Goal: Task Accomplishment & Management: Complete application form

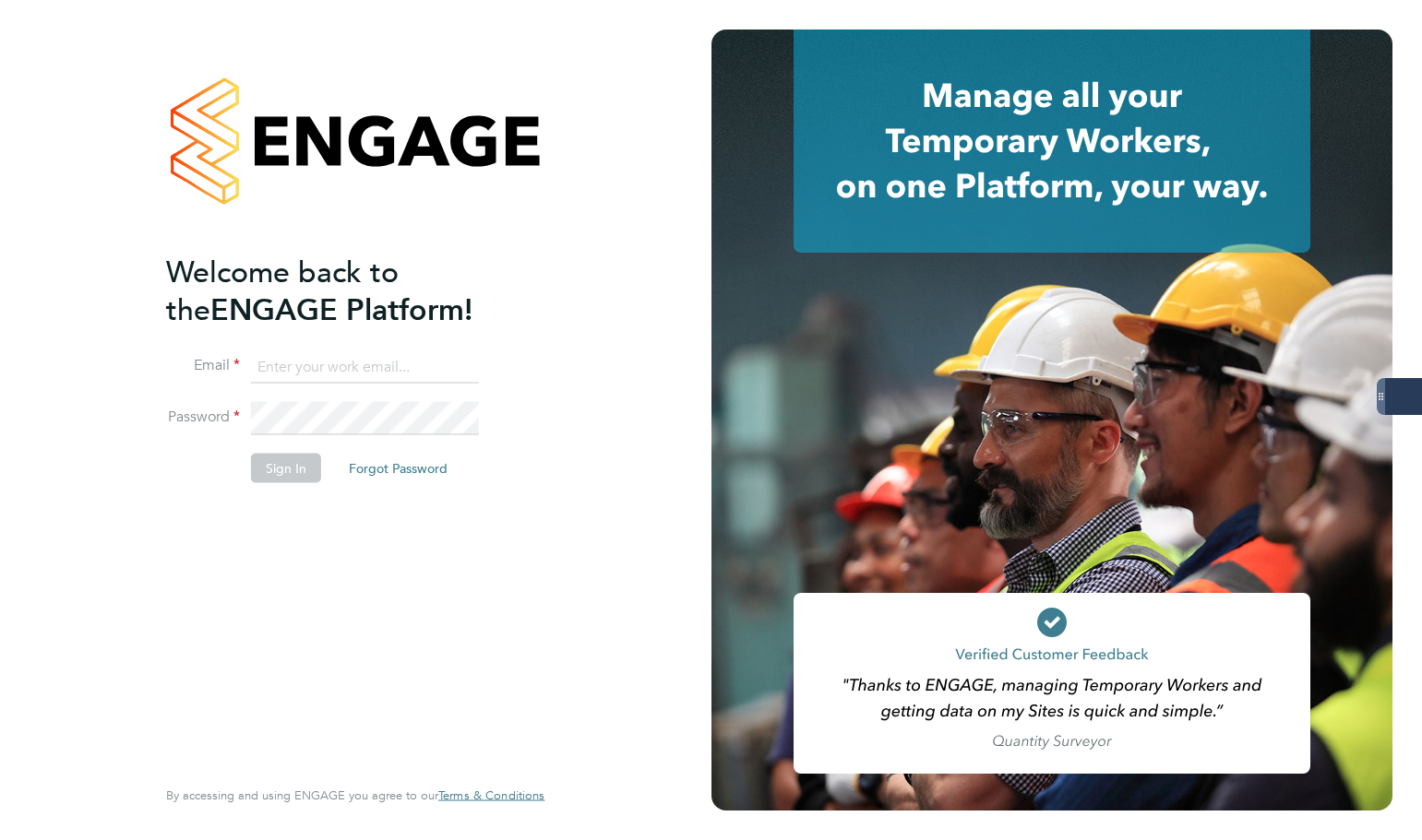
type input "[PERSON_NAME][EMAIL_ADDRESS][PERSON_NAME][DOMAIN_NAME]"
click at [263, 484] on li "Sign In Forgot Password" at bounding box center [346, 477] width 360 height 48
click at [278, 477] on button "Sign In" at bounding box center [286, 468] width 70 height 29
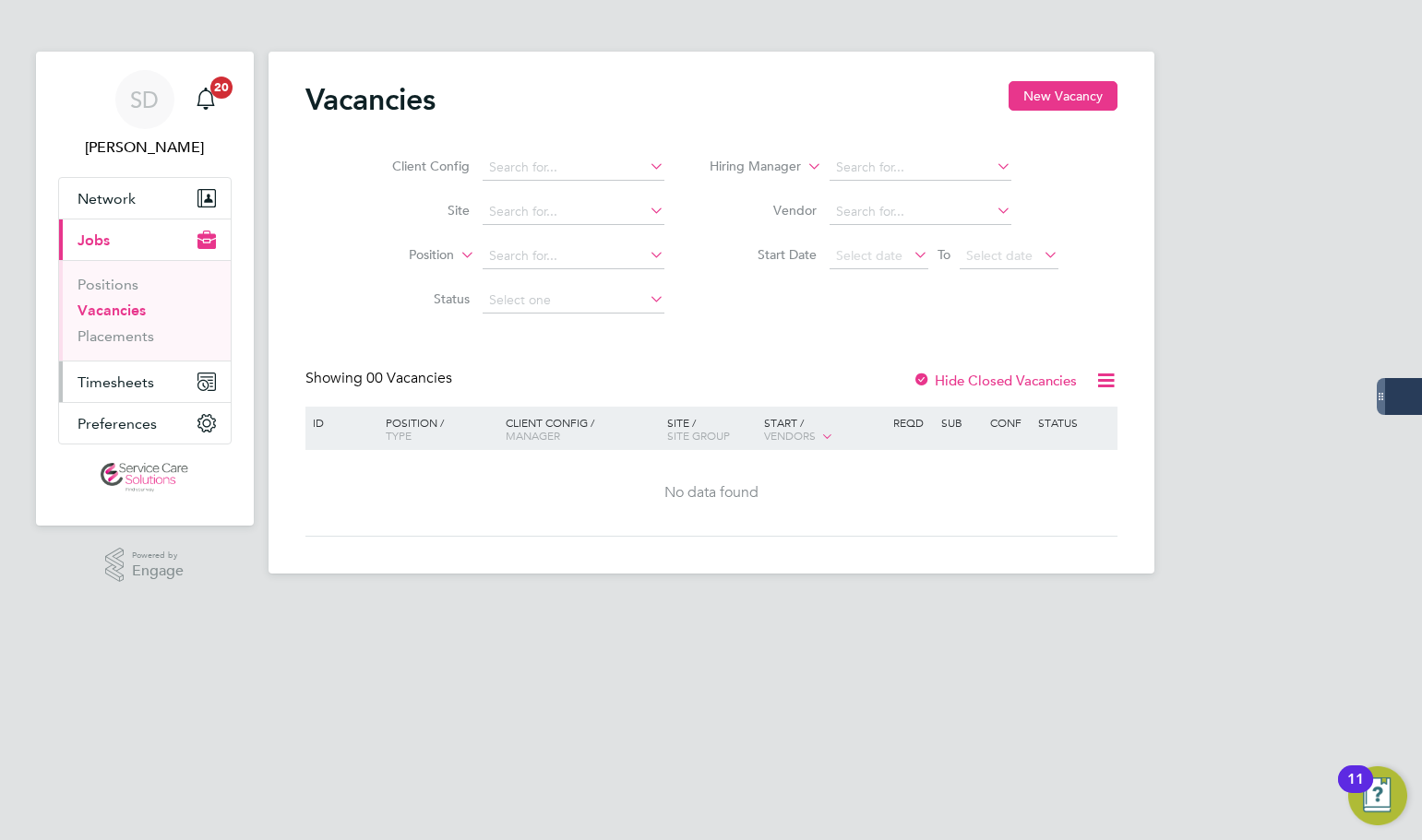
click at [103, 385] on span "Timesheets" at bounding box center [116, 382] width 77 height 17
click at [122, 382] on span "Timesheets" at bounding box center [116, 382] width 77 height 17
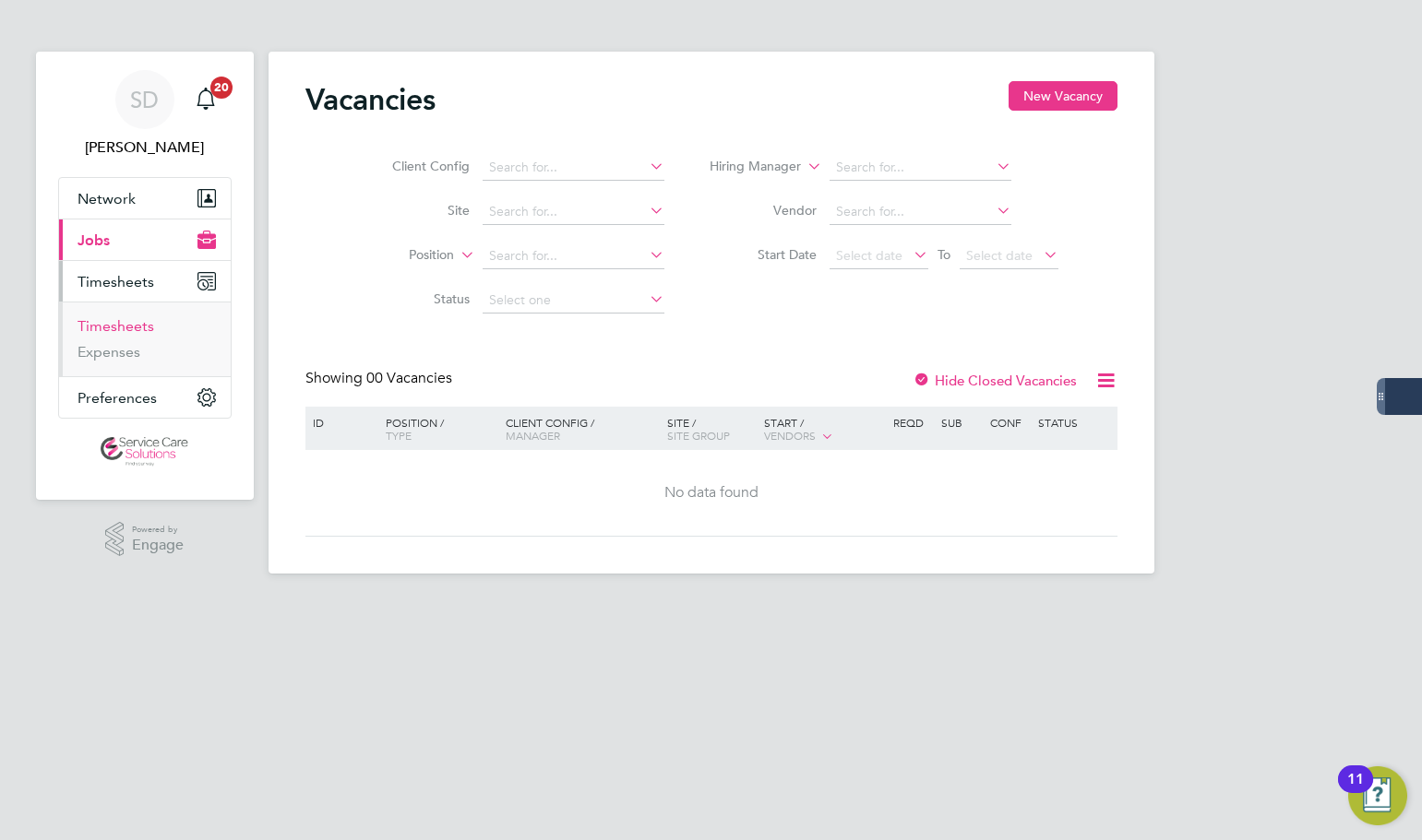
click at [132, 329] on link "Timesheets" at bounding box center [116, 326] width 77 height 17
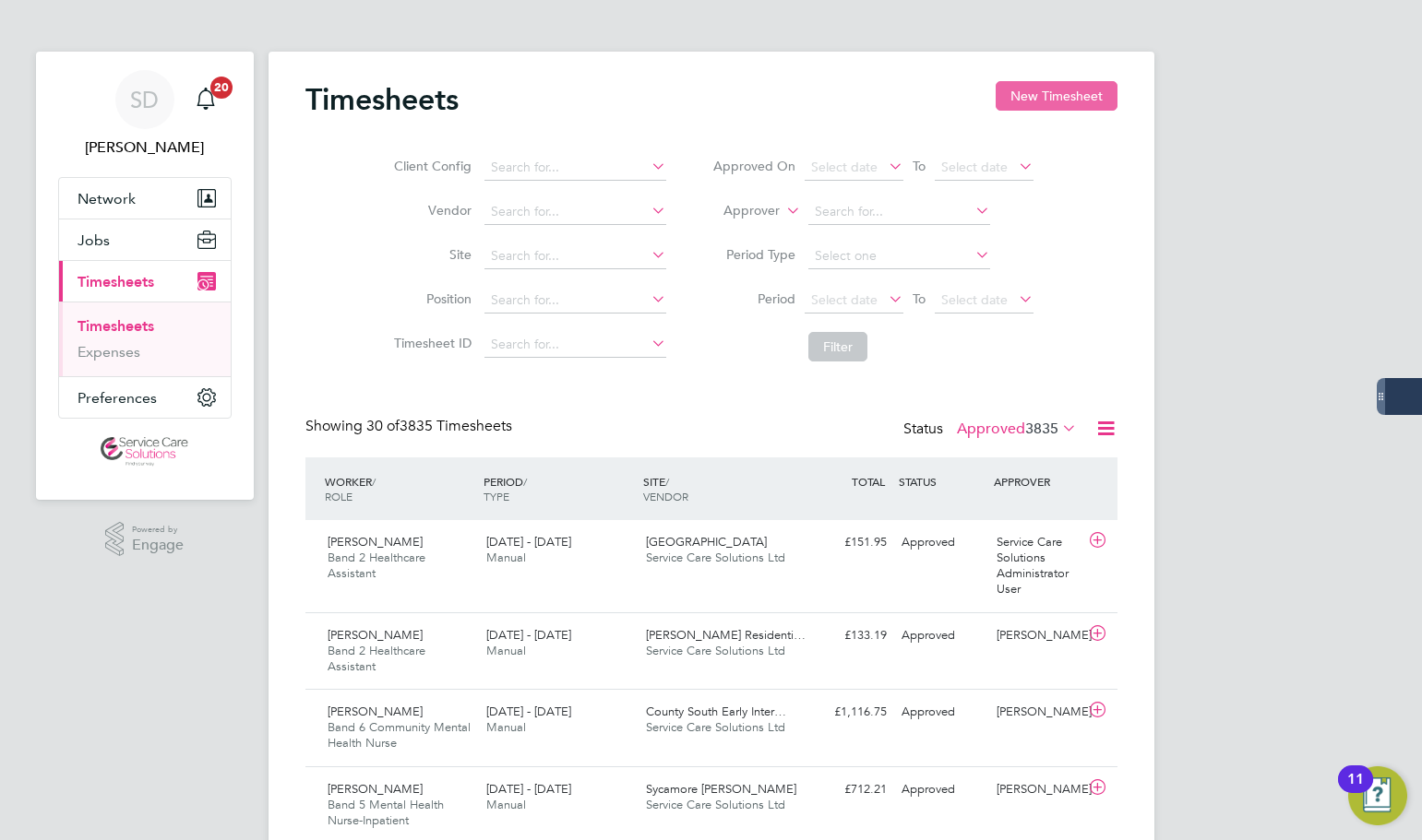
click at [1030, 90] on button "New Timesheet" at bounding box center [1056, 95] width 122 height 29
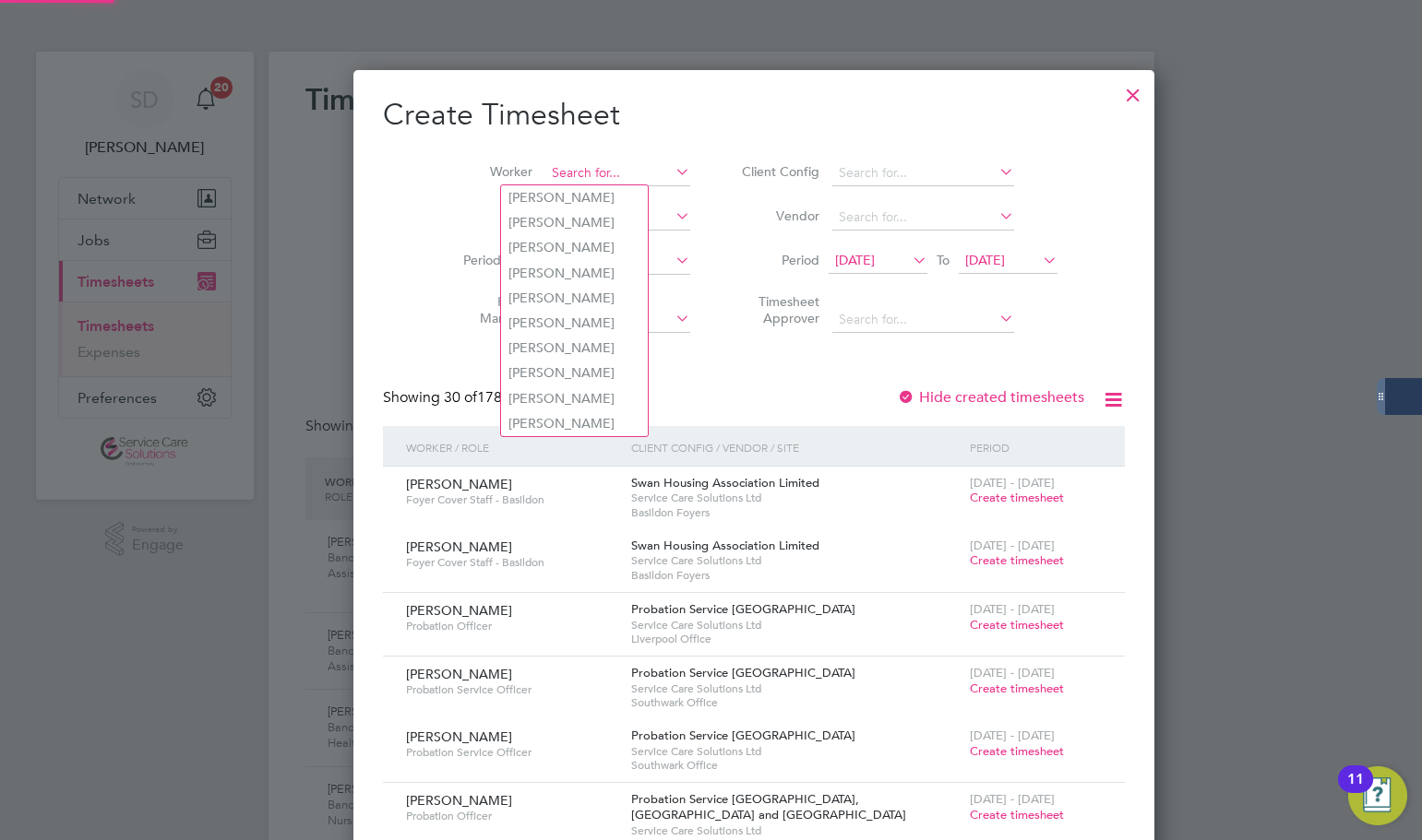
click at [571, 161] on input at bounding box center [618, 173] width 144 height 26
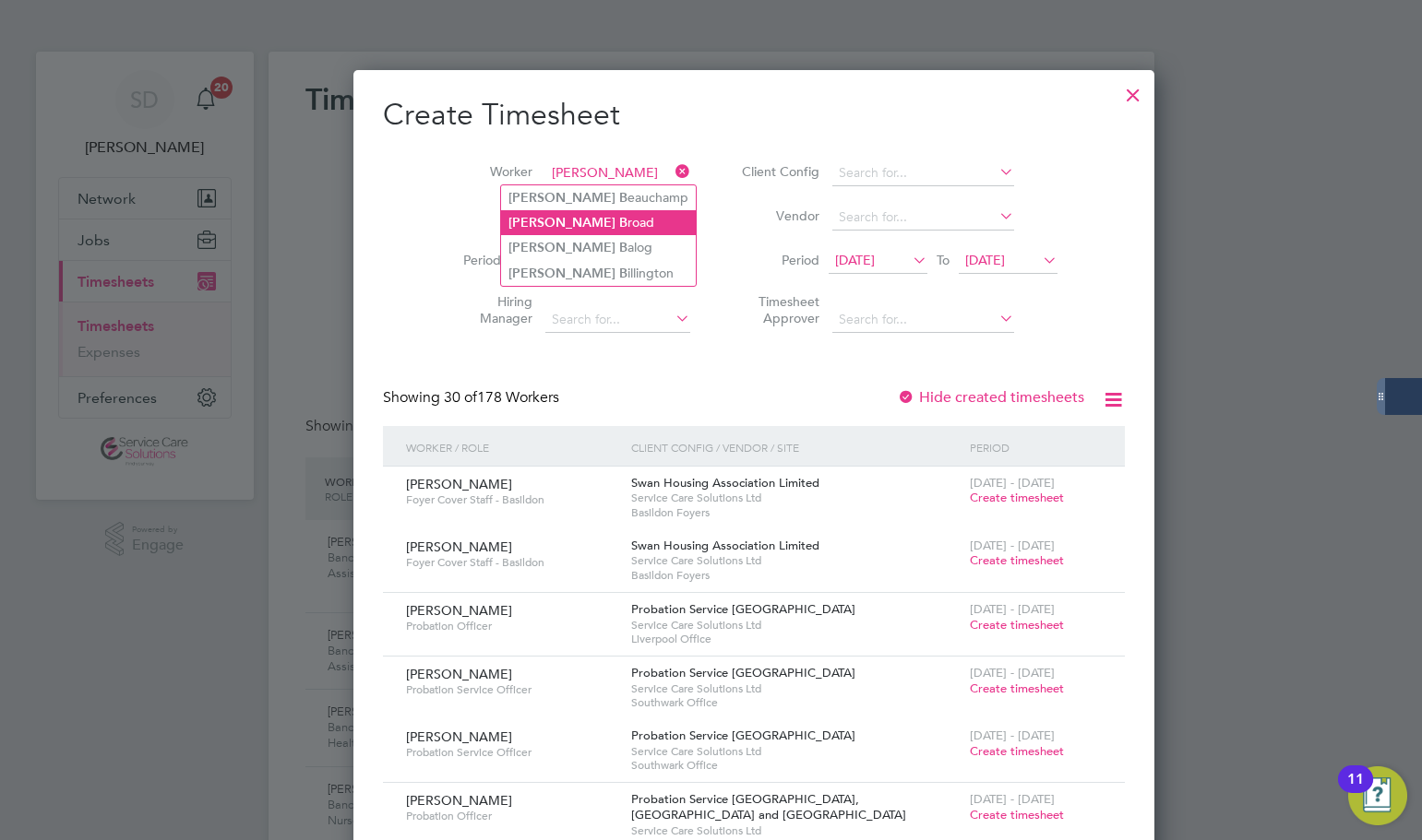
click at [607, 211] on li "Paul B road" at bounding box center [598, 222] width 195 height 25
type input "Paul Broad"
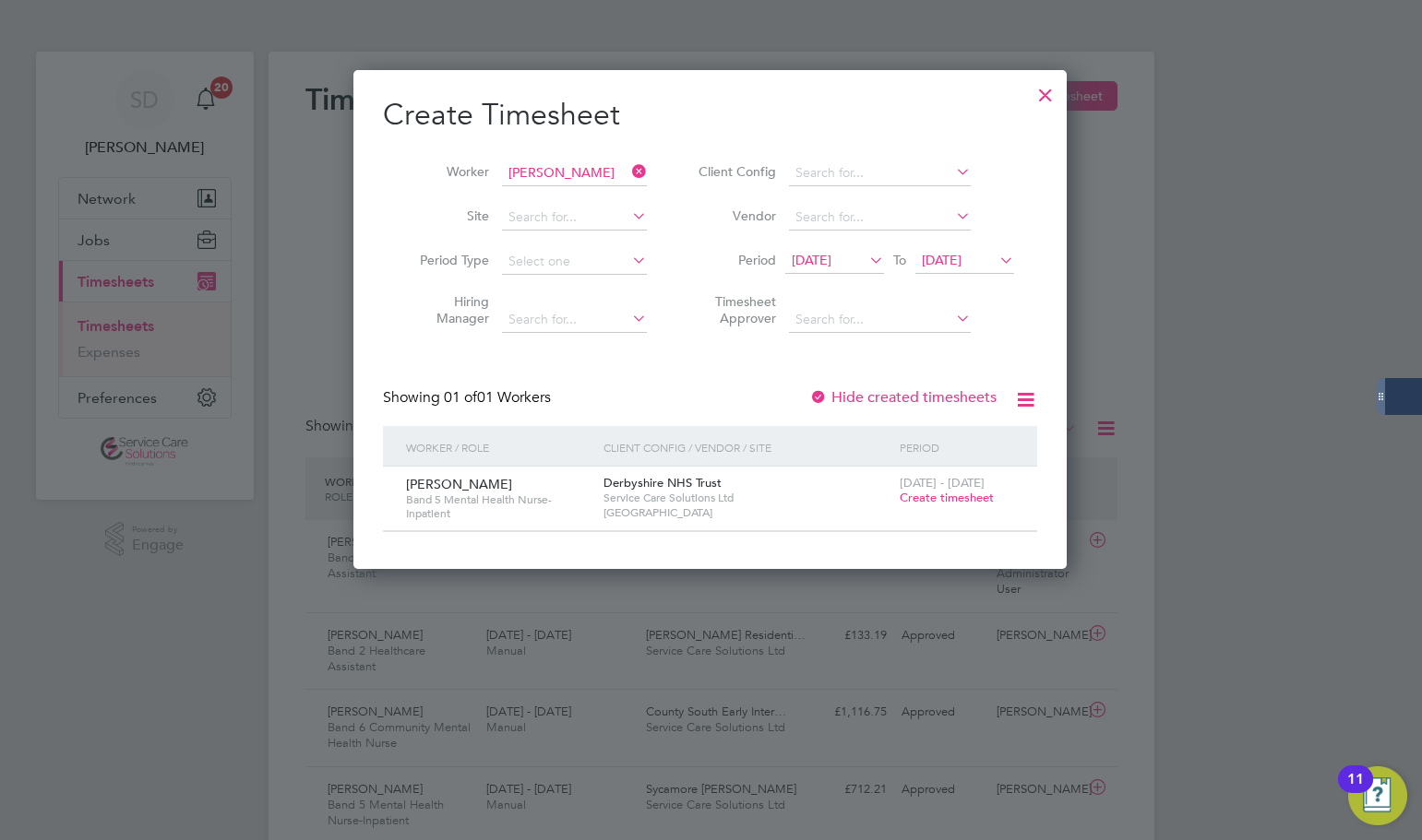
drag, startPoint x: 947, startPoint y: 495, endPoint x: 262, endPoint y: 445, distance: 686.8
click at [947, 494] on span "Create timesheet" at bounding box center [946, 497] width 94 height 15
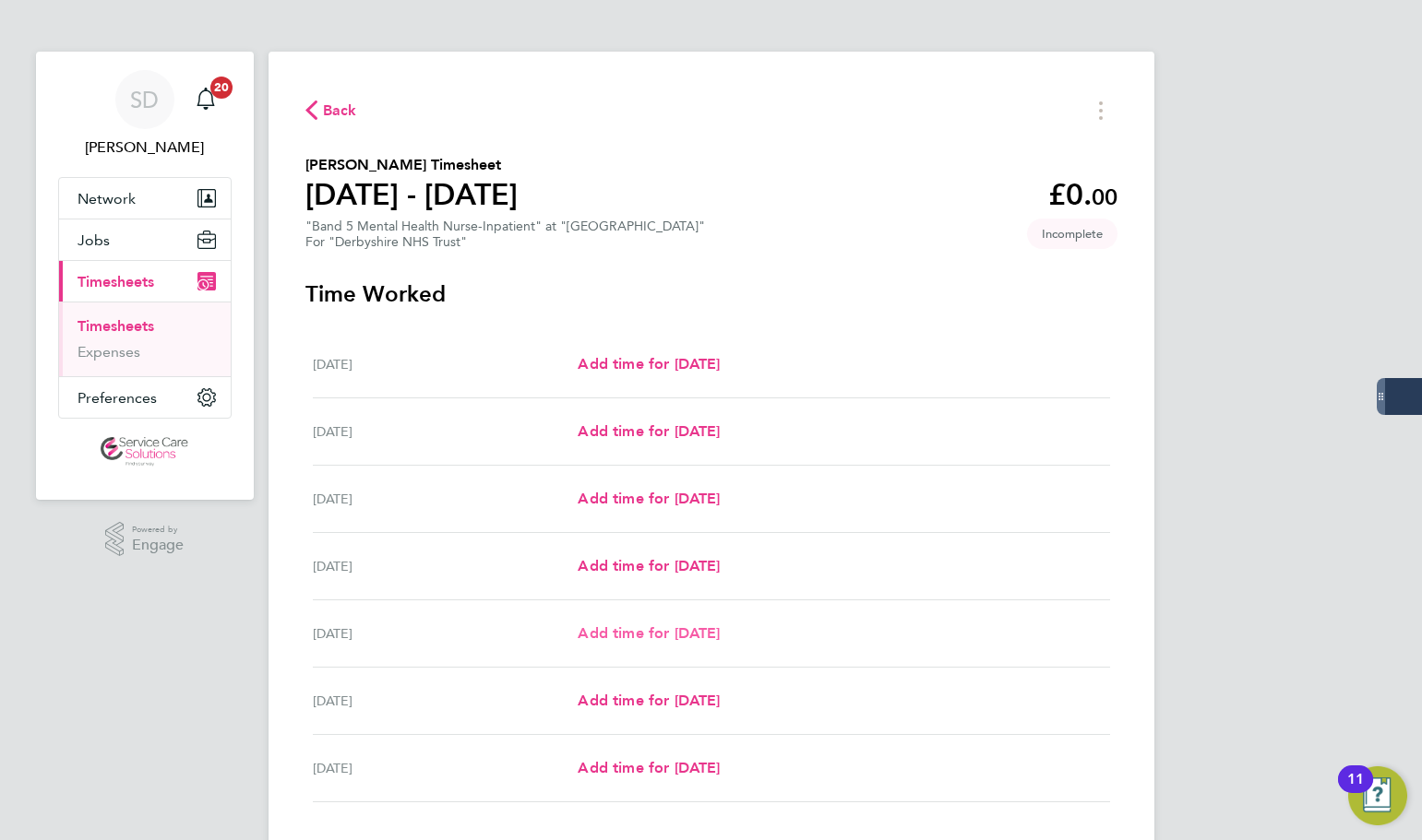
click at [621, 637] on span "Add time for Fri 26 Sep" at bounding box center [648, 633] width 142 height 17
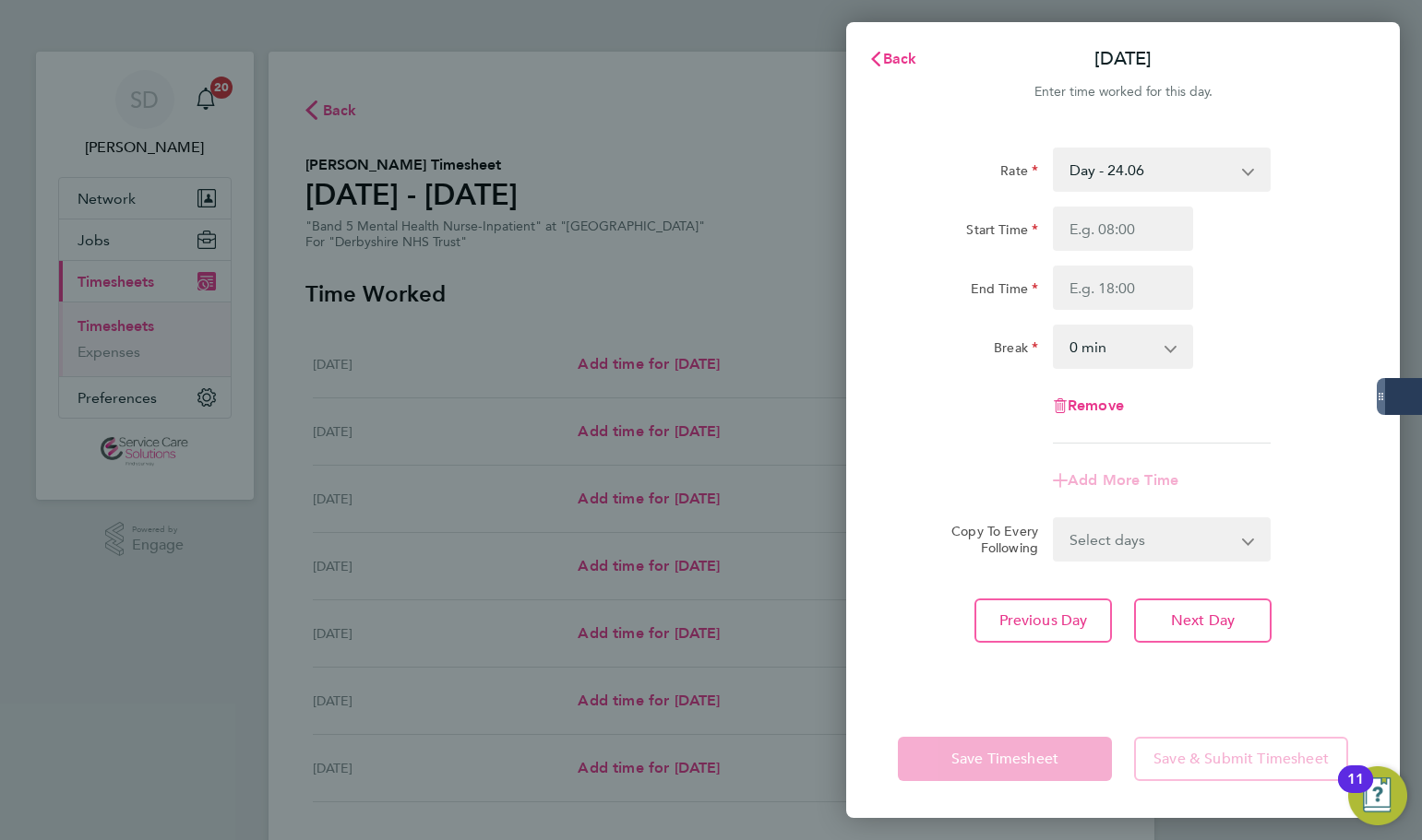
drag, startPoint x: 1183, startPoint y: 166, endPoint x: 1190, endPoint y: 186, distance: 21.2
click at [1183, 166] on select "Day - 24.06 Sun/BH (BG+10%) - 42.36 Saturday/Night - 31.29 Sat/Night (BG+10%) -…" at bounding box center [1150, 169] width 192 height 41
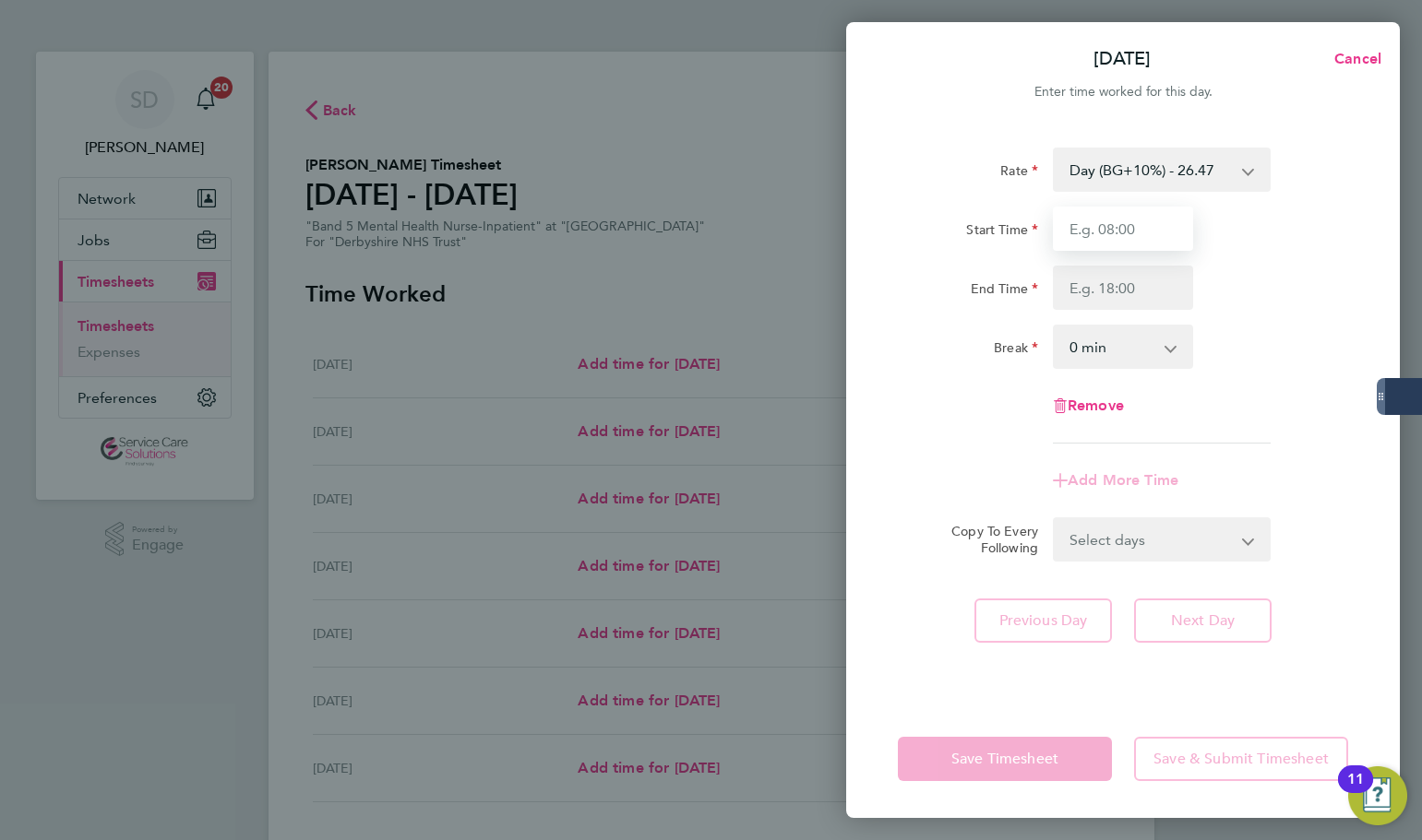
click at [1122, 216] on input "Start Time" at bounding box center [1123, 228] width 141 height 45
type input "07:00"
click at [1096, 293] on input "End Time" at bounding box center [1123, 288] width 141 height 45
type input "20:00"
drag, startPoint x: 890, startPoint y: 360, endPoint x: 949, endPoint y: 447, distance: 105.1
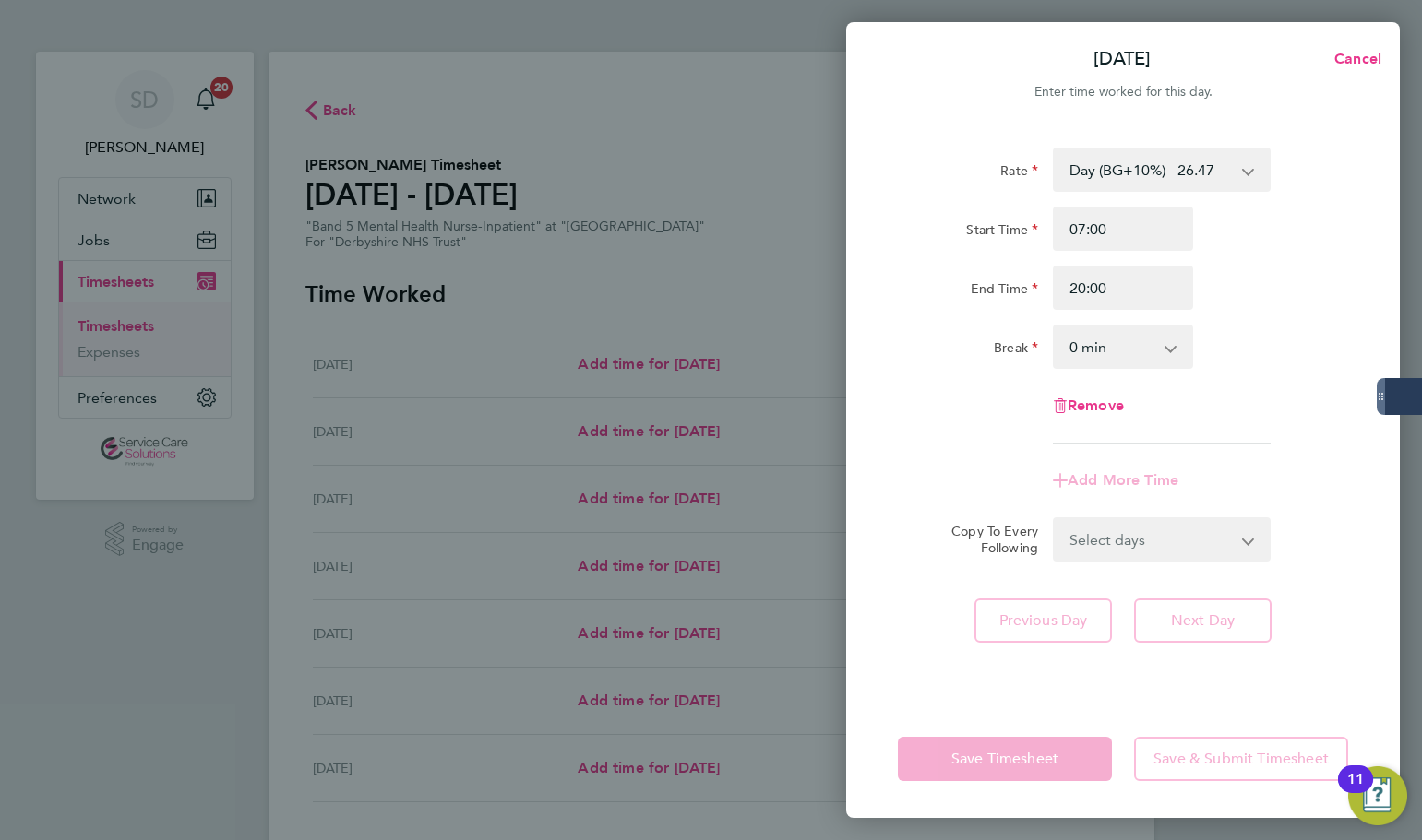
click at [890, 362] on div "Rate Day (BG+10%) - 26.47 Day - 24.06 Sun/BH (BG+10%) - 42.36 Saturday/Night - …" at bounding box center [1123, 412] width 553 height 575
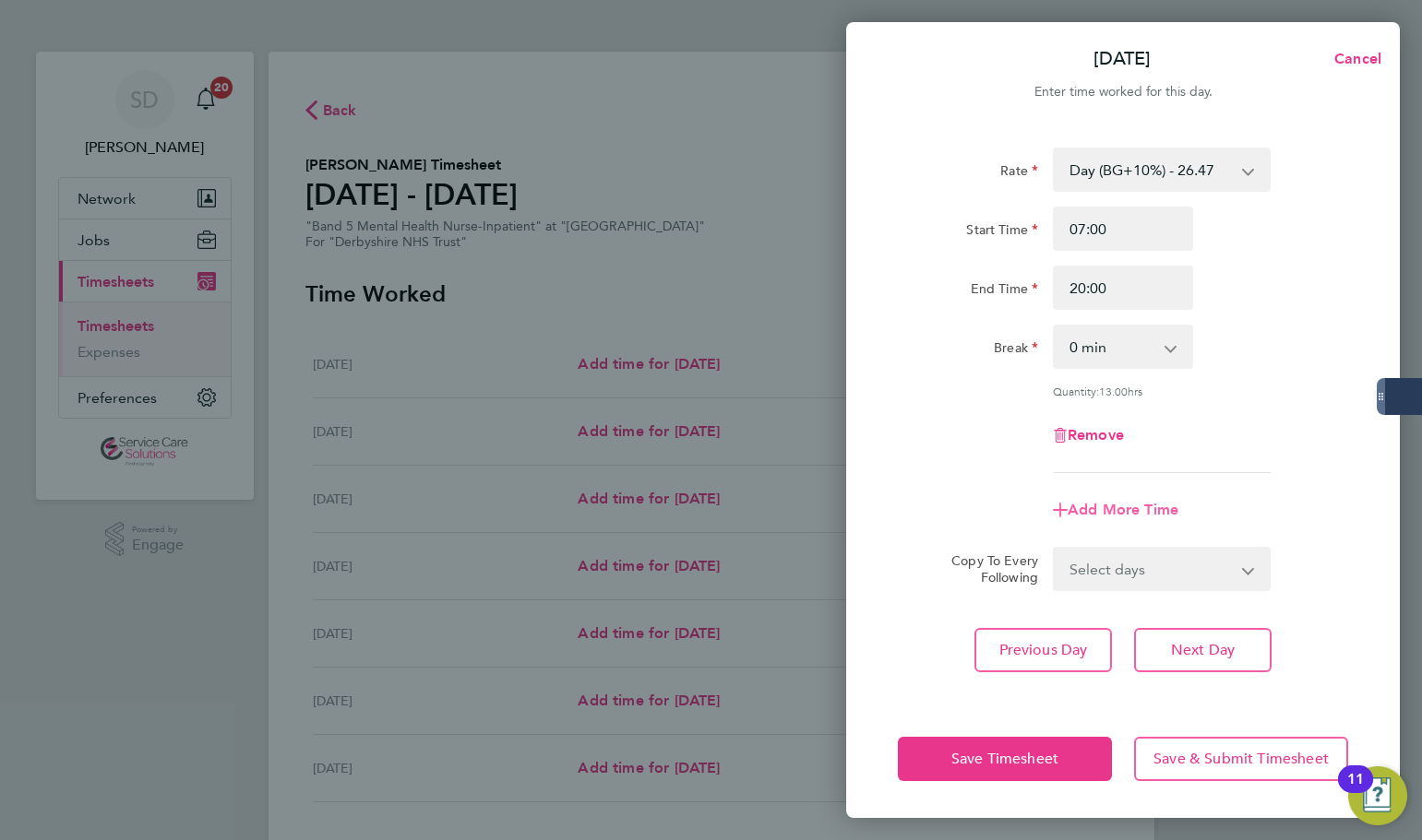
click at [1099, 506] on span "Add More Time" at bounding box center [1123, 509] width 110 height 17
select select "null"
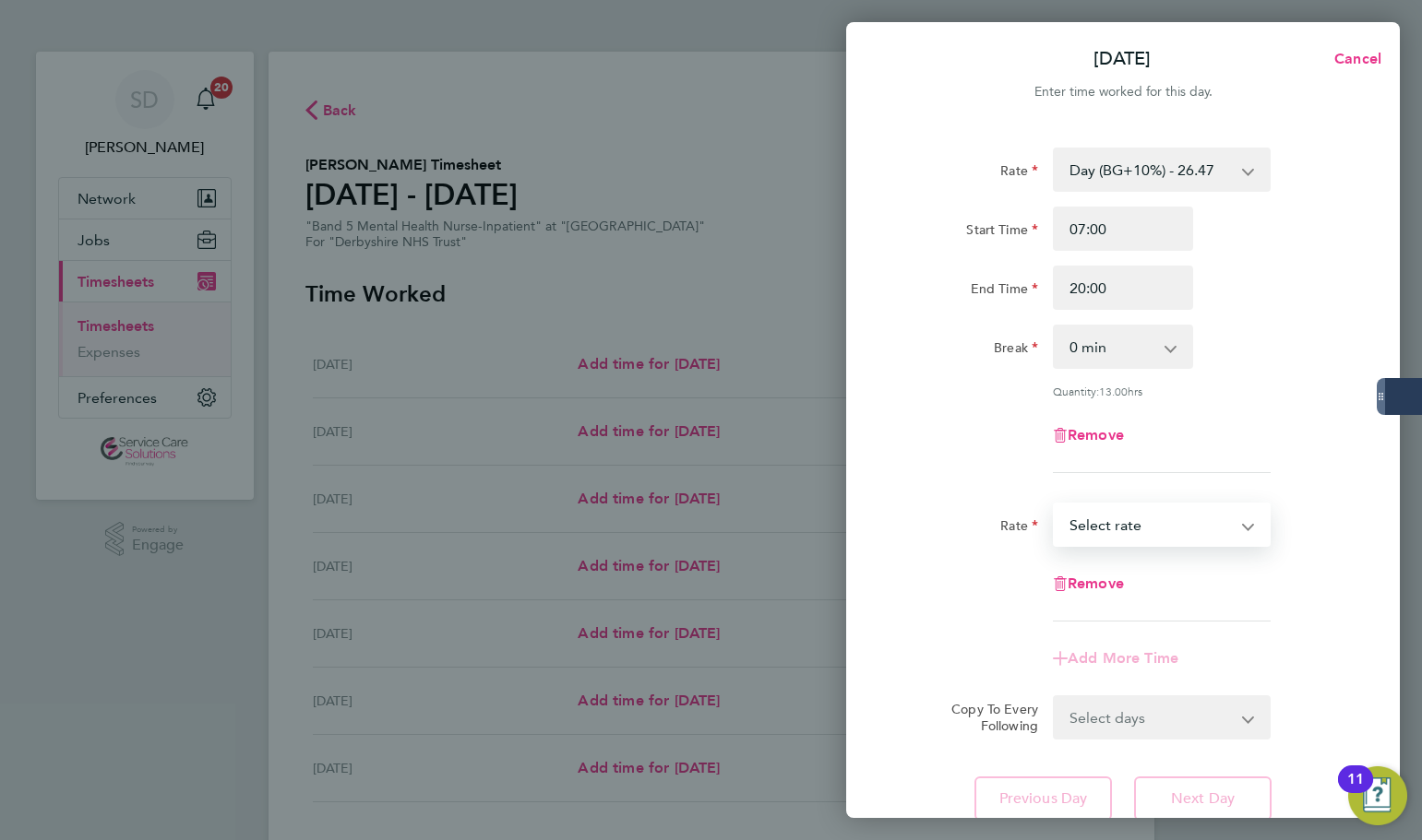
click at [1128, 529] on select "Day - 24.06 Sun/BH (BG+10%) - 42.36 Saturday/Night - 31.29 Sat/Night (BG+10%) -…" at bounding box center [1150, 525] width 192 height 41
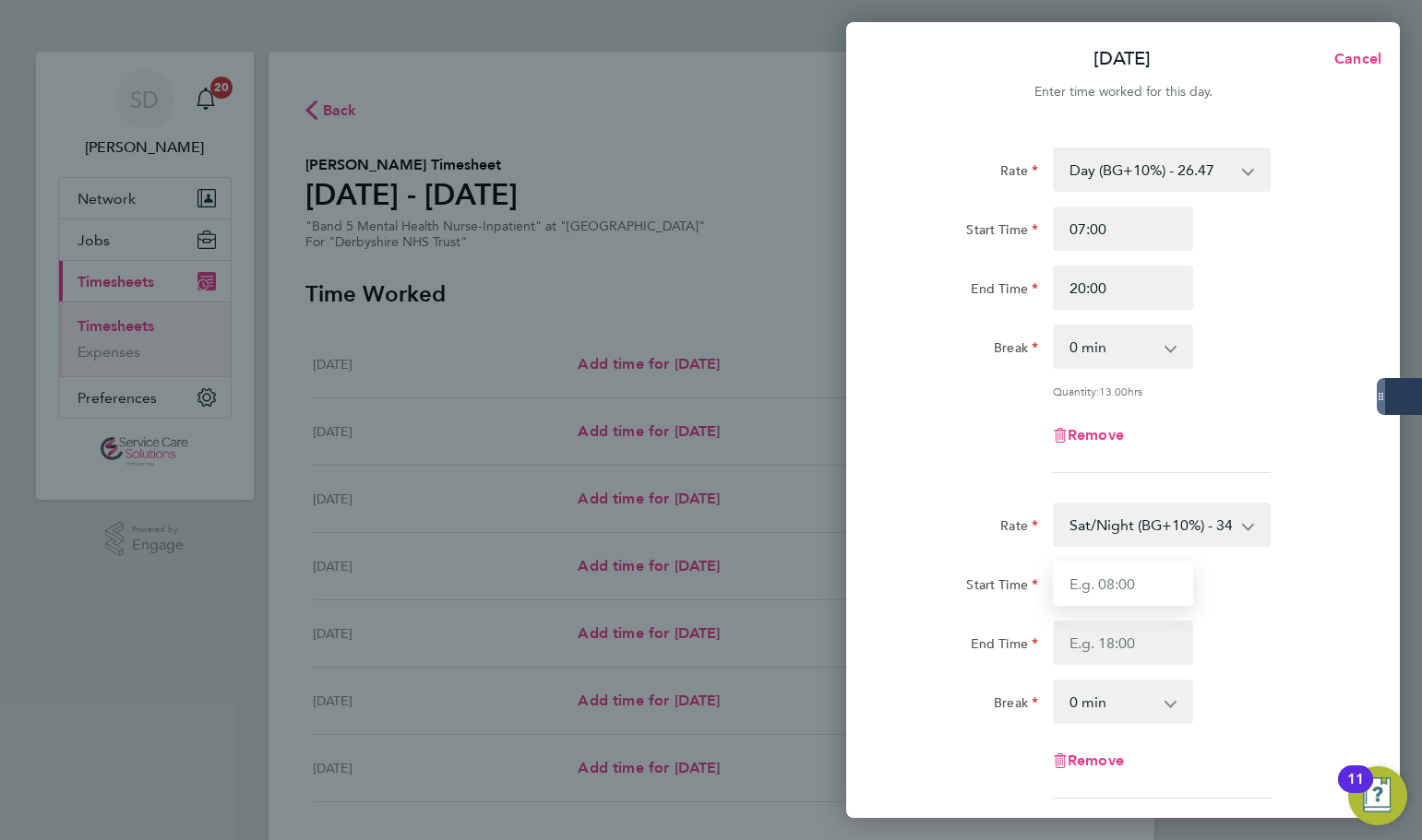
click at [1115, 568] on input "Start Time" at bounding box center [1123, 583] width 141 height 45
type input "20:00"
click at [1121, 639] on input "End Time" at bounding box center [1123, 642] width 141 height 45
type input "21:30"
click at [970, 421] on div "Rate Day (BG+10%) - 26.47 Day - 24.06 Sun/BH (BG+10%) - 42.36 Saturday/Night - …" at bounding box center [1123, 310] width 451 height 326
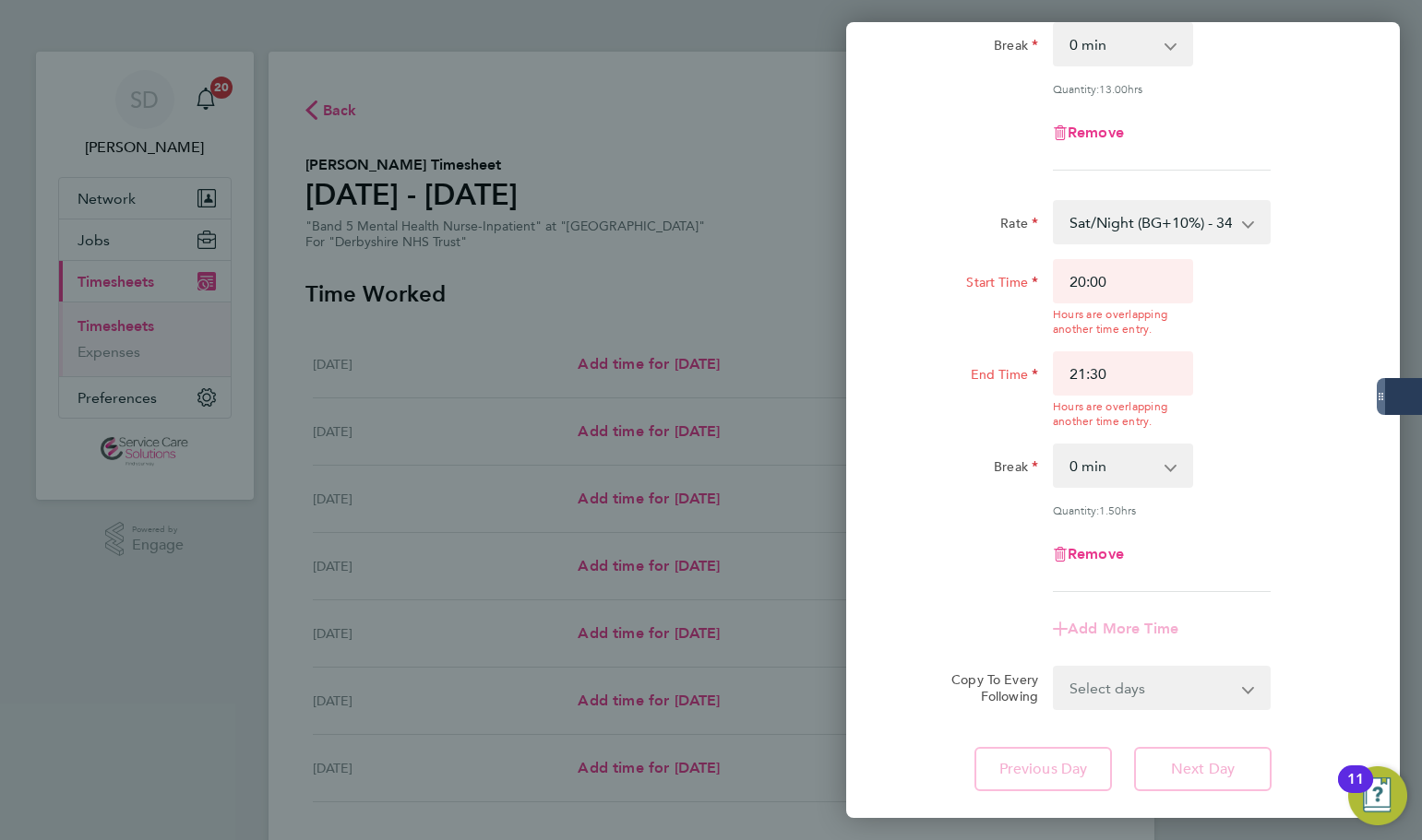
click at [946, 456] on div "Break" at bounding box center [968, 462] width 141 height 37
click at [931, 550] on div "Remove" at bounding box center [1123, 554] width 465 height 45
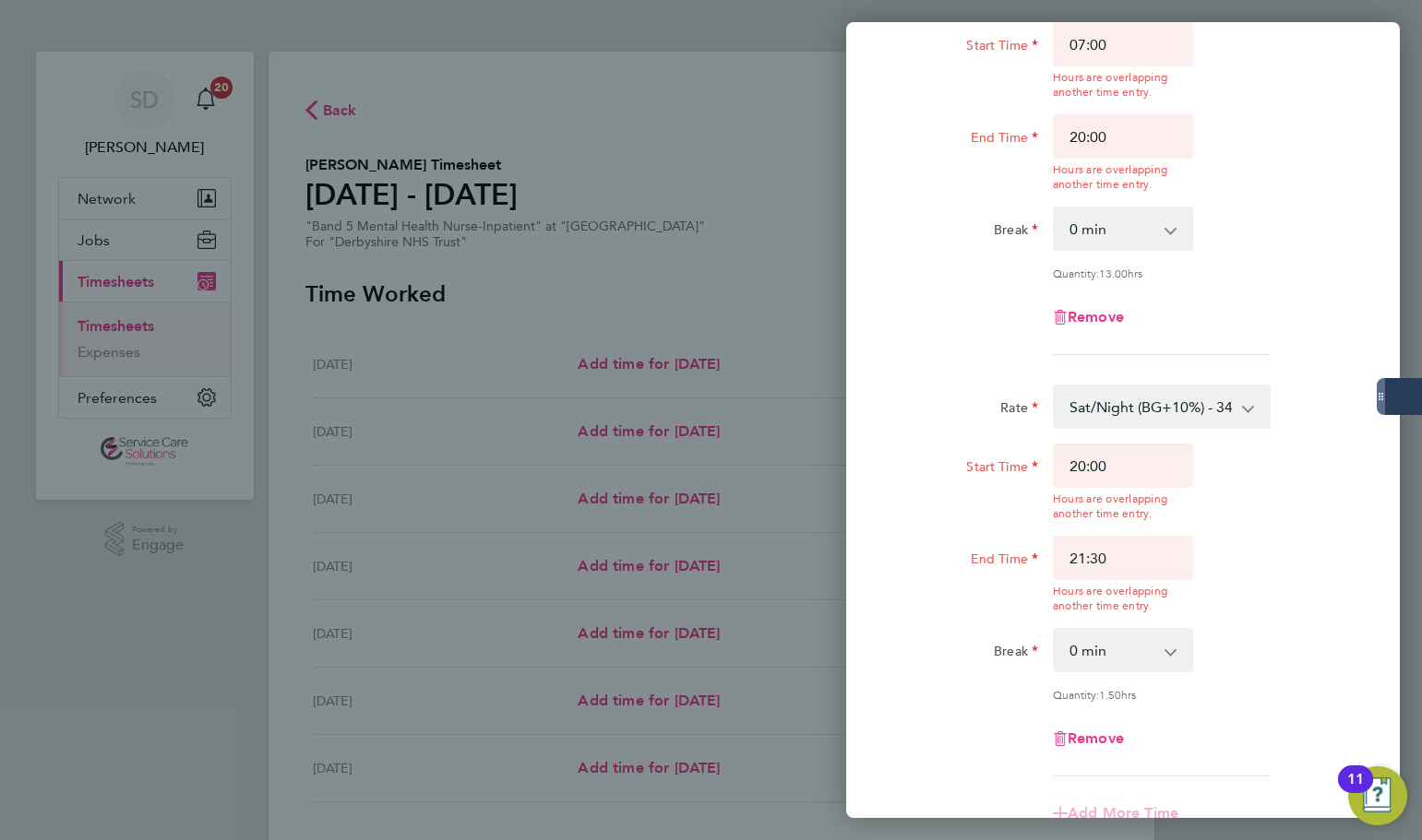
click at [1012, 522] on div "Start Time 20:00 Hours are overlapping another time entry. End Time 21:30 Hours…" at bounding box center [1123, 528] width 465 height 170
drag, startPoint x: 1121, startPoint y: 472, endPoint x: 1108, endPoint y: 470, distance: 13.2
click at [1113, 472] on input "20:00" at bounding box center [1123, 466] width 141 height 45
type input "20:01"
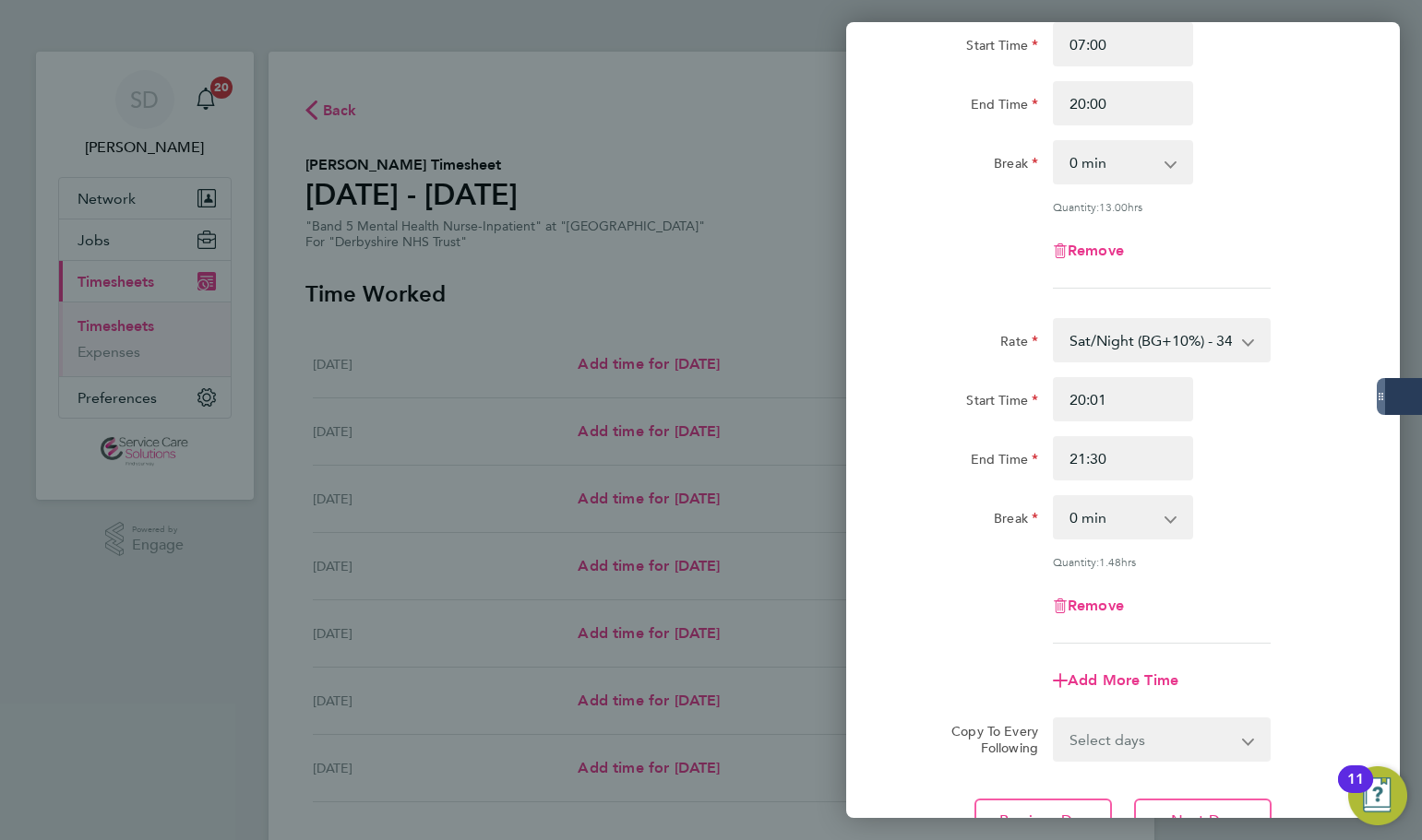
click at [1002, 373] on form "Rate Day (BG+10%) - 26.47 Day - 24.06 Sun/BH (BG+10%) - 42.36 Saturday/Night - …" at bounding box center [1123, 362] width 451 height 799
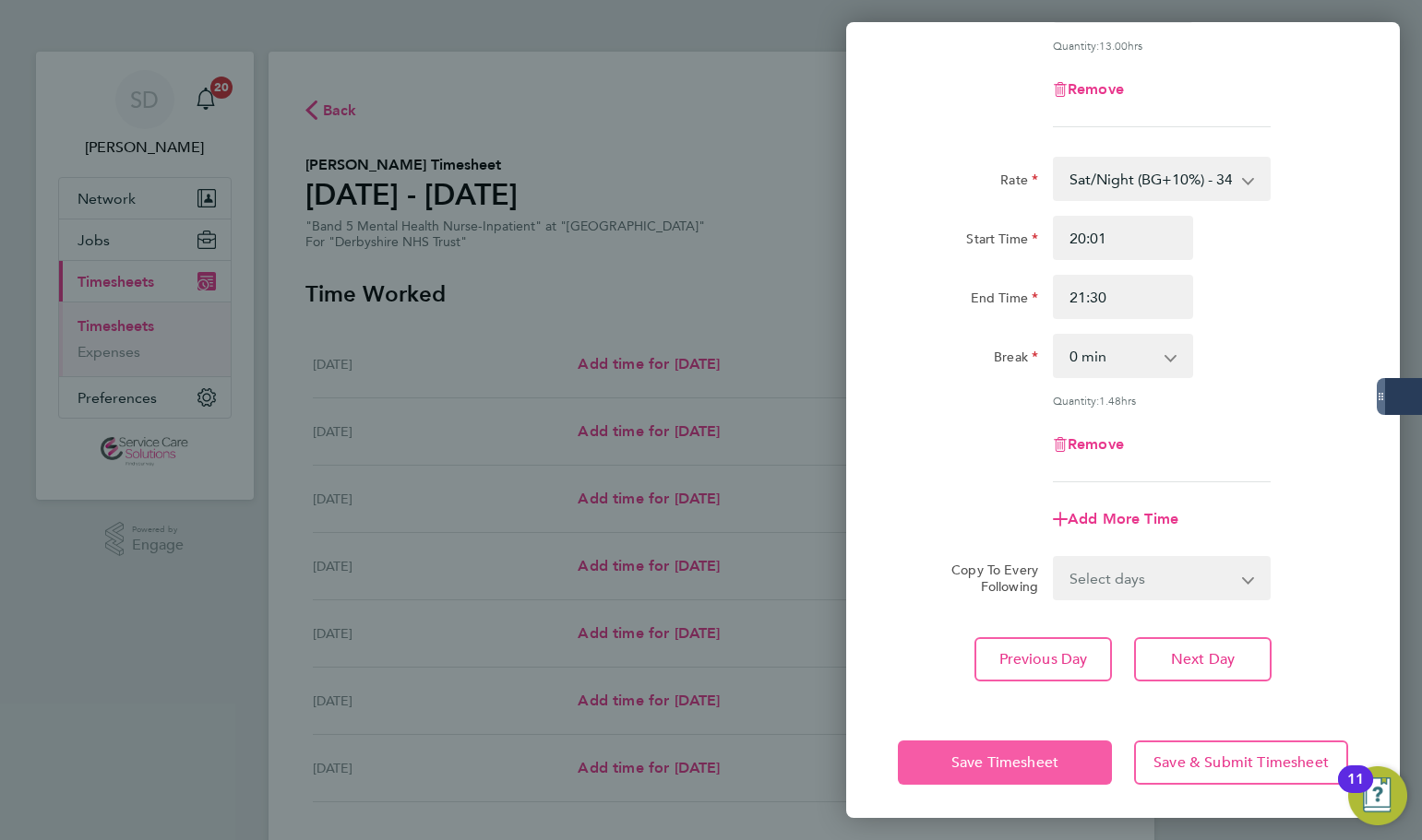
drag, startPoint x: 978, startPoint y: 755, endPoint x: 1007, endPoint y: 759, distance: 29.3
click at [979, 755] on span "Save Timesheet" at bounding box center [1005, 762] width 107 height 18
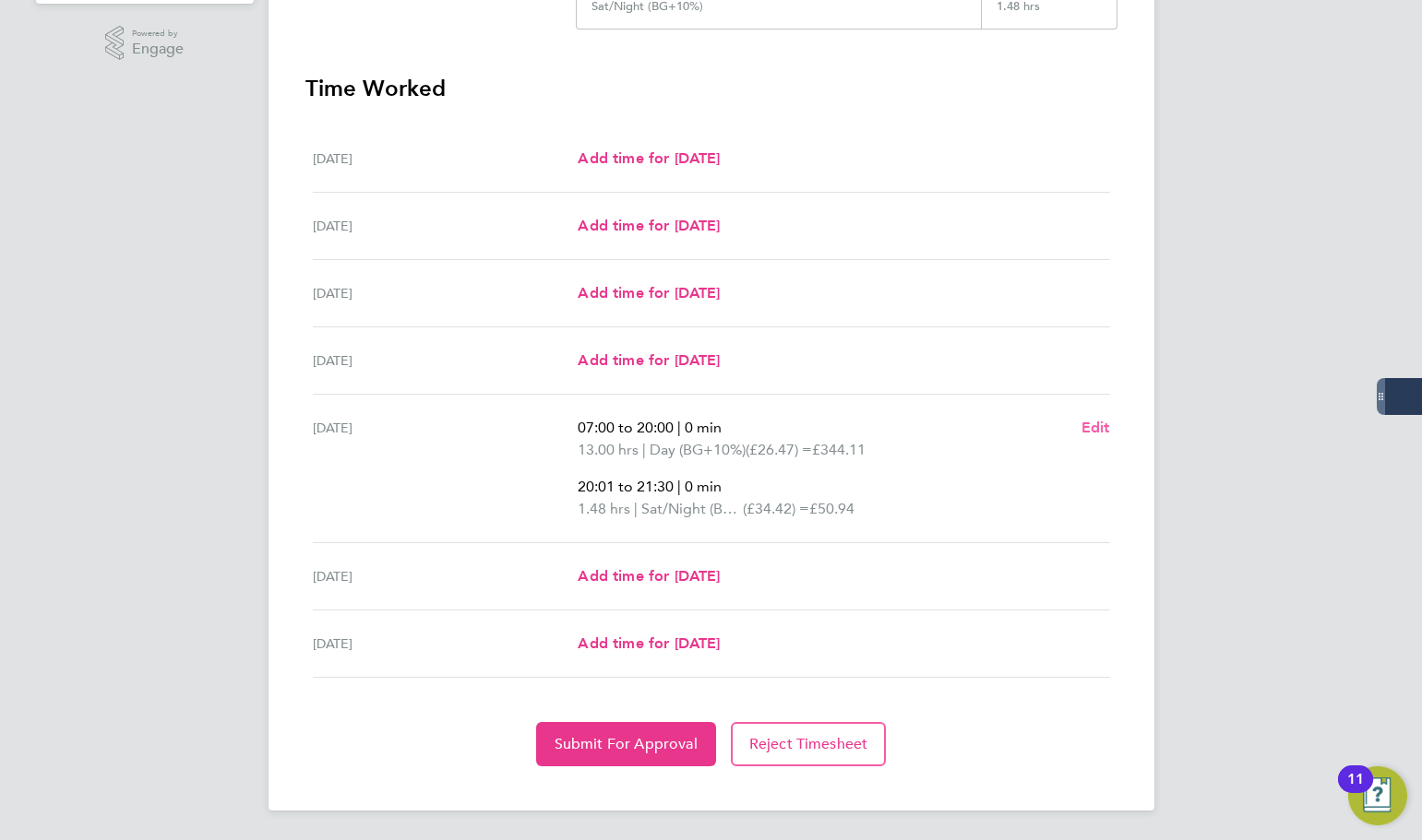
click at [1091, 428] on span "Edit" at bounding box center [1096, 428] width 29 height 17
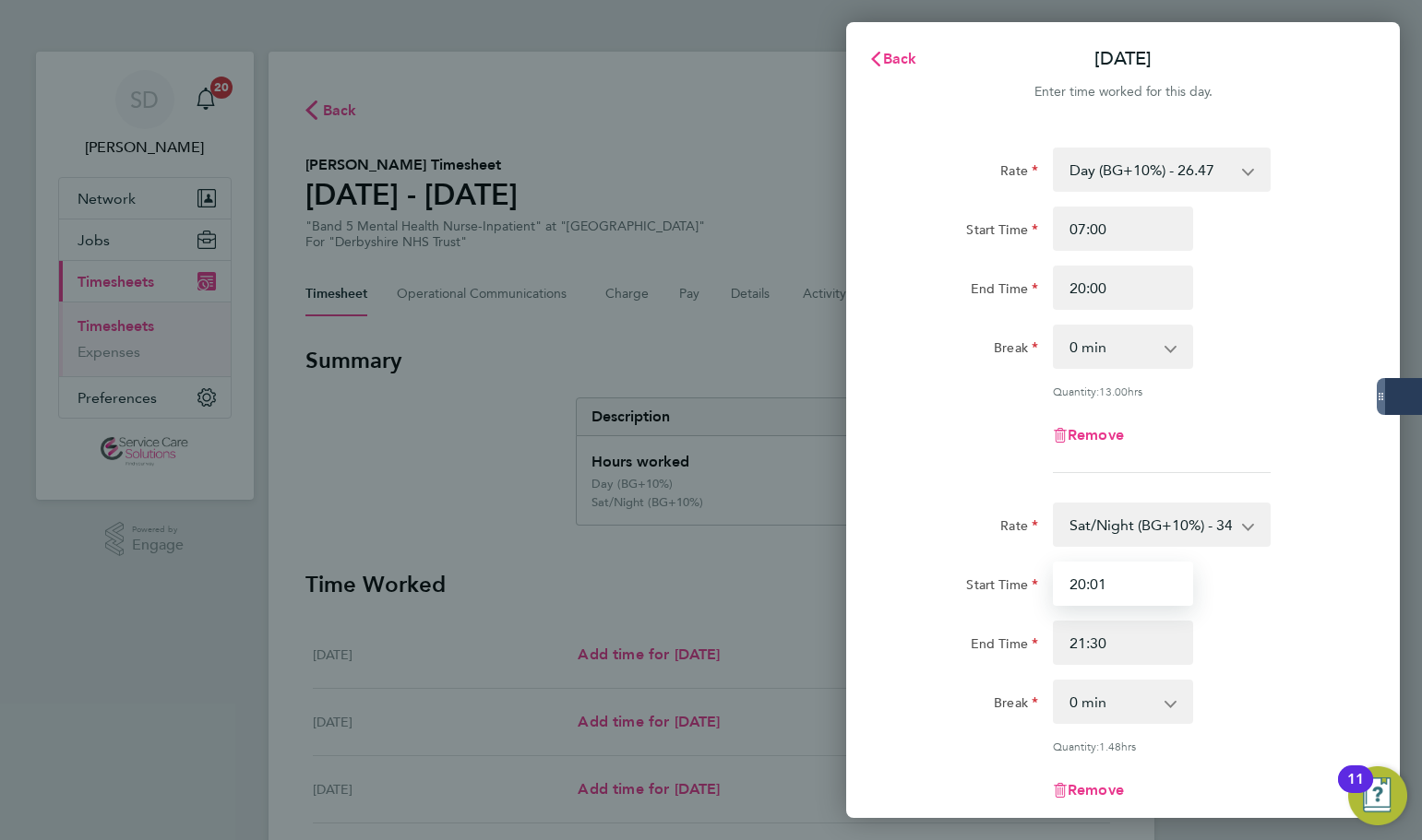
drag, startPoint x: 1113, startPoint y: 582, endPoint x: 1099, endPoint y: 582, distance: 14.0
click at [1098, 582] on input "20:01" at bounding box center [1123, 583] width 141 height 45
type input "20:00"
click at [929, 441] on div "Remove" at bounding box center [1123, 435] width 465 height 45
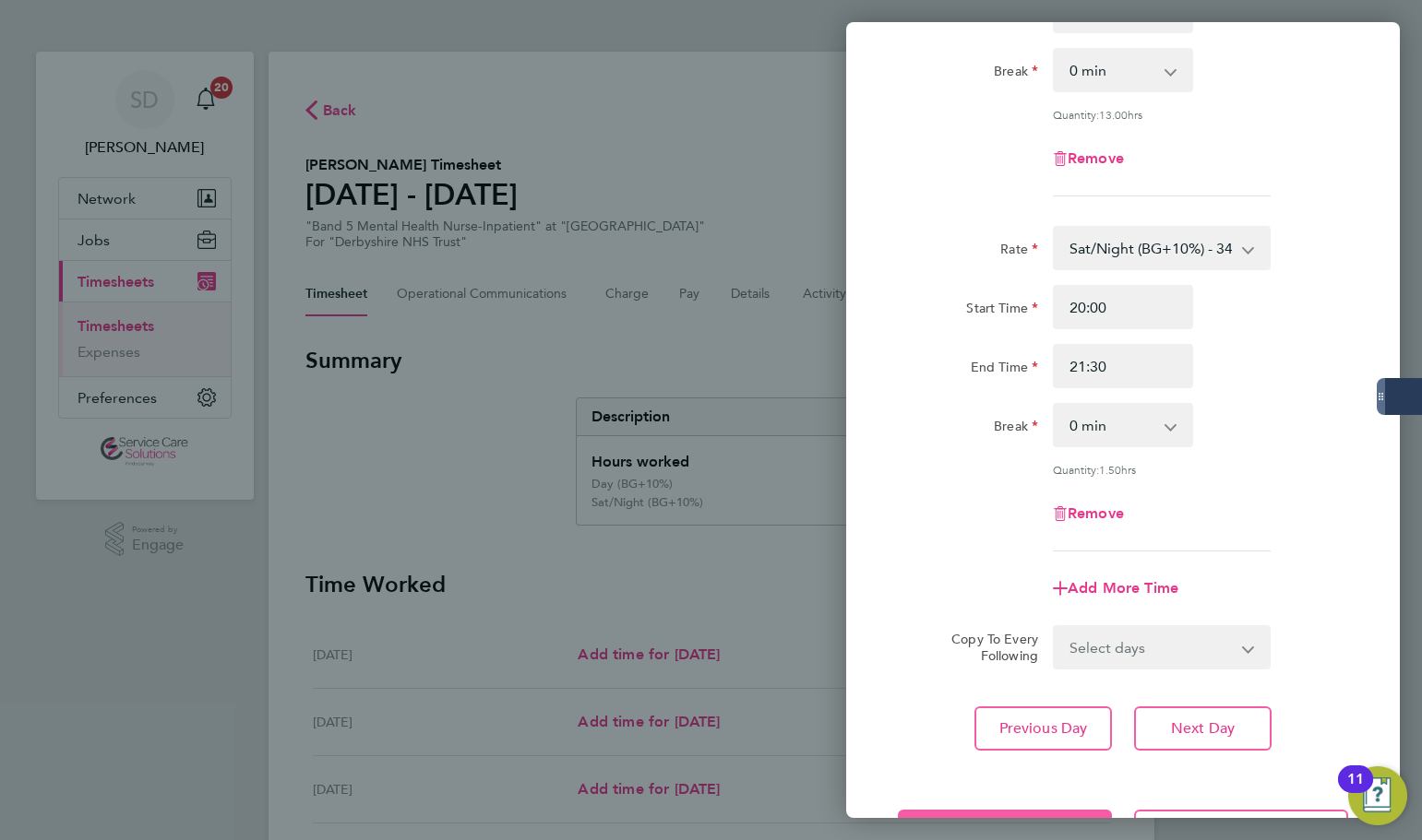
click at [957, 811] on button "Save Timesheet" at bounding box center [1004, 831] width 214 height 45
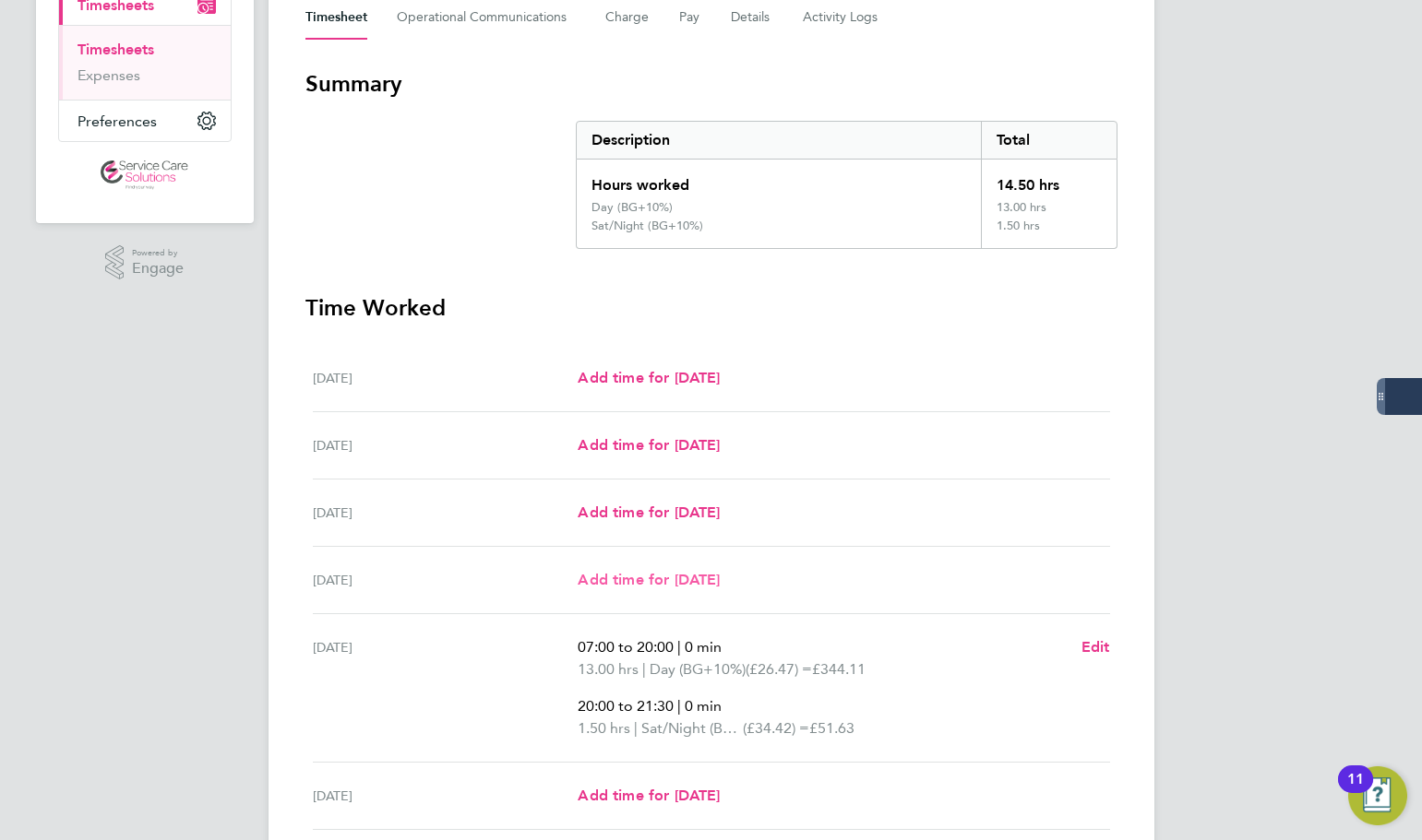
click at [644, 572] on span "Add time for Thu 25 Sep" at bounding box center [648, 580] width 142 height 17
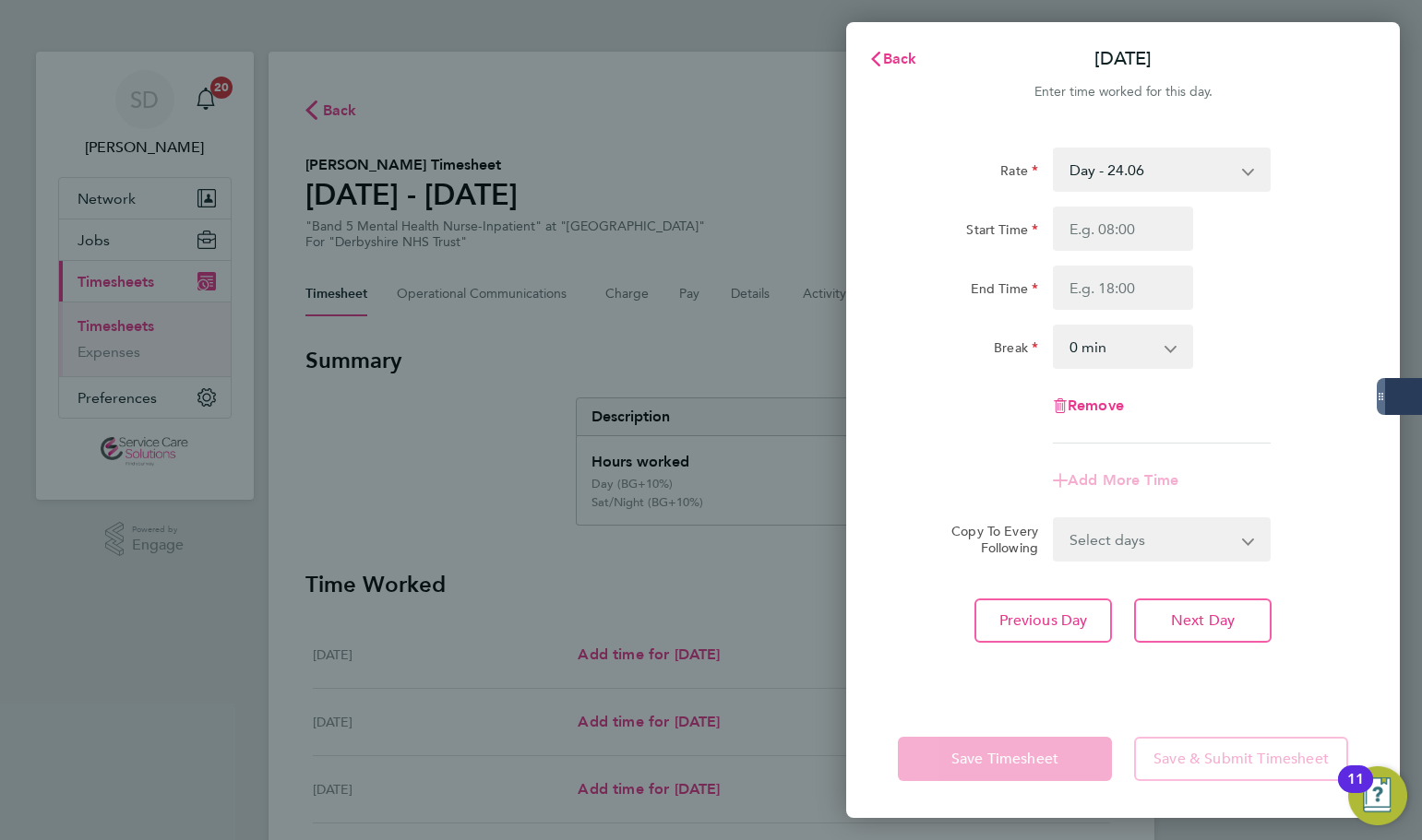
click at [1145, 176] on select "Day - 24.06 Sun/BH (BG+10%) - 42.36 Saturday/Night - 31.29 Sat/Night (BG+10%) -…" at bounding box center [1150, 169] width 192 height 41
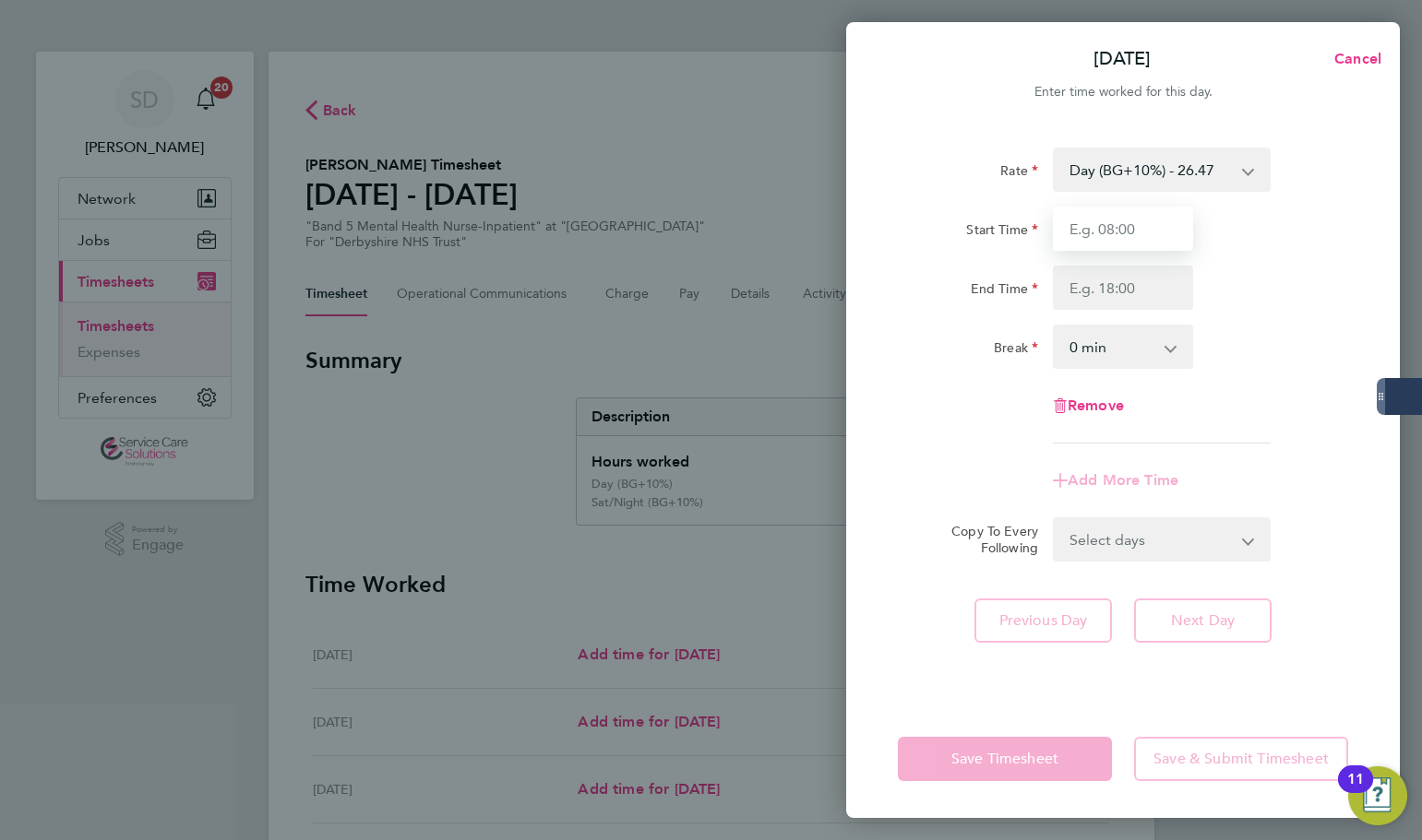
click at [1100, 224] on input "Start Time" at bounding box center [1123, 228] width 141 height 45
type input "07:00"
drag, startPoint x: 1131, startPoint y: 298, endPoint x: 1143, endPoint y: 297, distance: 12.0
click at [1143, 297] on input "End Time" at bounding box center [1123, 288] width 141 height 45
type input "14:30"
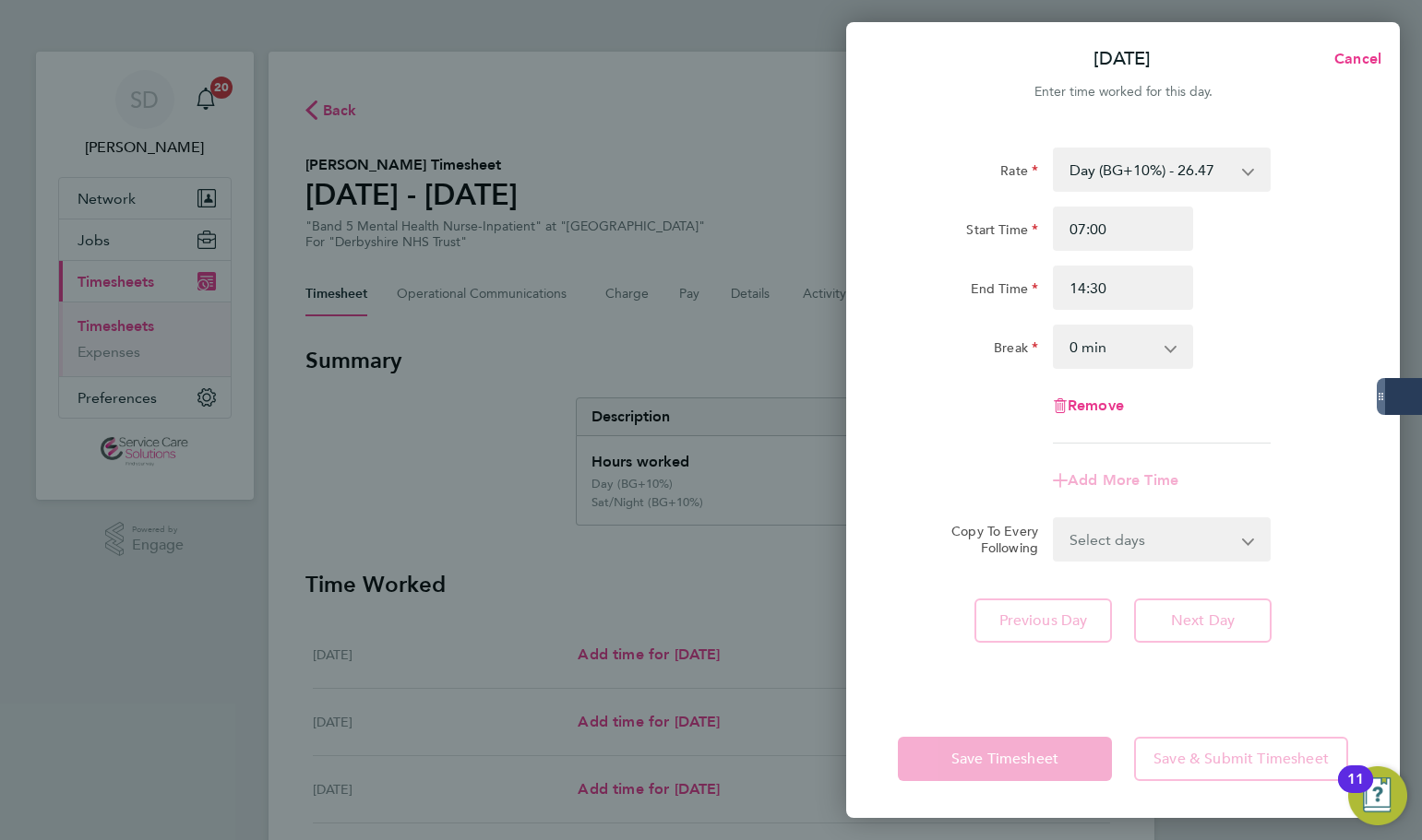
click at [1009, 292] on label "End Time" at bounding box center [1004, 291] width 67 height 22
click at [1052, 292] on input "End Time" at bounding box center [1123, 288] width 141 height 45
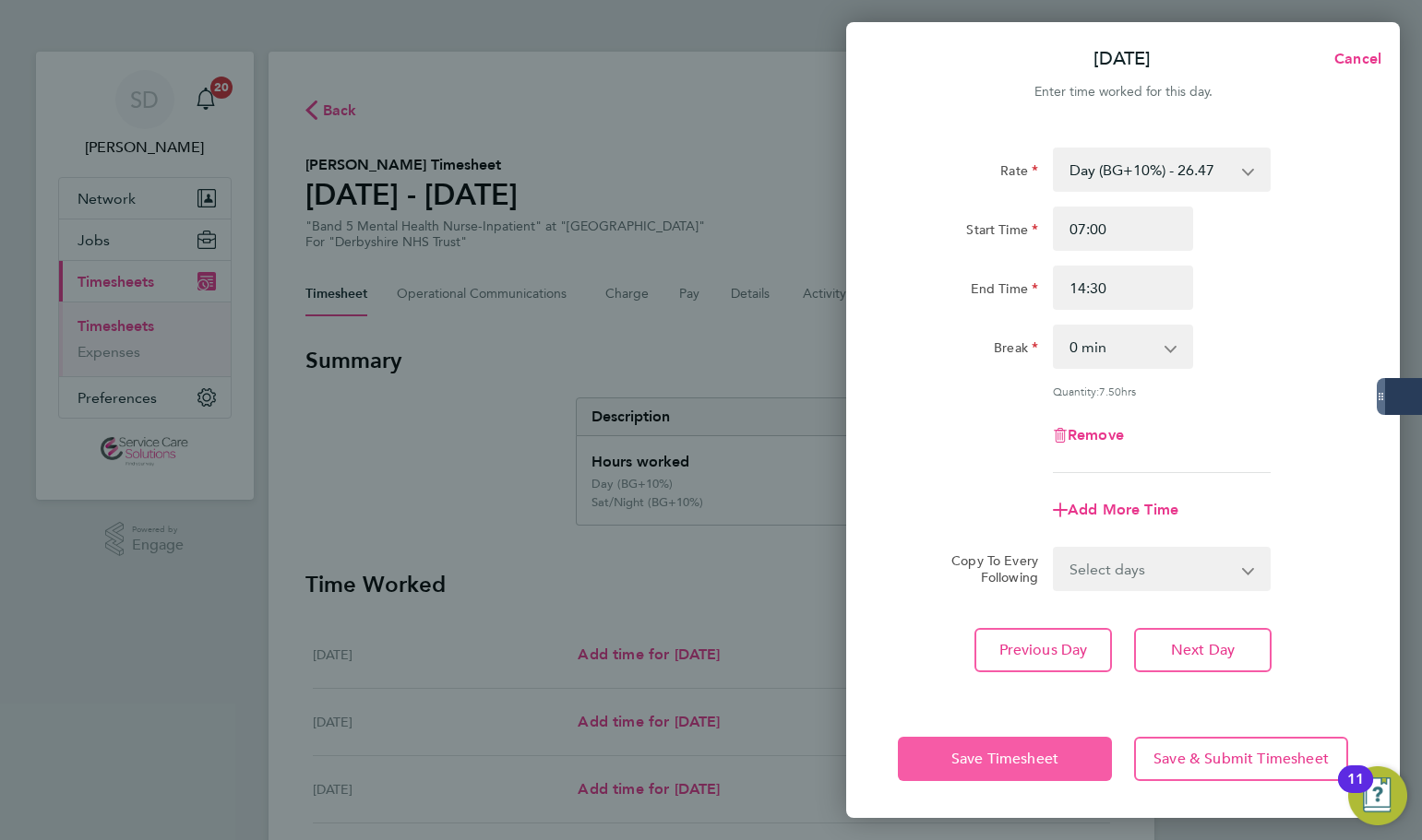
click at [957, 770] on button "Save Timesheet" at bounding box center [1004, 758] width 214 height 45
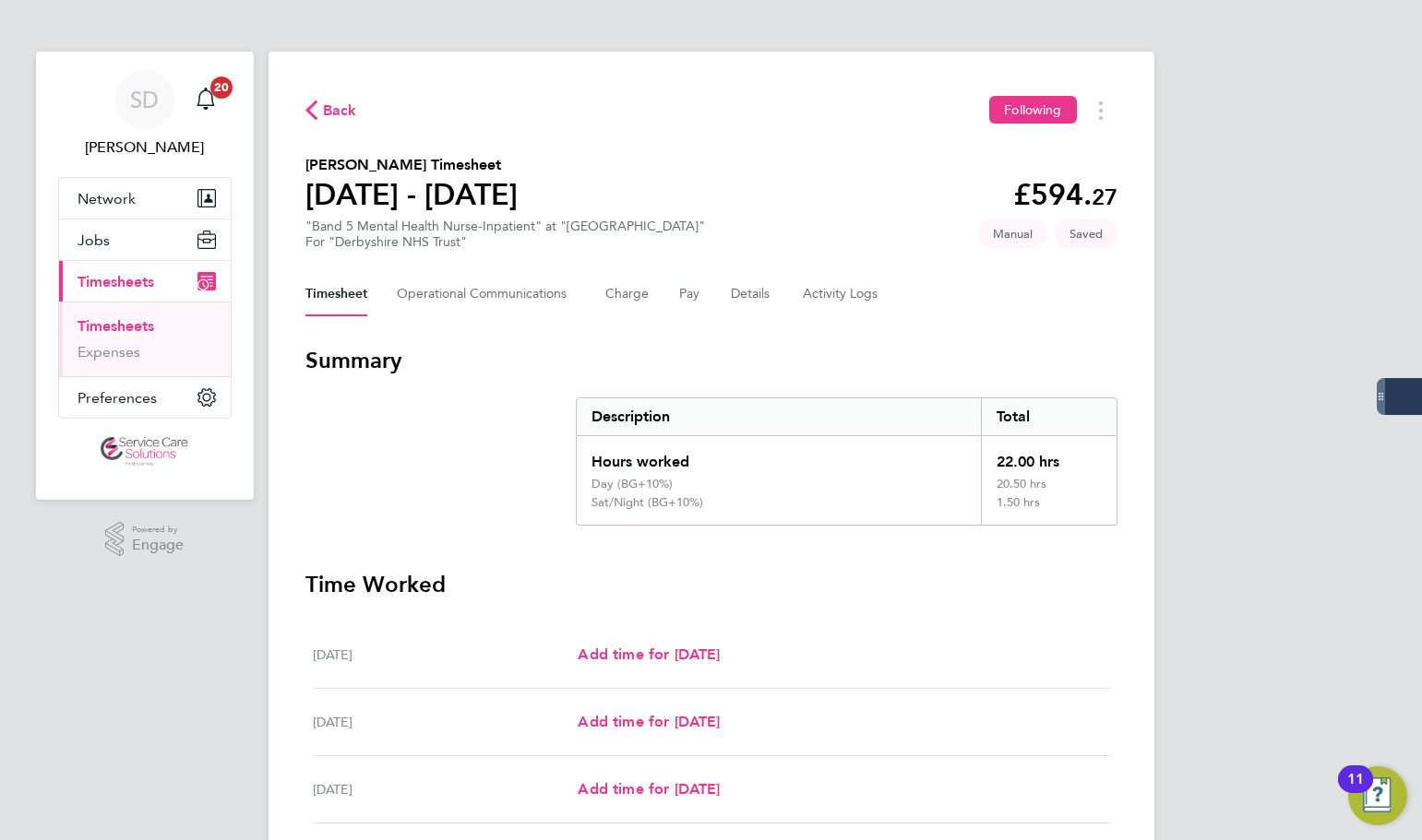
click at [861, 164] on section "Paul Broad's Timesheet 22 - 28 Sept 2025 £594. 27 "Band 5 Mental Health Nurse-I…" at bounding box center [711, 201] width 812 height 96
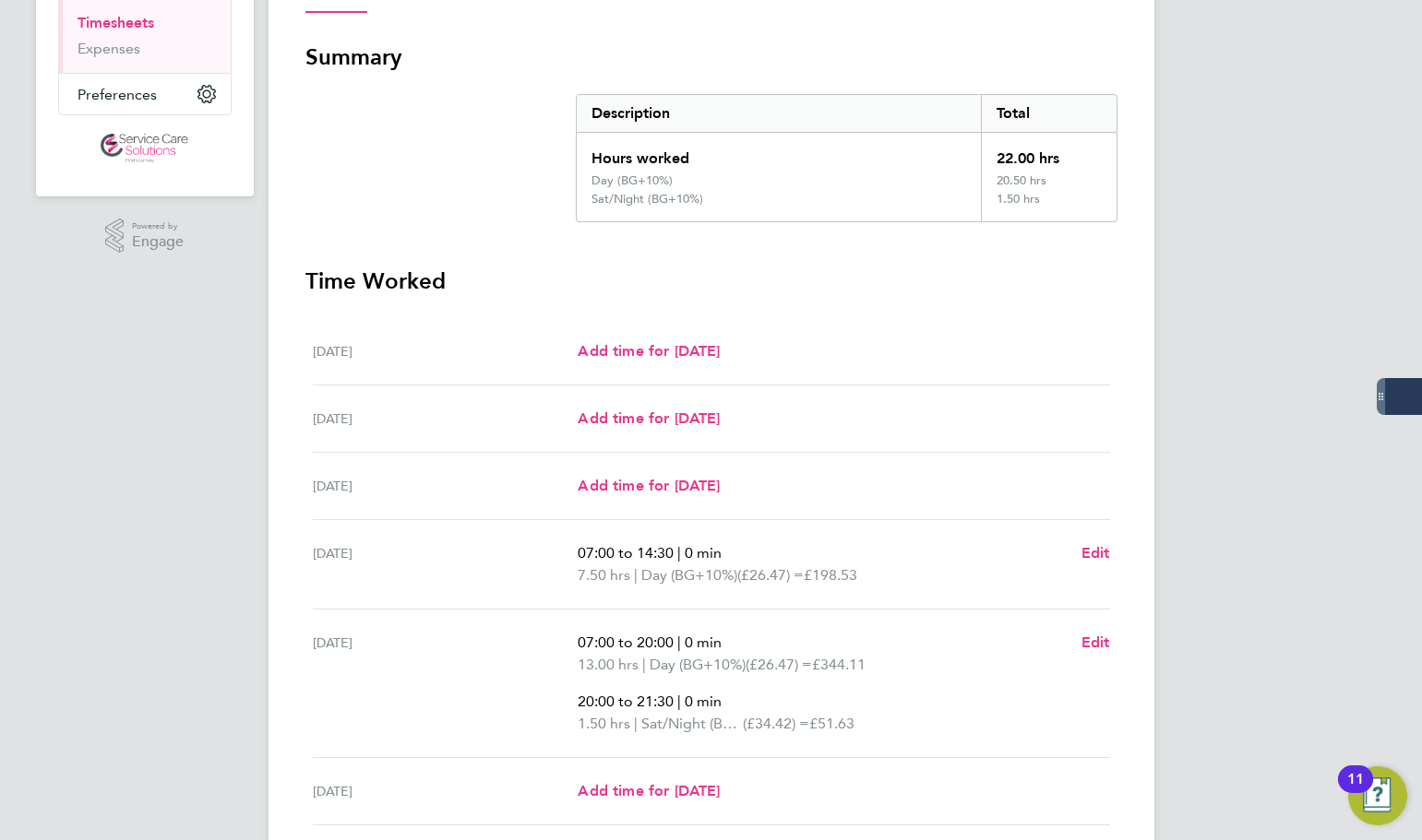
scroll to position [518, 0]
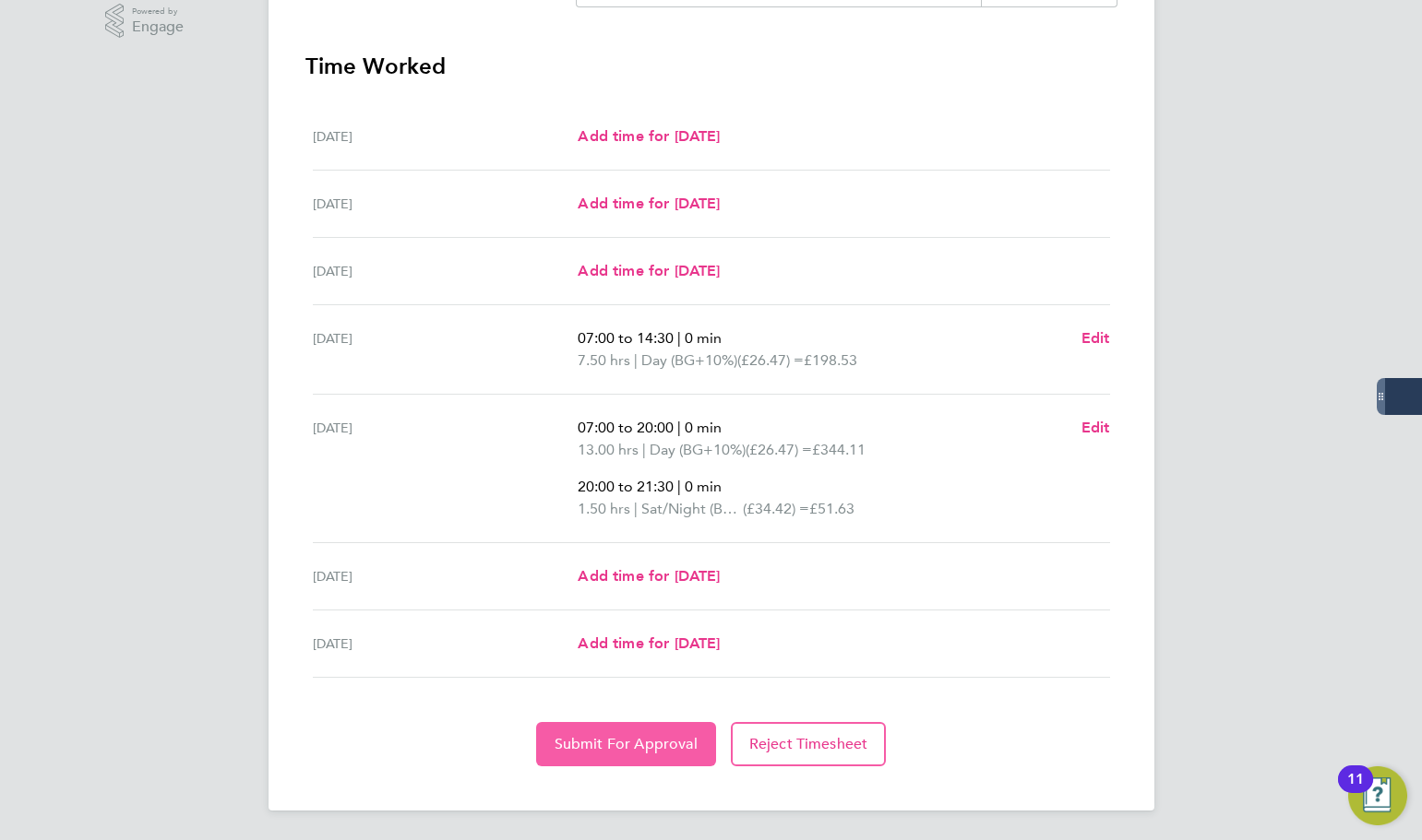
drag, startPoint x: 646, startPoint y: 739, endPoint x: 271, endPoint y: 476, distance: 458.0
click at [646, 739] on span "Submit For Approval" at bounding box center [625, 744] width 143 height 18
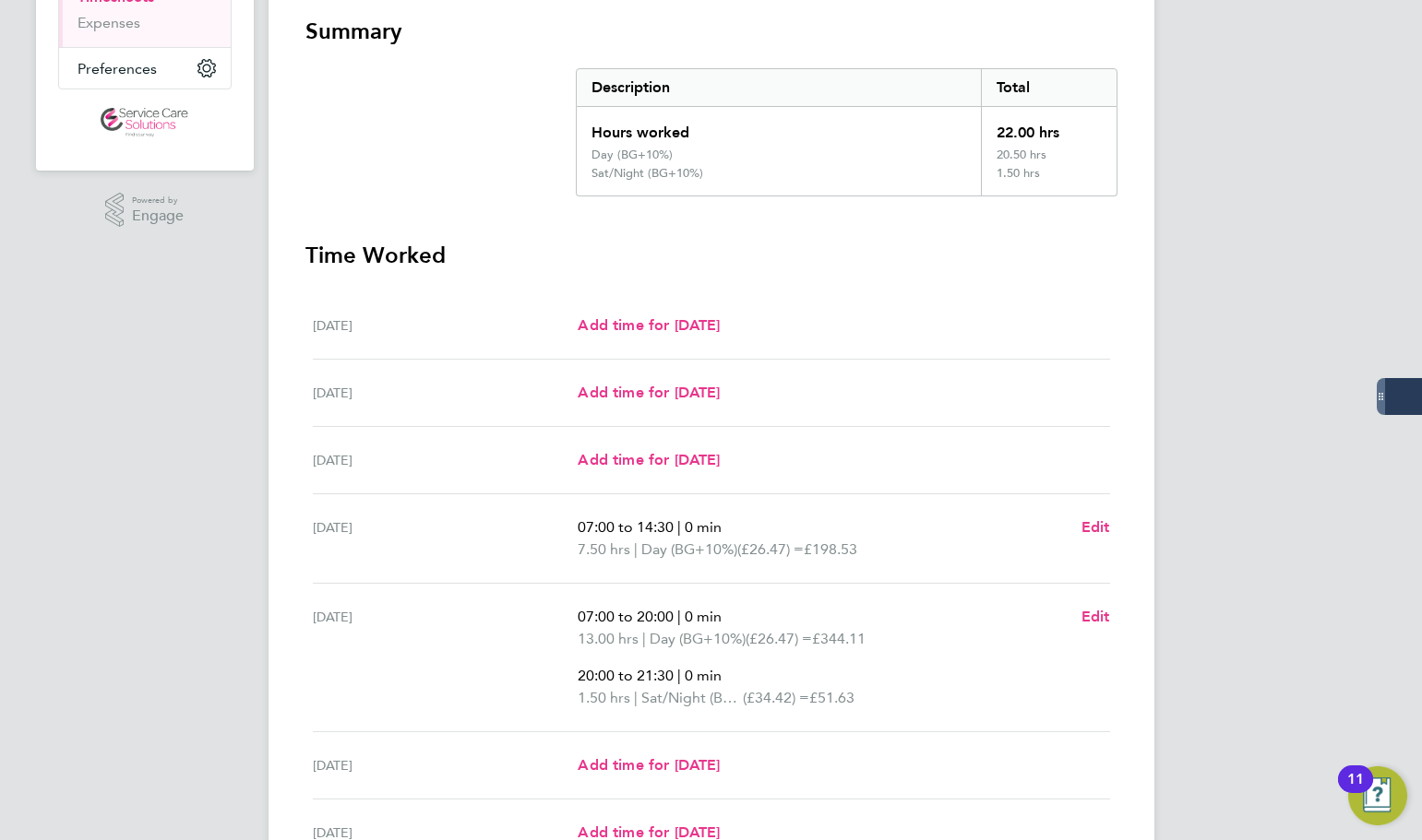
scroll to position [149, 0]
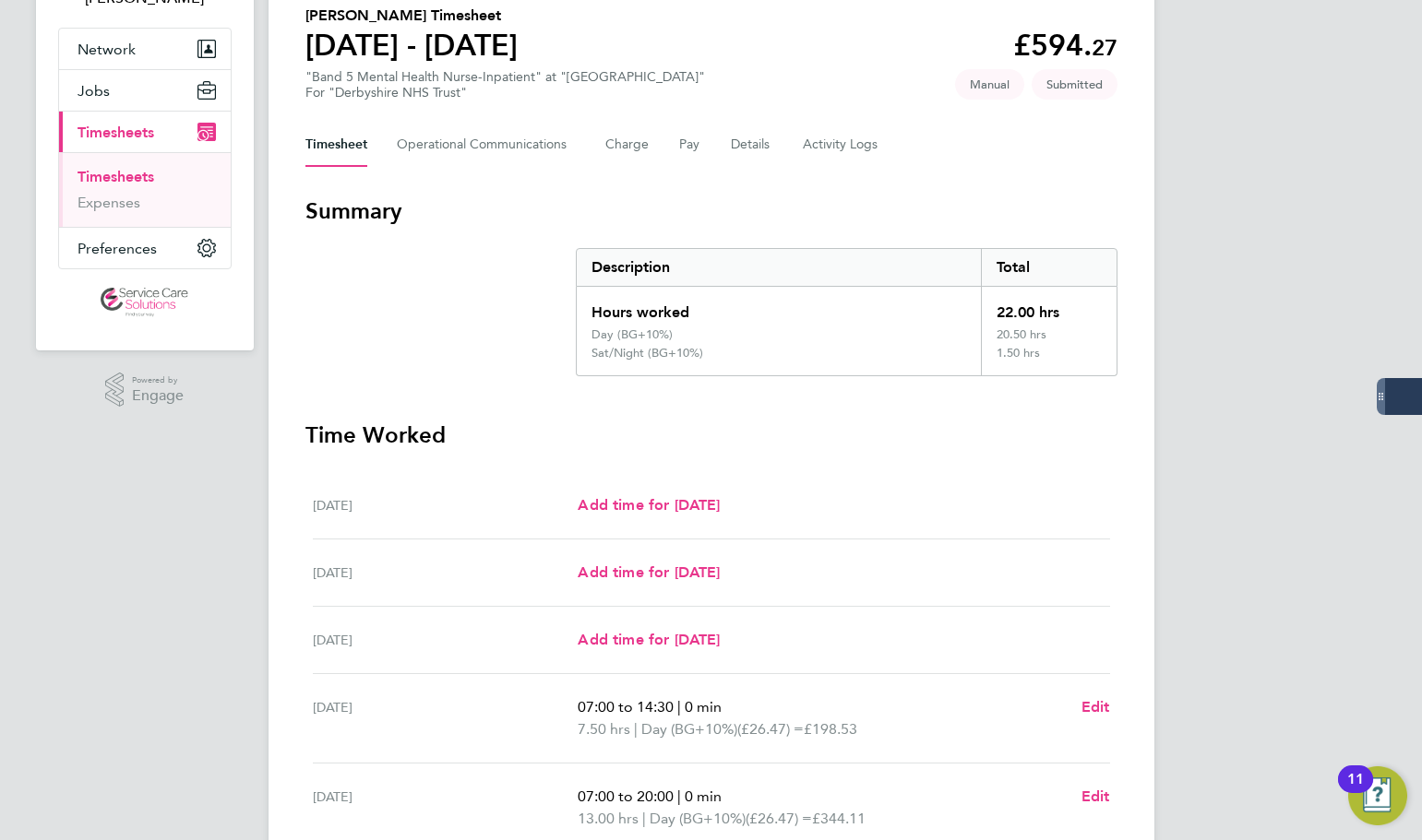
click at [139, 183] on link "Timesheets" at bounding box center [116, 177] width 77 height 17
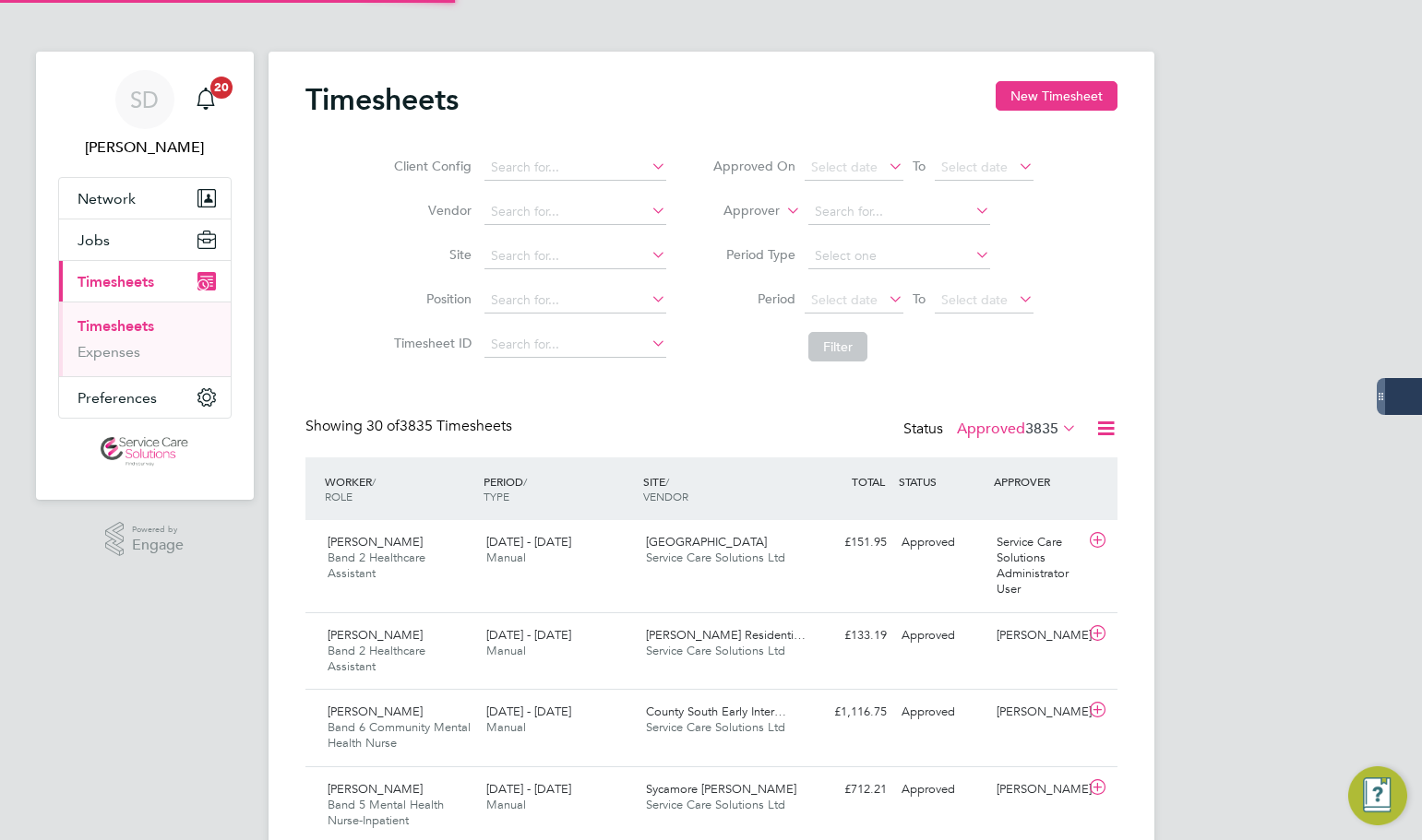
scroll to position [10, 10]
click at [1064, 101] on button "New Timesheet" at bounding box center [1056, 95] width 122 height 29
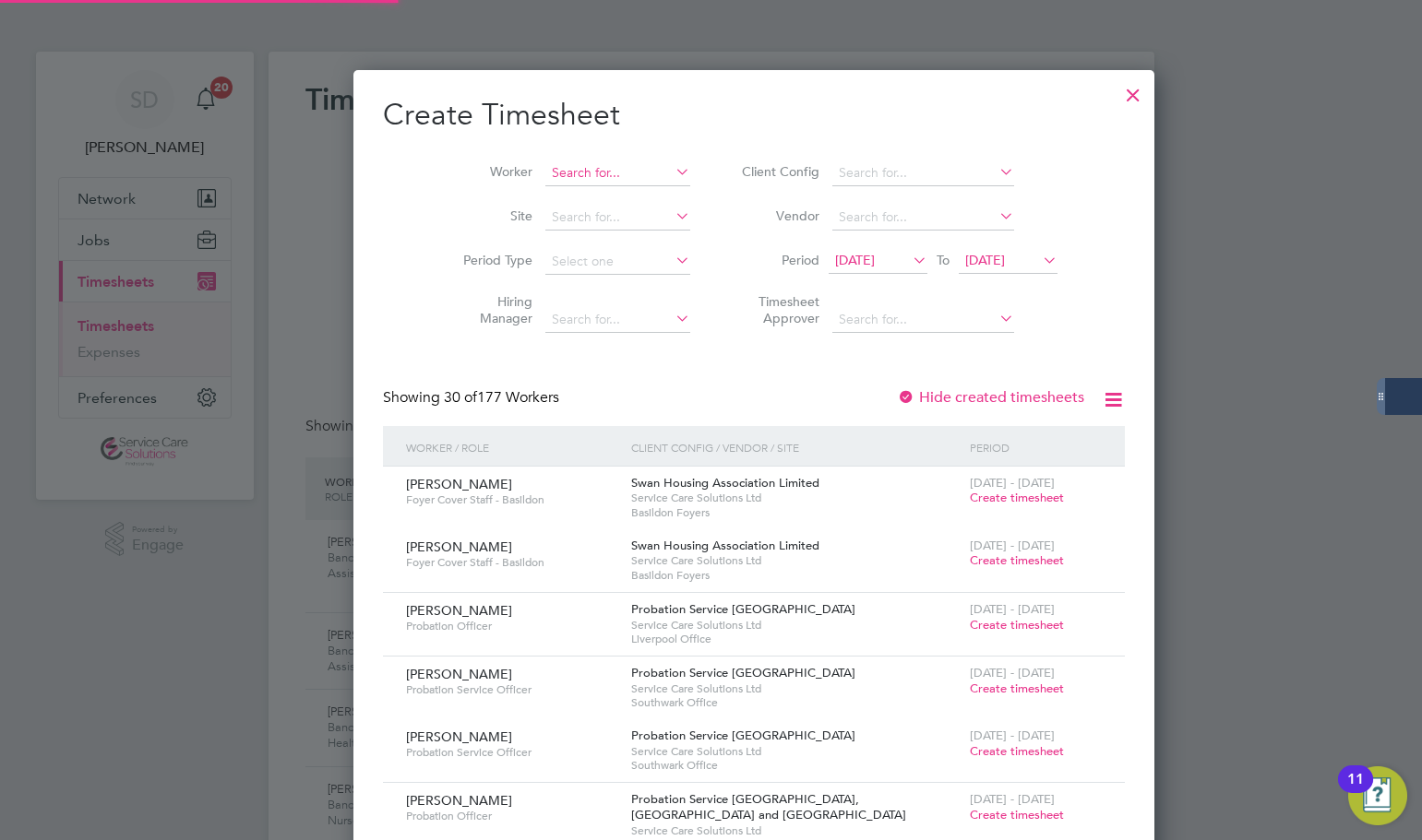
drag, startPoint x: 548, startPoint y: 172, endPoint x: 537, endPoint y: 169, distance: 11.4
click at [546, 171] on input at bounding box center [618, 173] width 144 height 26
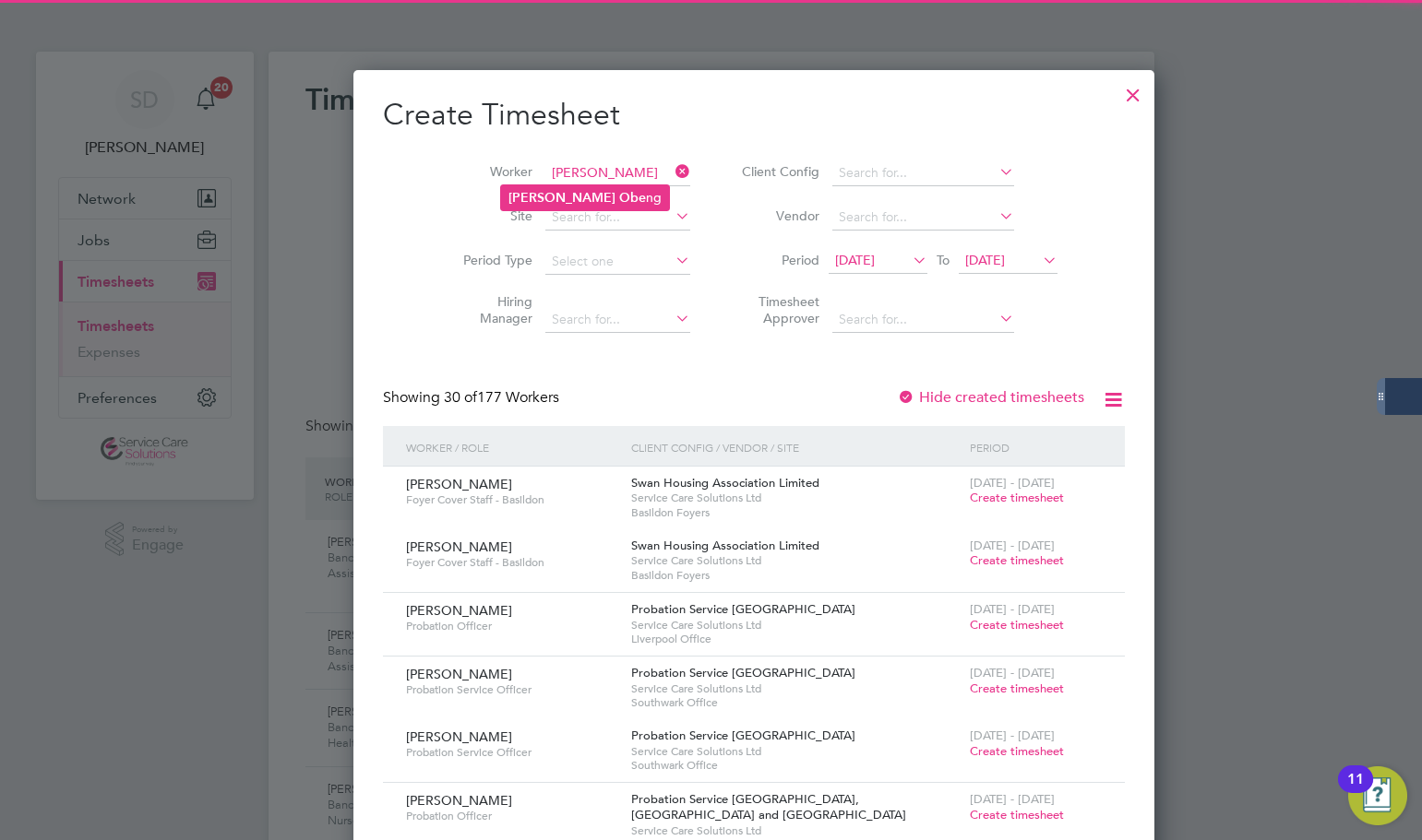
click at [546, 199] on li "Frank Obe ng" at bounding box center [585, 198] width 168 height 25
type input "Frank Obeng"
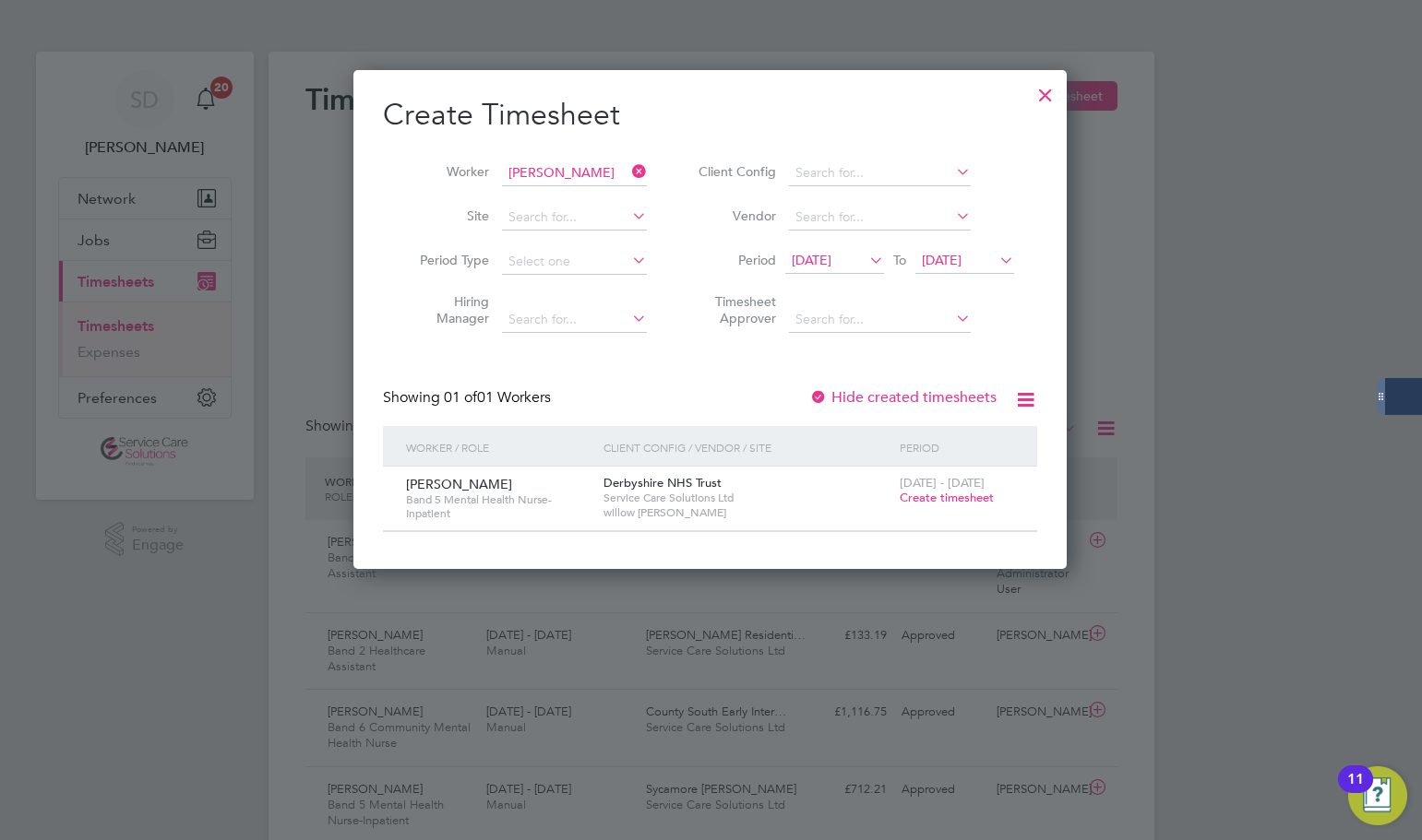
click at [924, 495] on span "Create timesheet" at bounding box center [946, 497] width 94 height 15
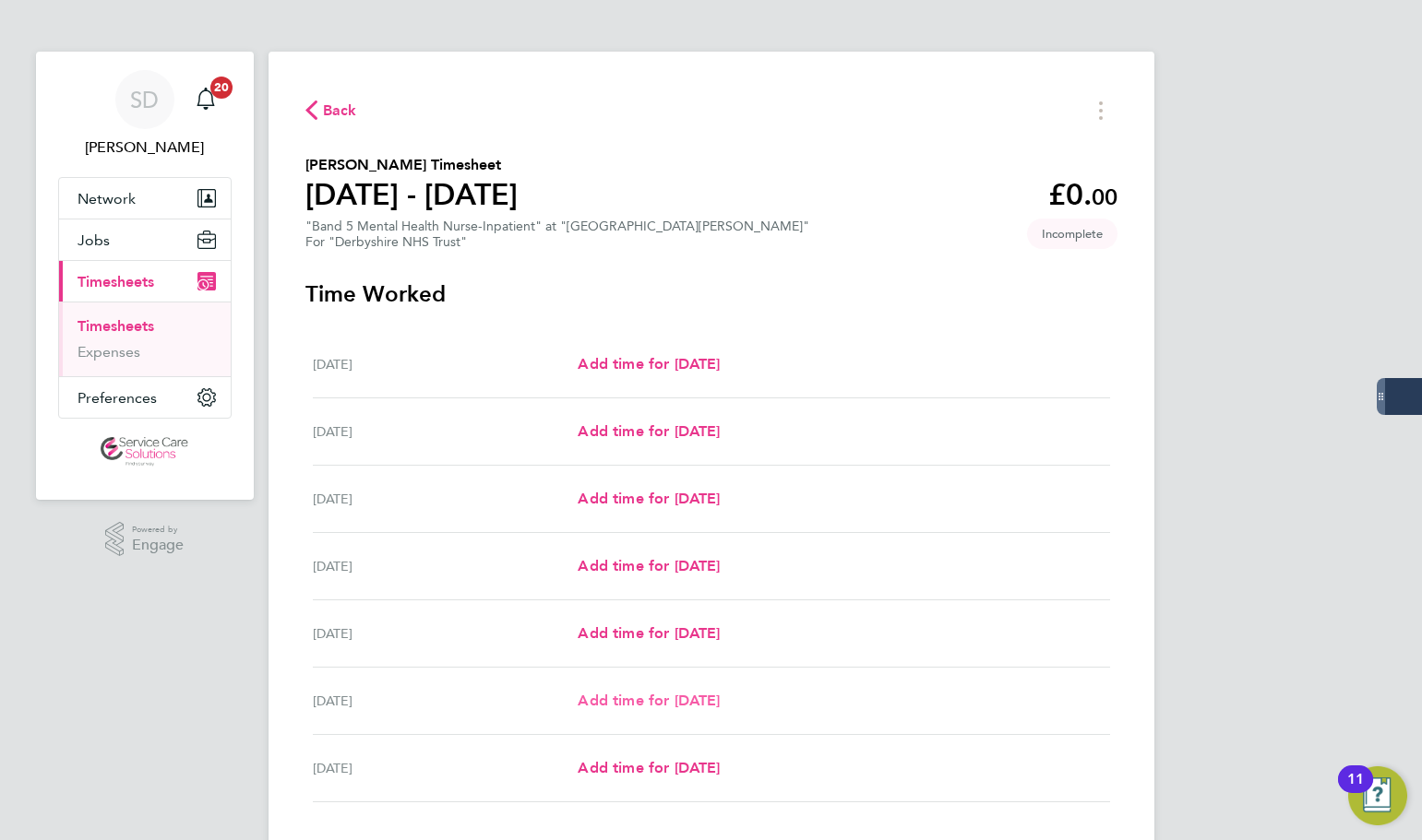
click at [655, 700] on span "Add time for Sat 27 Sep" at bounding box center [648, 700] width 142 height 17
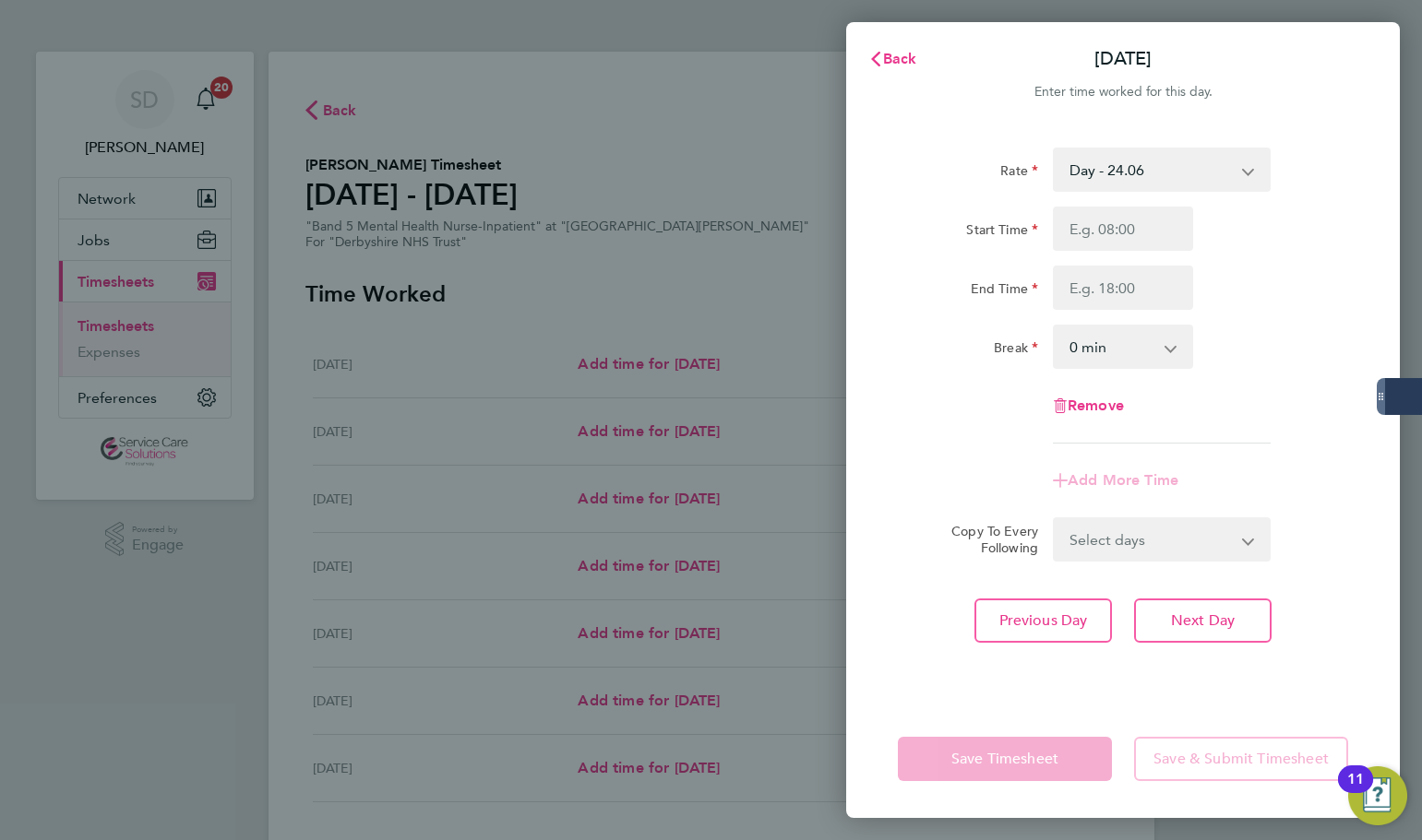
click at [1111, 185] on select "Day - 24.06 Sun/BH (BG+10%) - 42.36 Saturday/Night - 31.29 Sat/Night (BG+10%) -…" at bounding box center [1150, 169] width 192 height 41
click at [1127, 258] on div "Start Time End Time" at bounding box center [1123, 258] width 465 height 104
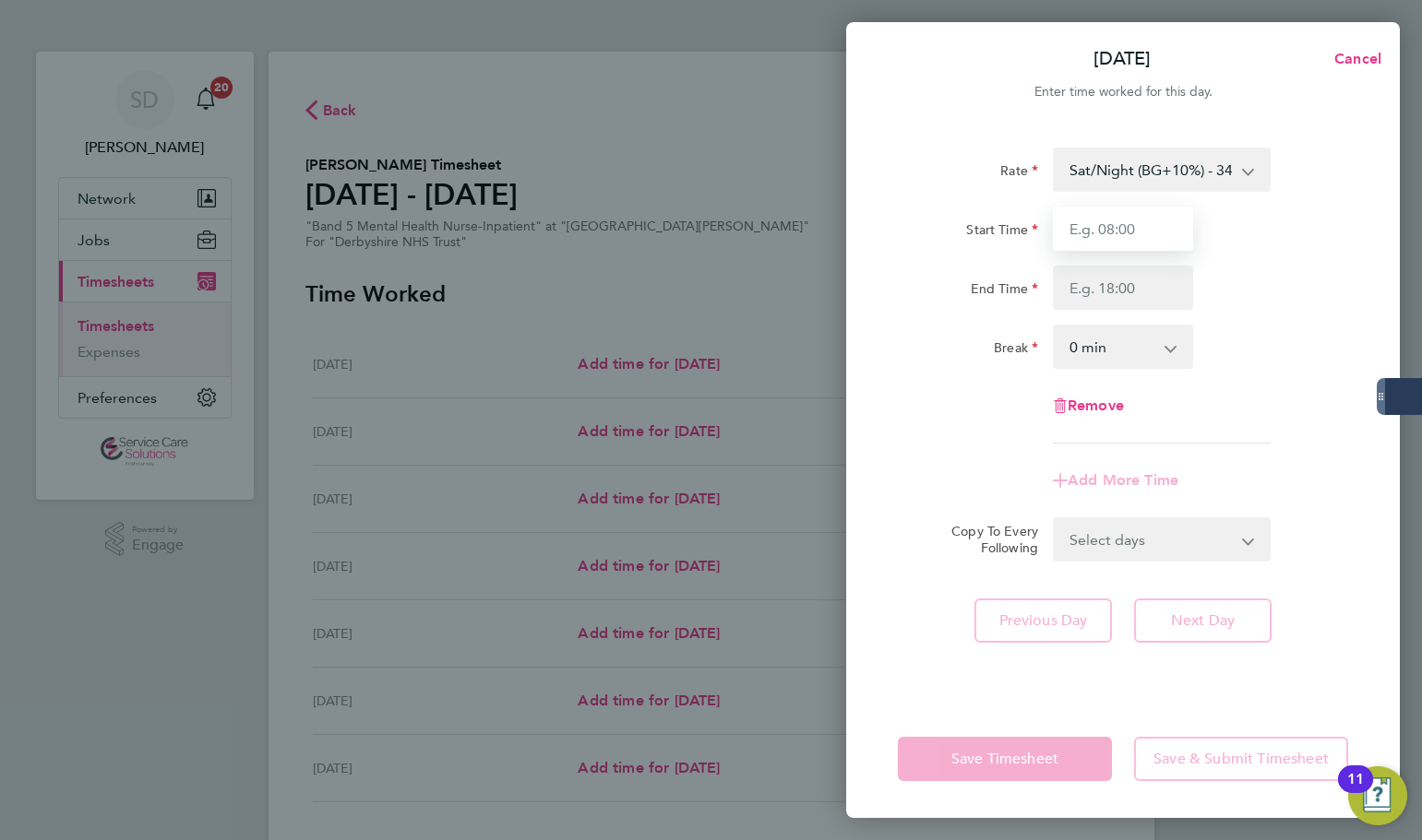
click at [1120, 241] on input "Start Time" at bounding box center [1123, 228] width 141 height 45
type input "21:00"
click at [1115, 293] on input "End Time" at bounding box center [1123, 288] width 141 height 45
type input "06:00"
click at [956, 164] on div "Rate" at bounding box center [968, 165] width 141 height 37
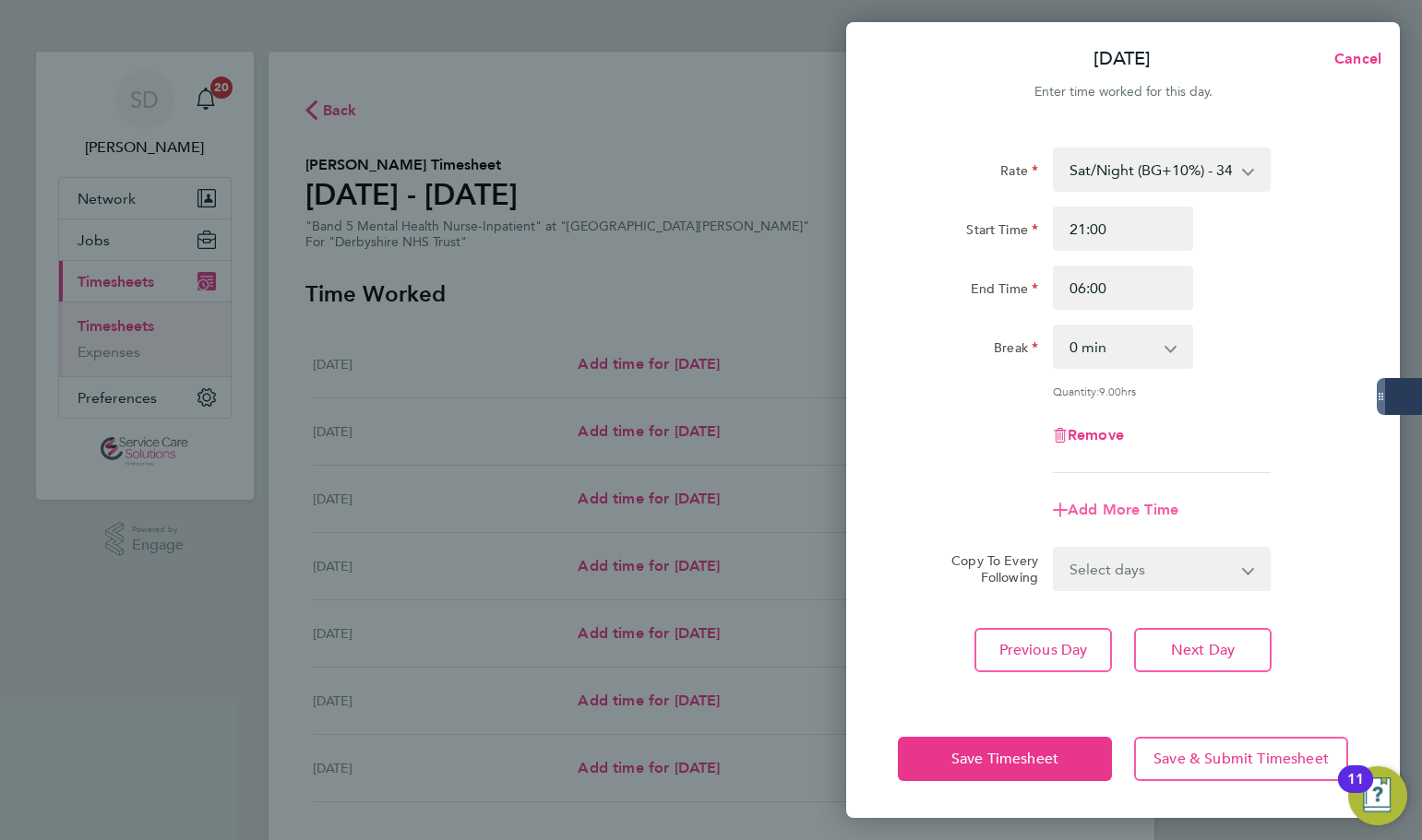
click at [1112, 503] on span "Add More Time" at bounding box center [1123, 509] width 110 height 17
select select "null"
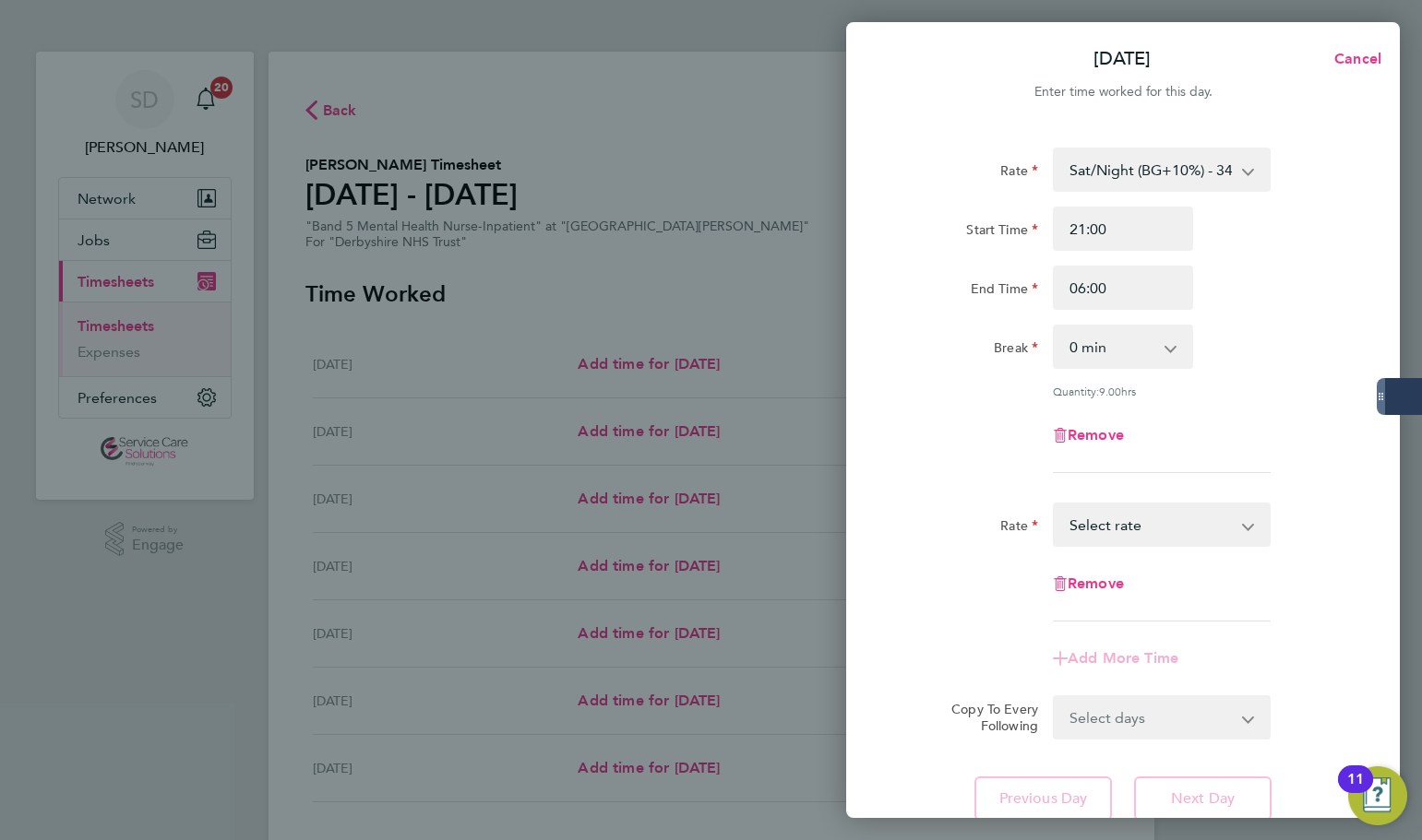
click at [1116, 525] on select "Sun/BH (BG+10%) - 42.36 Saturday/Night - 31.29 Sat/Night (BG+10%) - 34.42 Day (…" at bounding box center [1150, 525] width 192 height 41
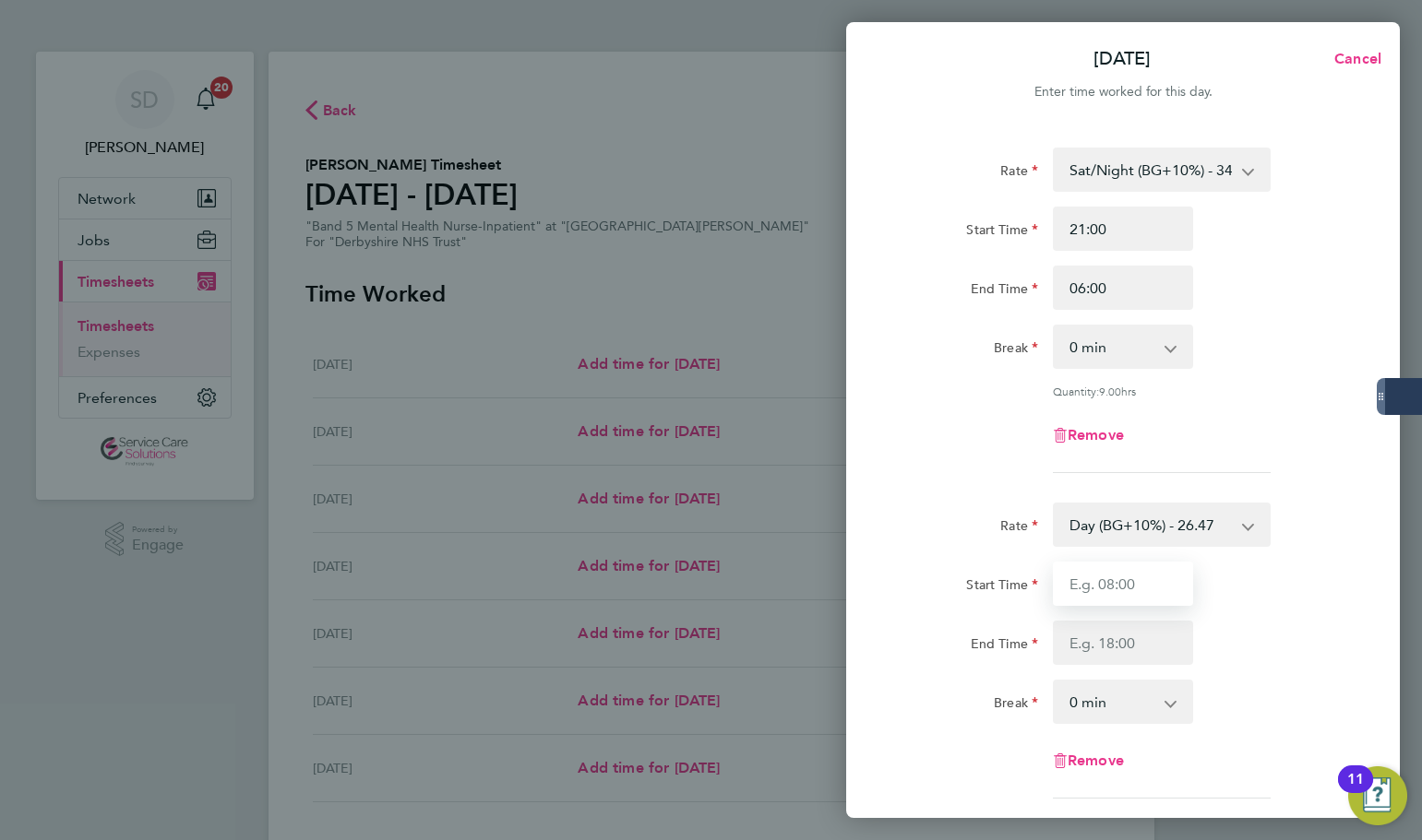
click at [1113, 587] on input "Start Time" at bounding box center [1123, 583] width 141 height 45
type input "06:00"
drag, startPoint x: 1112, startPoint y: 646, endPoint x: 1124, endPoint y: 645, distance: 12.0
click at [1117, 646] on input "End Time" at bounding box center [1123, 642] width 141 height 45
type input "07:30"
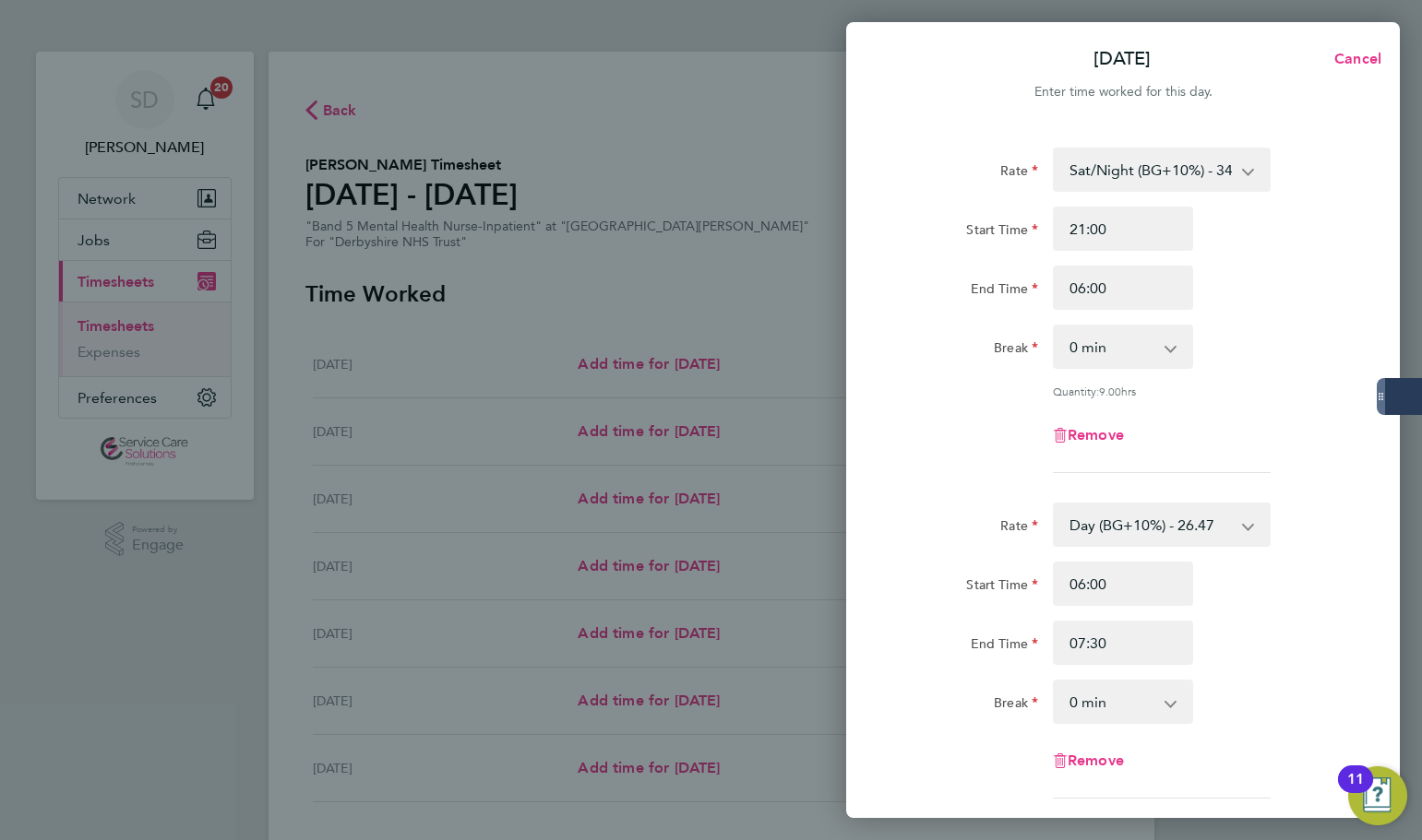
click at [951, 462] on div "Rate Sat/Night (BG+10%) - 34.42 Sun/BH (BG+10%) - 42.36 Saturday/Night - 31.29 …" at bounding box center [1123, 310] width 451 height 326
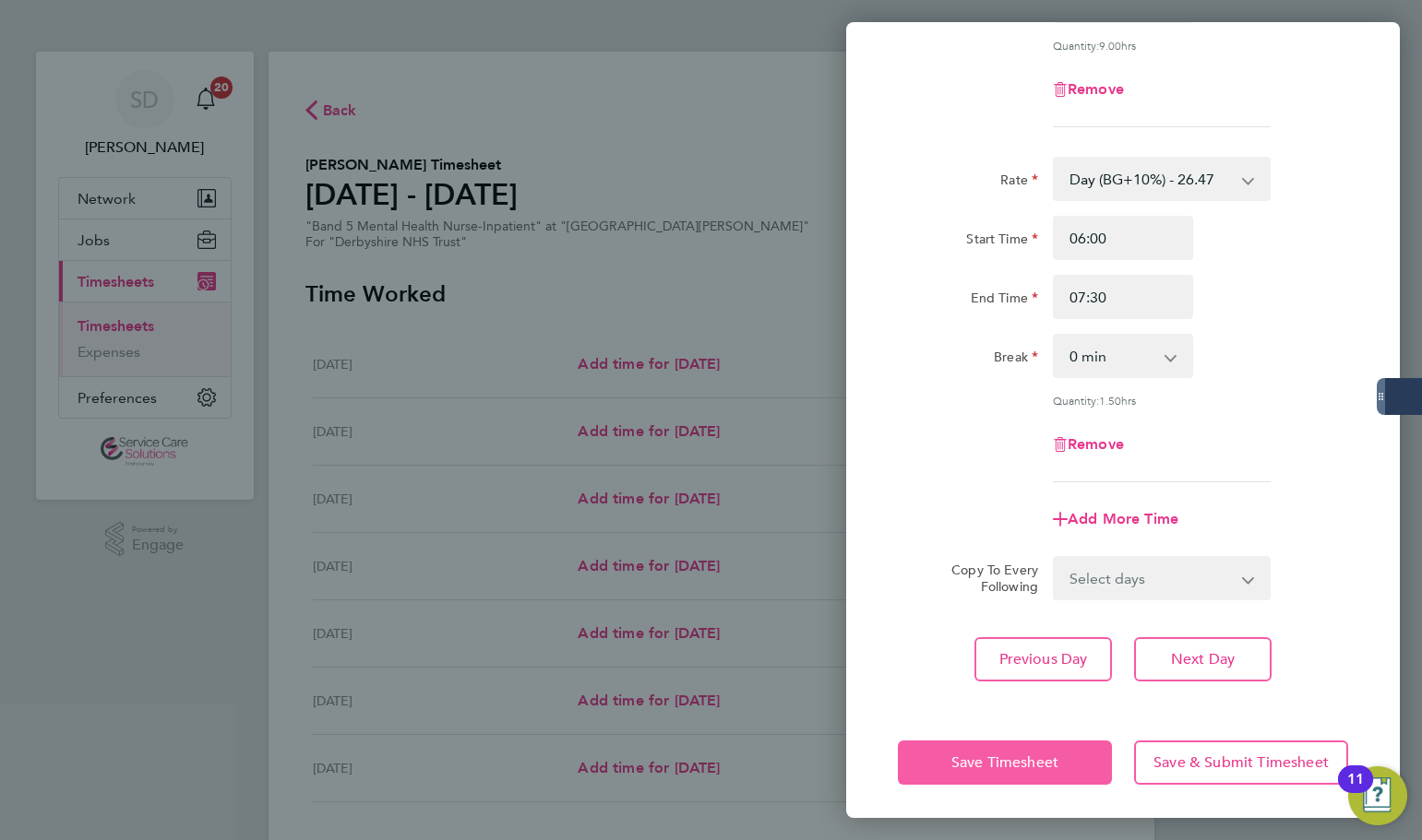
click at [1009, 747] on button "Save Timesheet" at bounding box center [1004, 762] width 214 height 45
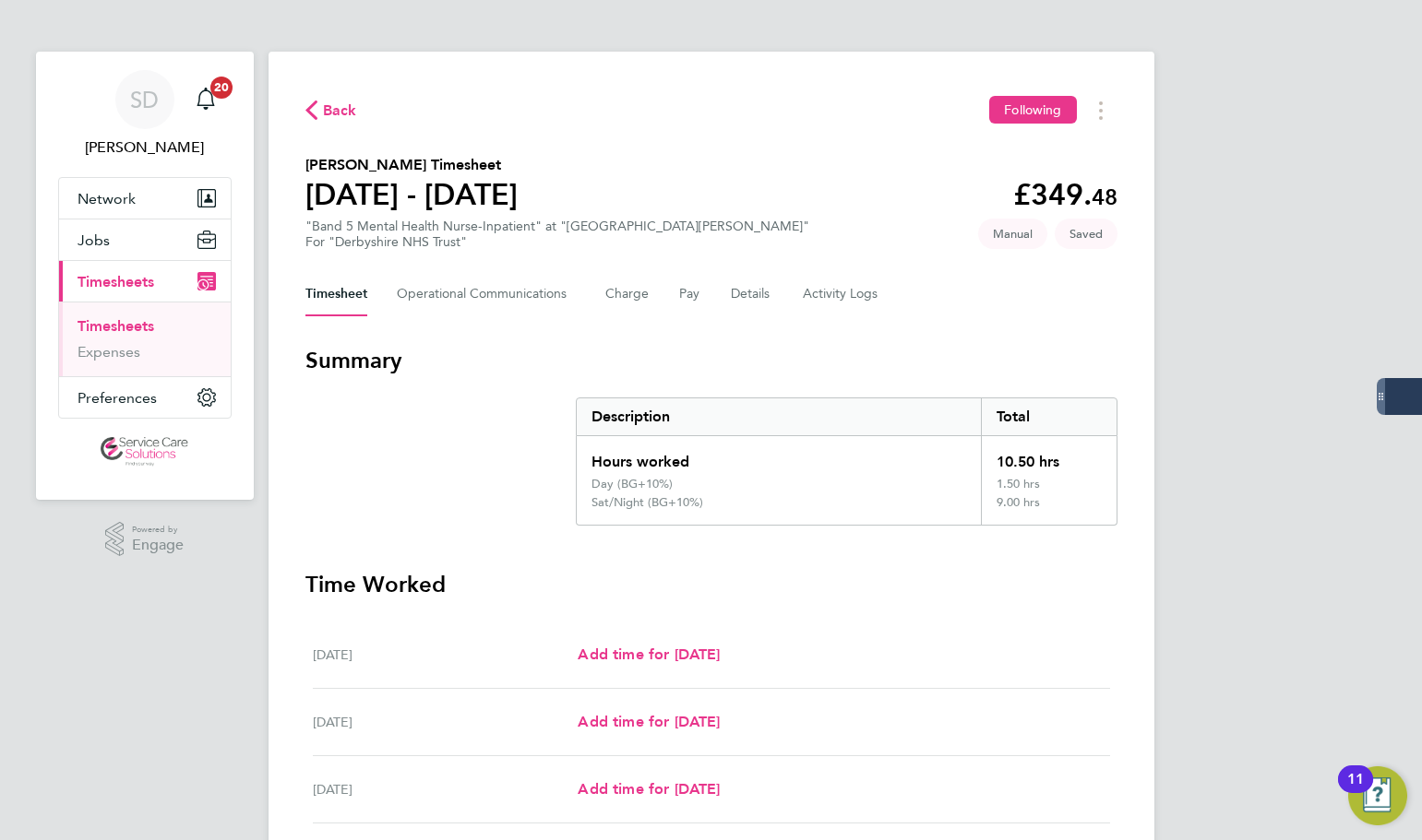
click at [338, 484] on section "Summary Description Total Hours worked 10.50 hrs Day (BG+10%) 1.50 hrs Sat/Nigh…" at bounding box center [711, 435] width 812 height 180
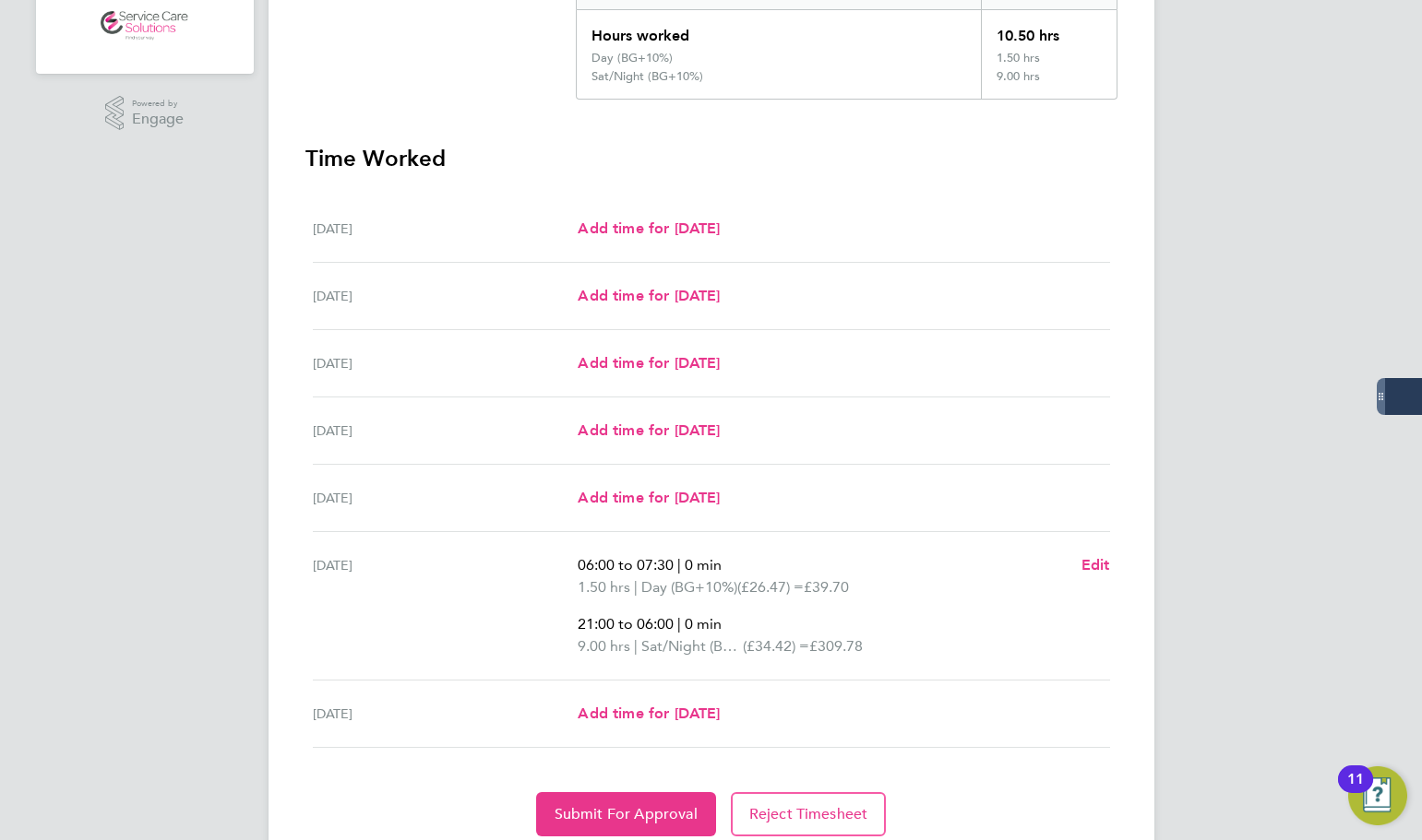
scroll to position [496, 0]
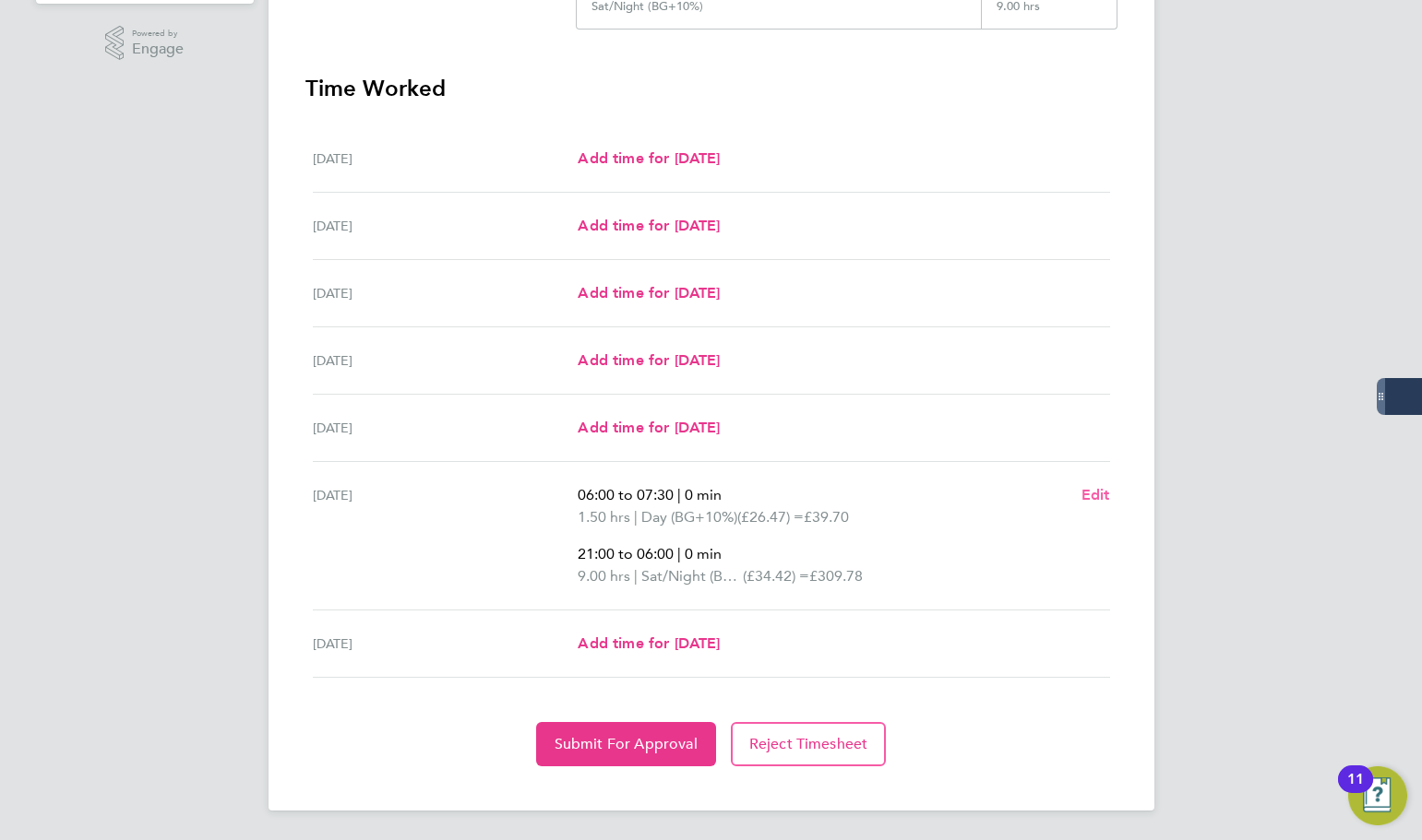
click at [1090, 487] on span "Edit" at bounding box center [1096, 494] width 29 height 17
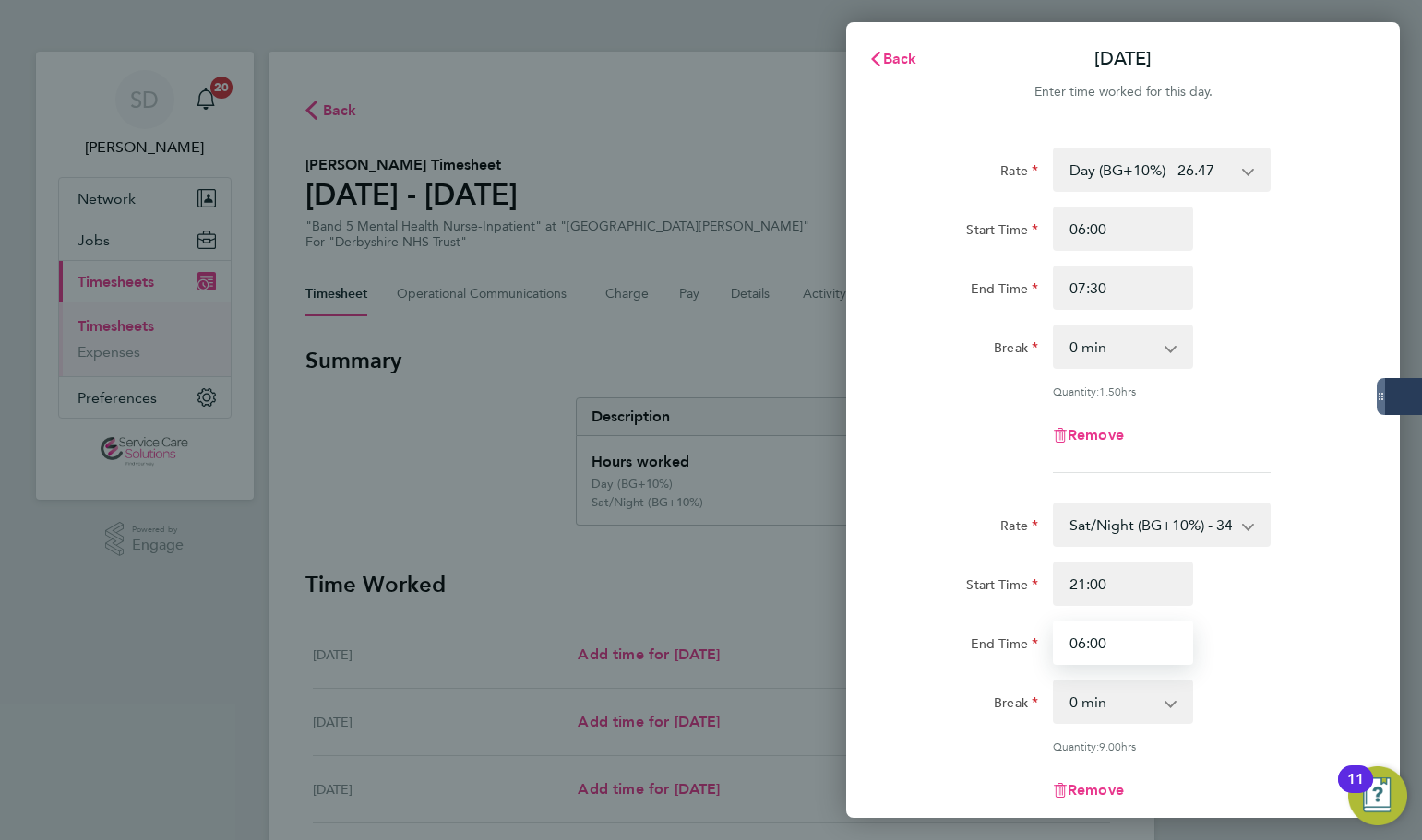
drag, startPoint x: 1134, startPoint y: 638, endPoint x: 1023, endPoint y: 634, distance: 111.1
click at [1023, 634] on div "End Time 06:00" at bounding box center [1123, 642] width 465 height 45
type input "00:00"
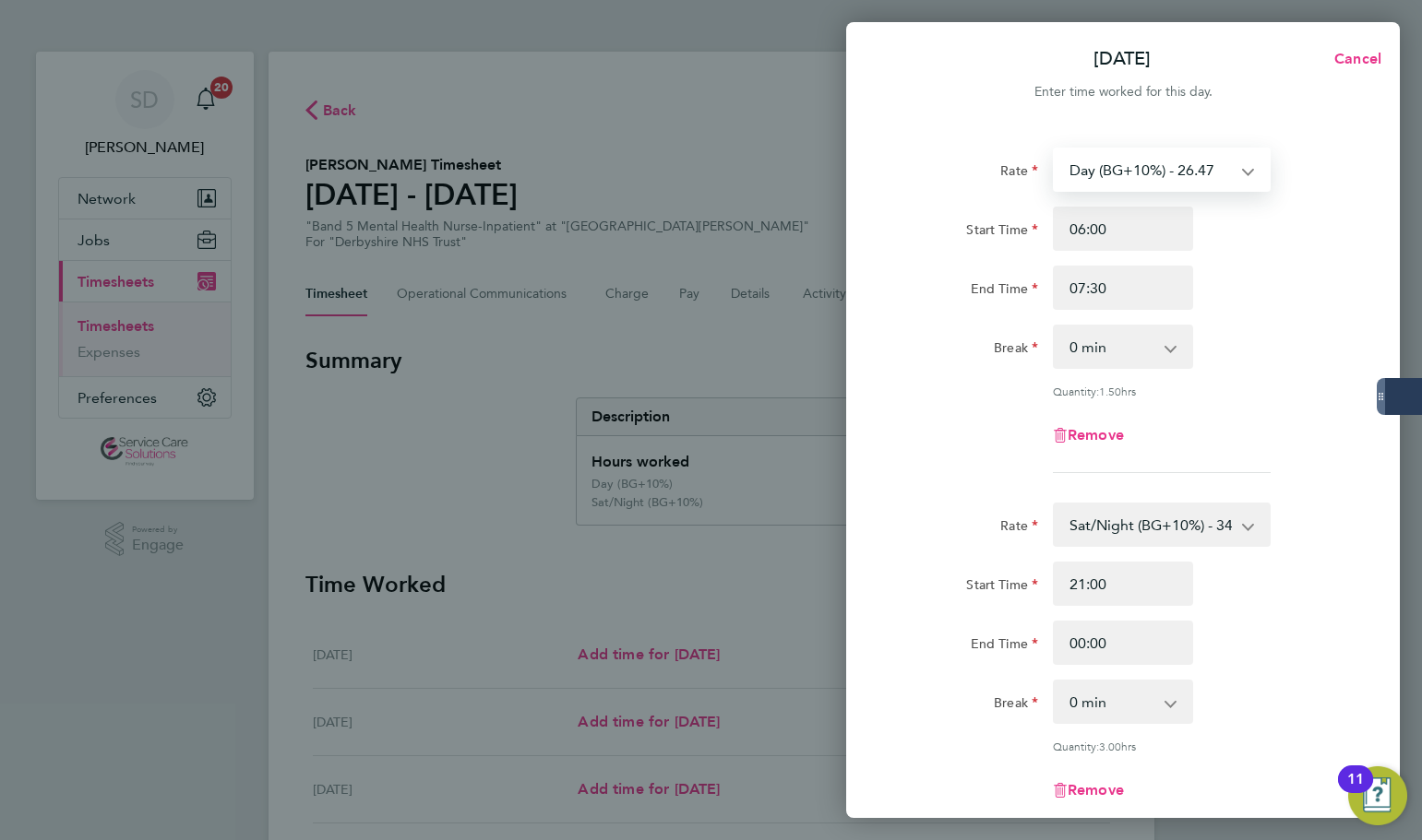
drag, startPoint x: 1164, startPoint y: 189, endPoint x: 1166, endPoint y: 199, distance: 10.2
click at [1166, 199] on div "Rate Day (BG+10%) - 26.47 Sun/BH (BG+10%) - 42.36 Saturday/Night - 31.29 Sat/Ni…" at bounding box center [1123, 310] width 451 height 326
click at [957, 313] on div "Rate Day (BG+10%) - 26.47 Sun/BH (BG+10%) - 42.36 Saturday/Night - 31.29 Sat/Ni…" at bounding box center [1123, 310] width 451 height 326
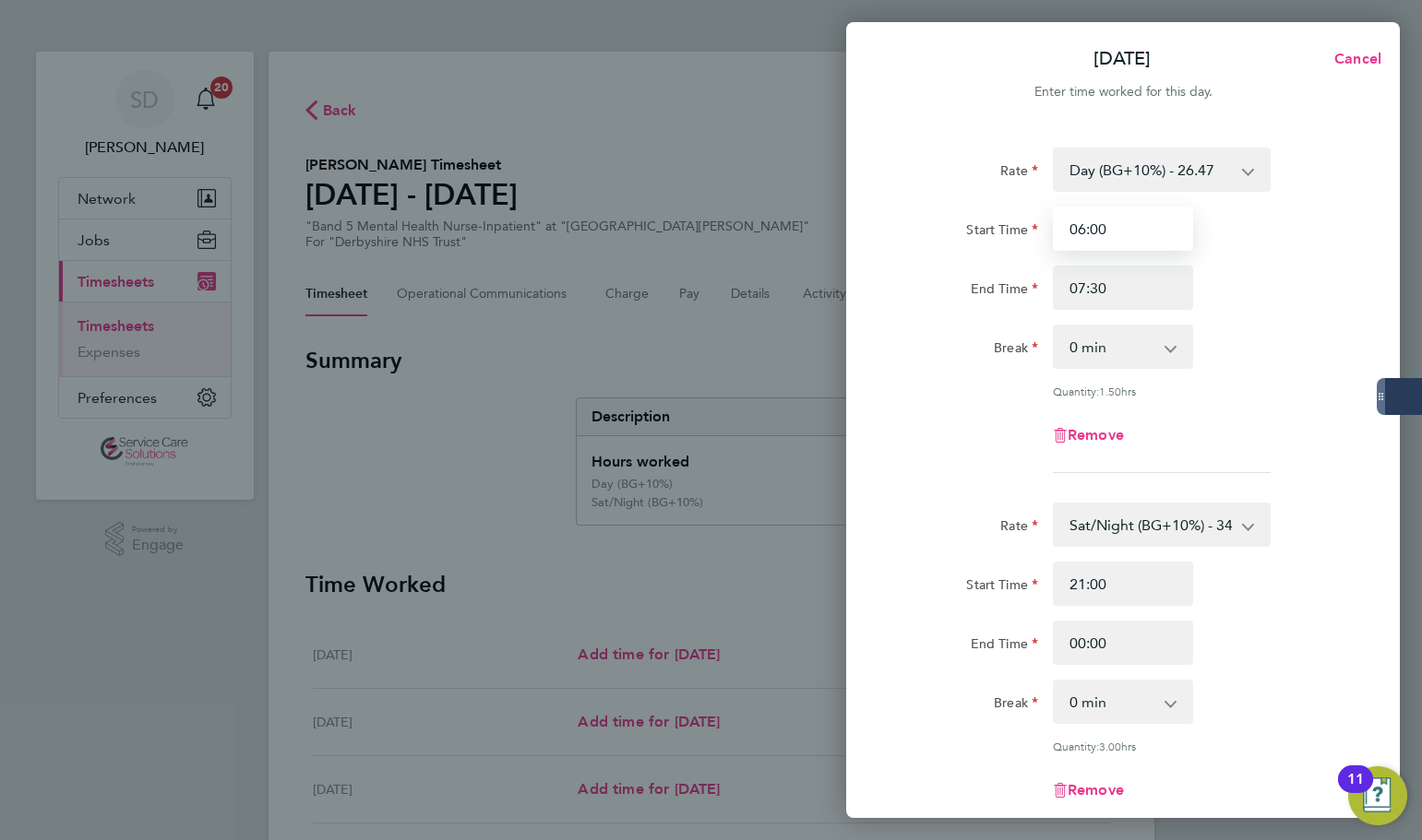
drag, startPoint x: 1047, startPoint y: 220, endPoint x: 1028, endPoint y: 223, distance: 19.2
click at [1028, 221] on div "Start Time 06:00" at bounding box center [1123, 228] width 465 height 45
type input "00:00"
click at [1114, 173] on select "Day (BG+10%) - 26.47 Sun/BH (BG+10%) - 42.36 Saturday/Night - 31.29 Sat/Night (…" at bounding box center [1150, 169] width 192 height 41
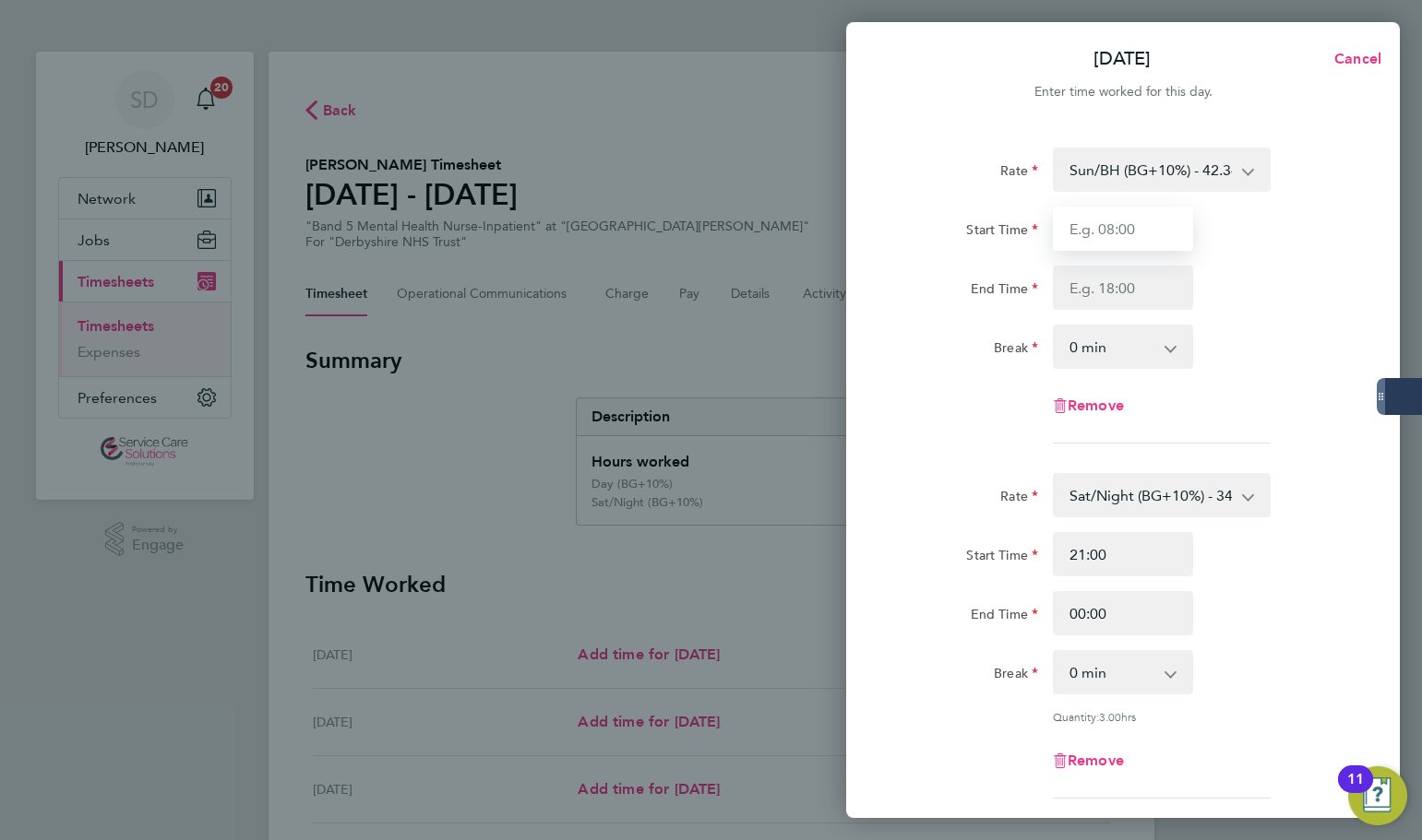
click at [1084, 238] on input "Start Time" at bounding box center [1123, 228] width 141 height 45
type input "00:00"
click at [1116, 283] on input "End Time" at bounding box center [1123, 288] width 141 height 45
type input "07:30"
drag, startPoint x: 965, startPoint y: 192, endPoint x: 949, endPoint y: 172, distance: 25.6
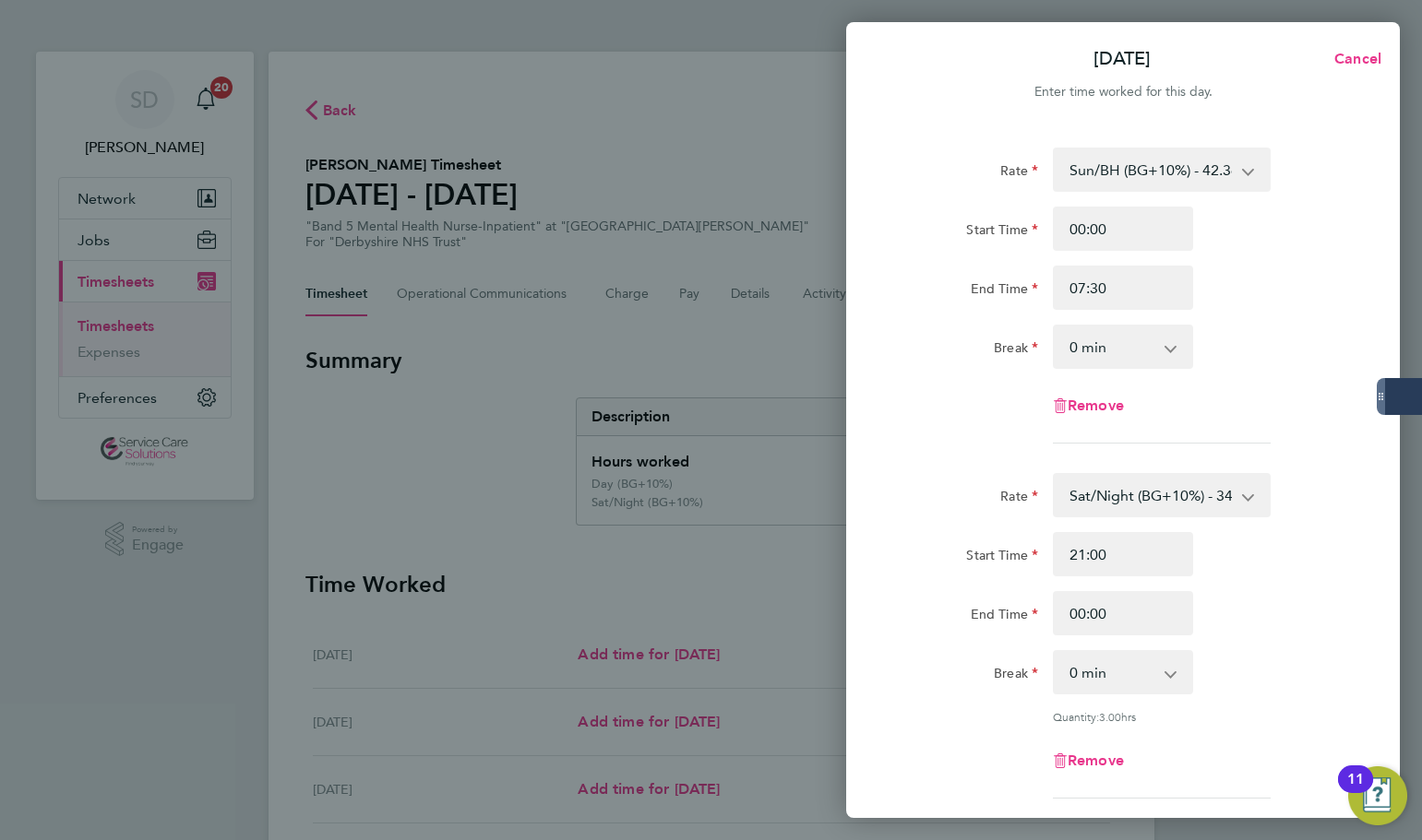
click at [966, 191] on div "Rate Sun/BH (BG+10%) - 42.36 Saturday/Night - 31.29 Sat/Night (BG+10%) - 34.42 …" at bounding box center [1123, 296] width 451 height 296
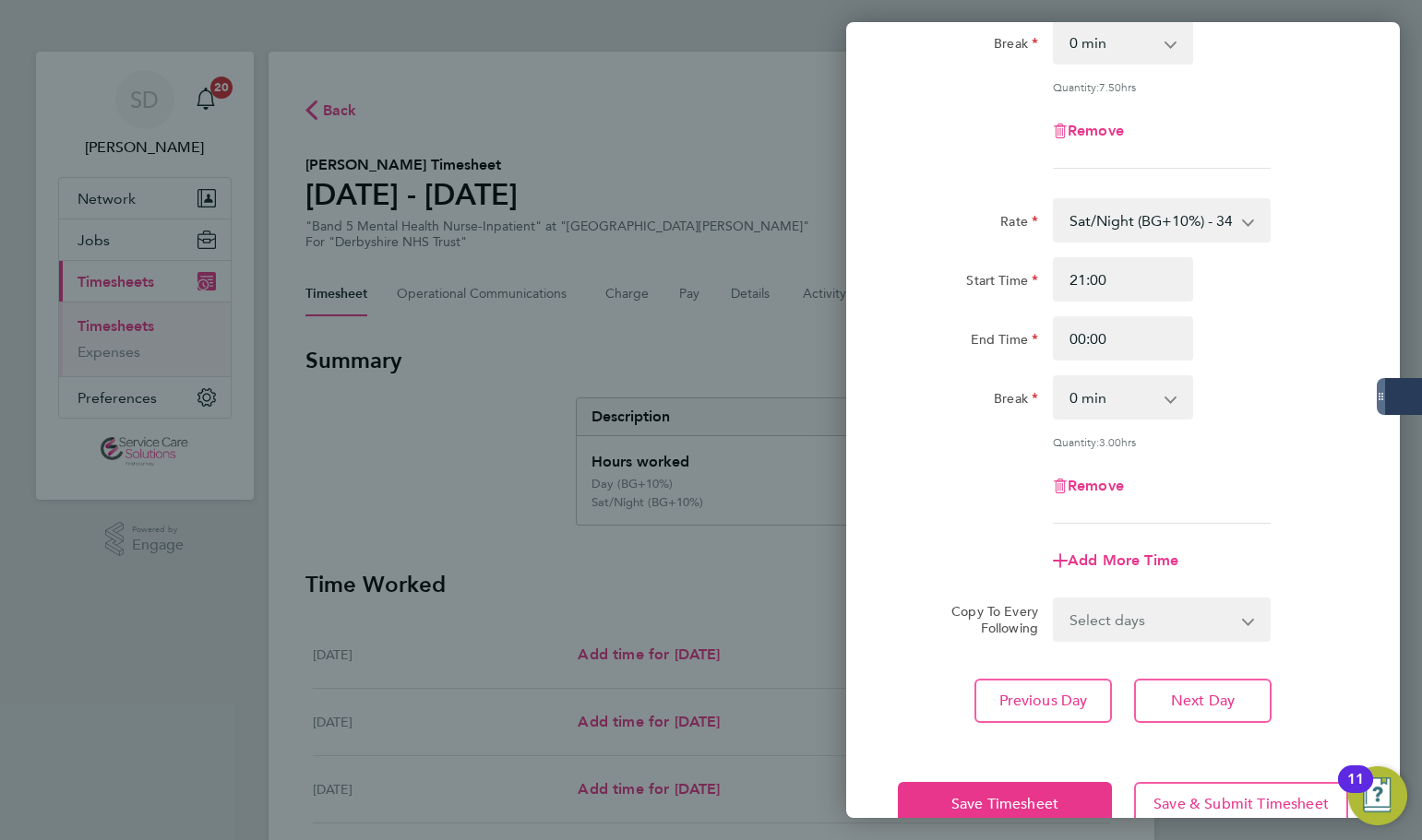
scroll to position [346, 0]
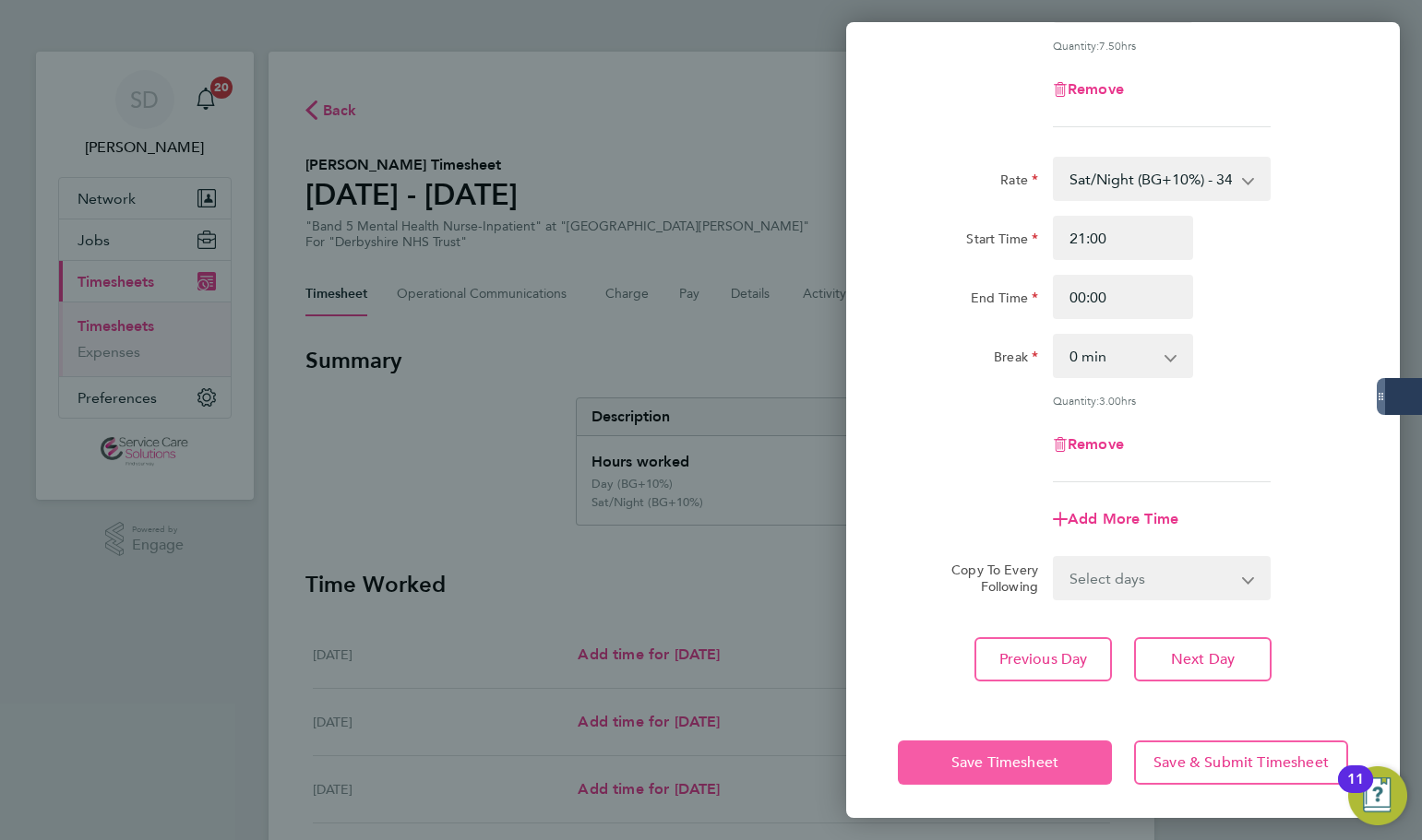
drag, startPoint x: 991, startPoint y: 759, endPoint x: 1017, endPoint y: 748, distance: 28.2
click at [1000, 754] on span "Save Timesheet" at bounding box center [1005, 762] width 107 height 18
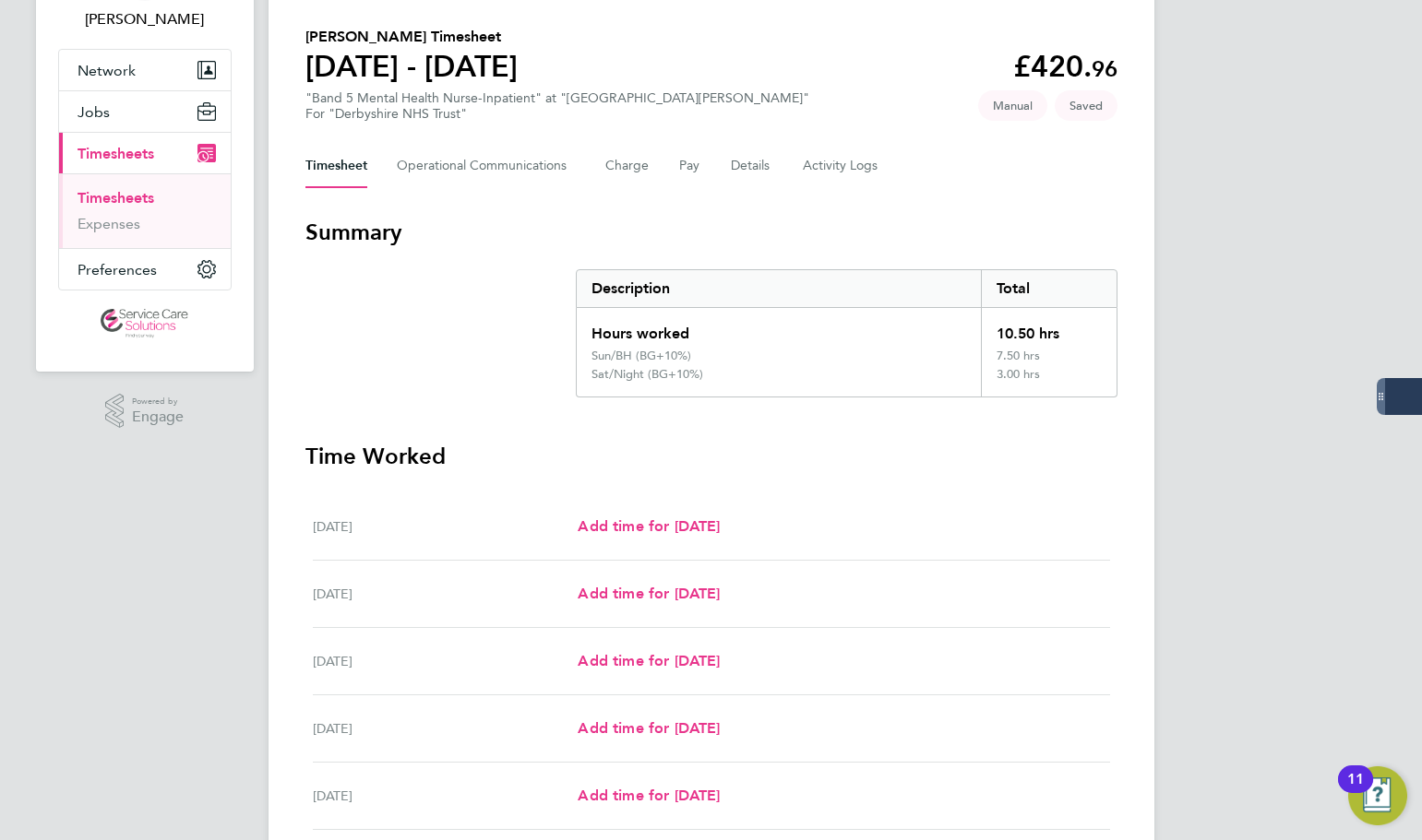
scroll to position [496, 0]
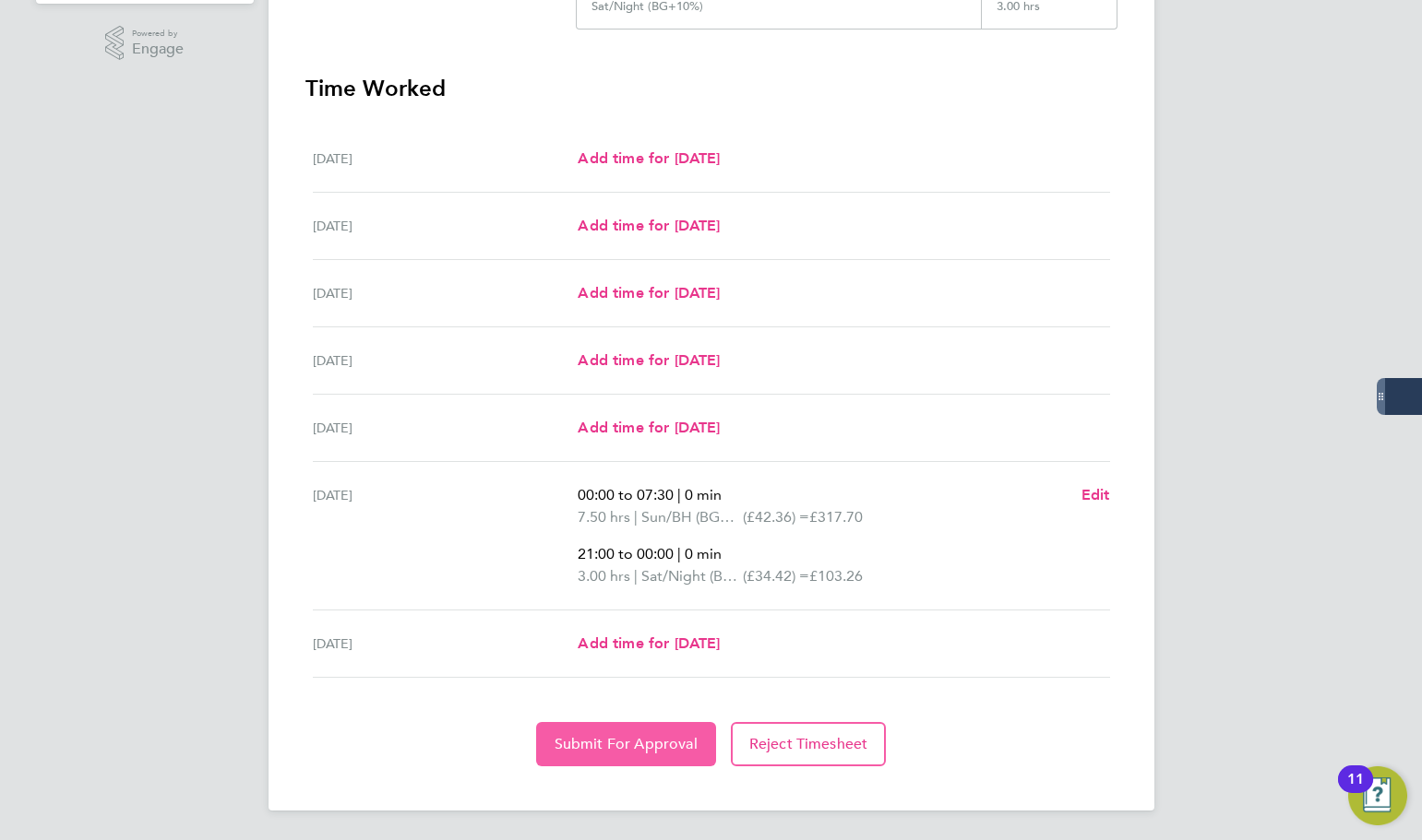
click at [579, 755] on button "Submit For Approval" at bounding box center [625, 744] width 180 height 45
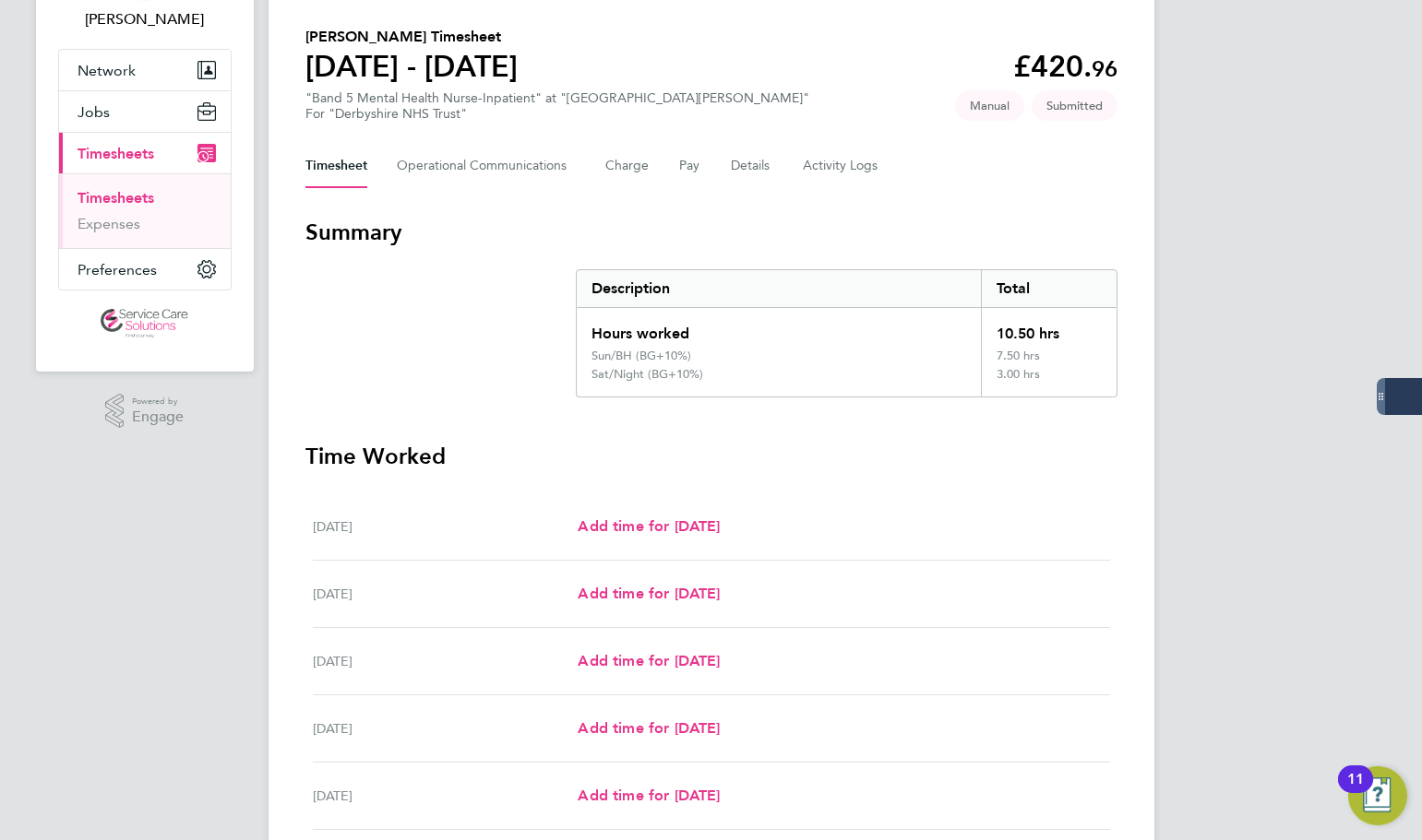
scroll to position [0, 0]
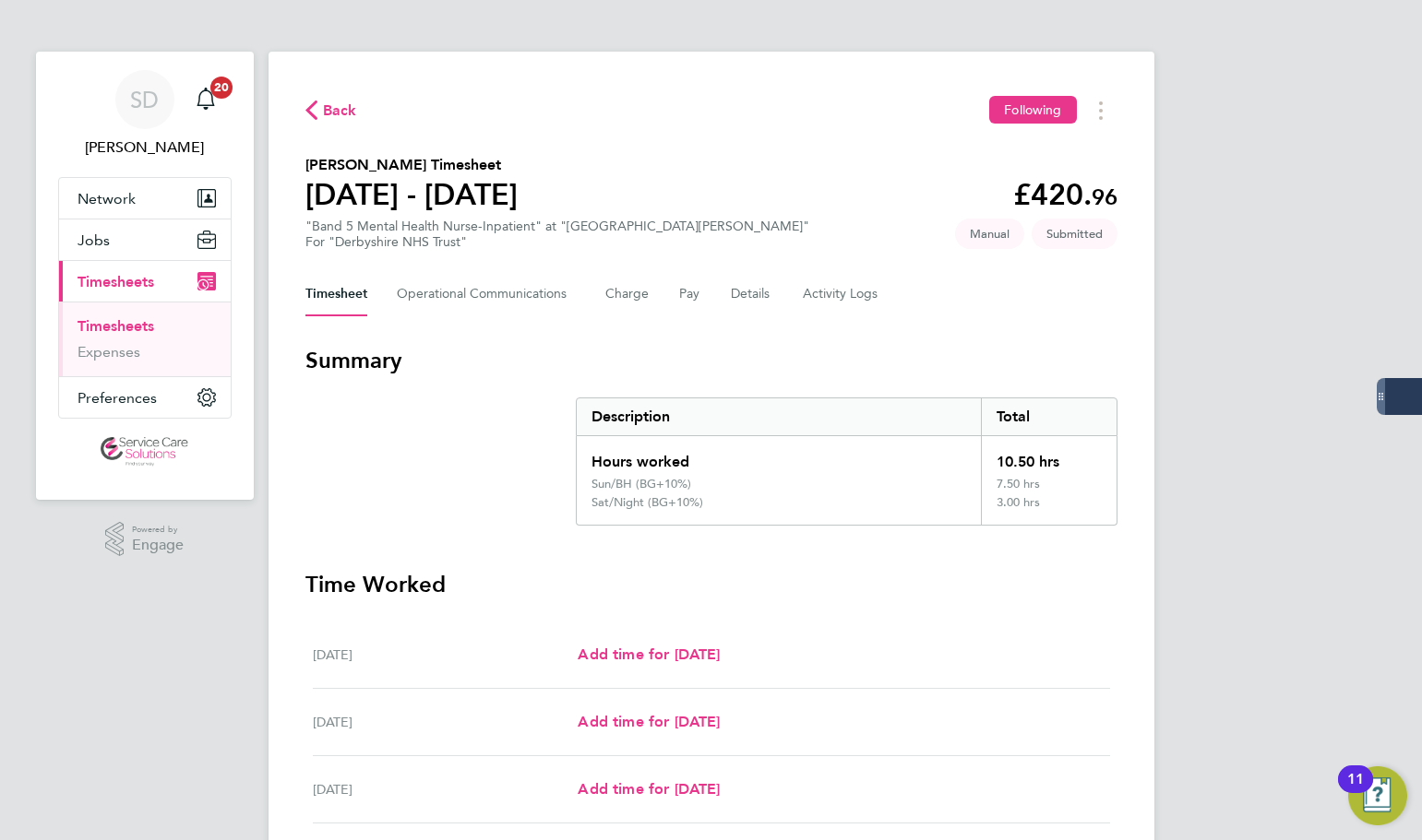
drag, startPoint x: 134, startPoint y: 325, endPoint x: 203, endPoint y: 325, distance: 69.0
click at [134, 325] on link "Timesheets" at bounding box center [116, 326] width 77 height 17
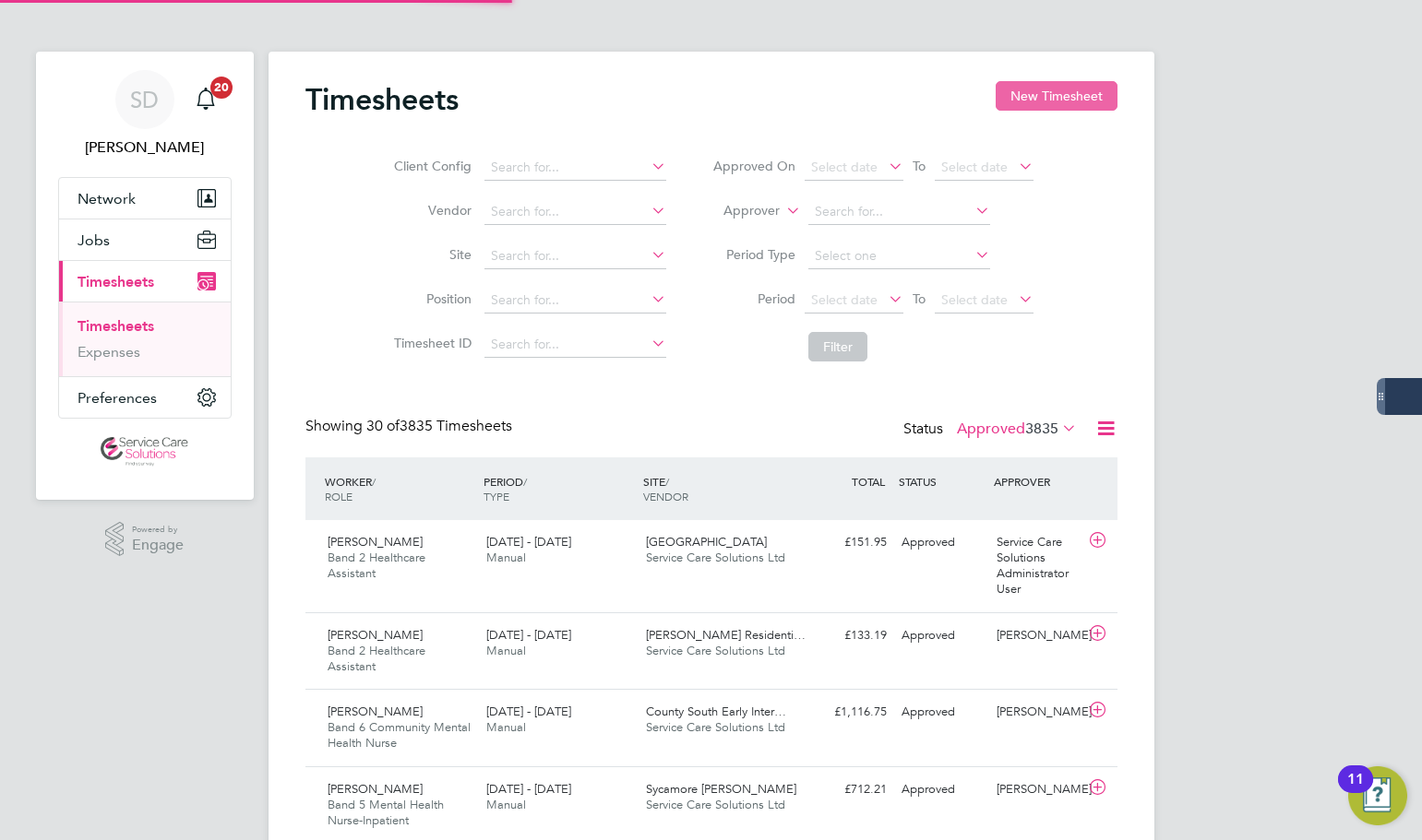
scroll to position [62, 161]
click at [1033, 95] on button "New Timesheet" at bounding box center [1056, 95] width 122 height 29
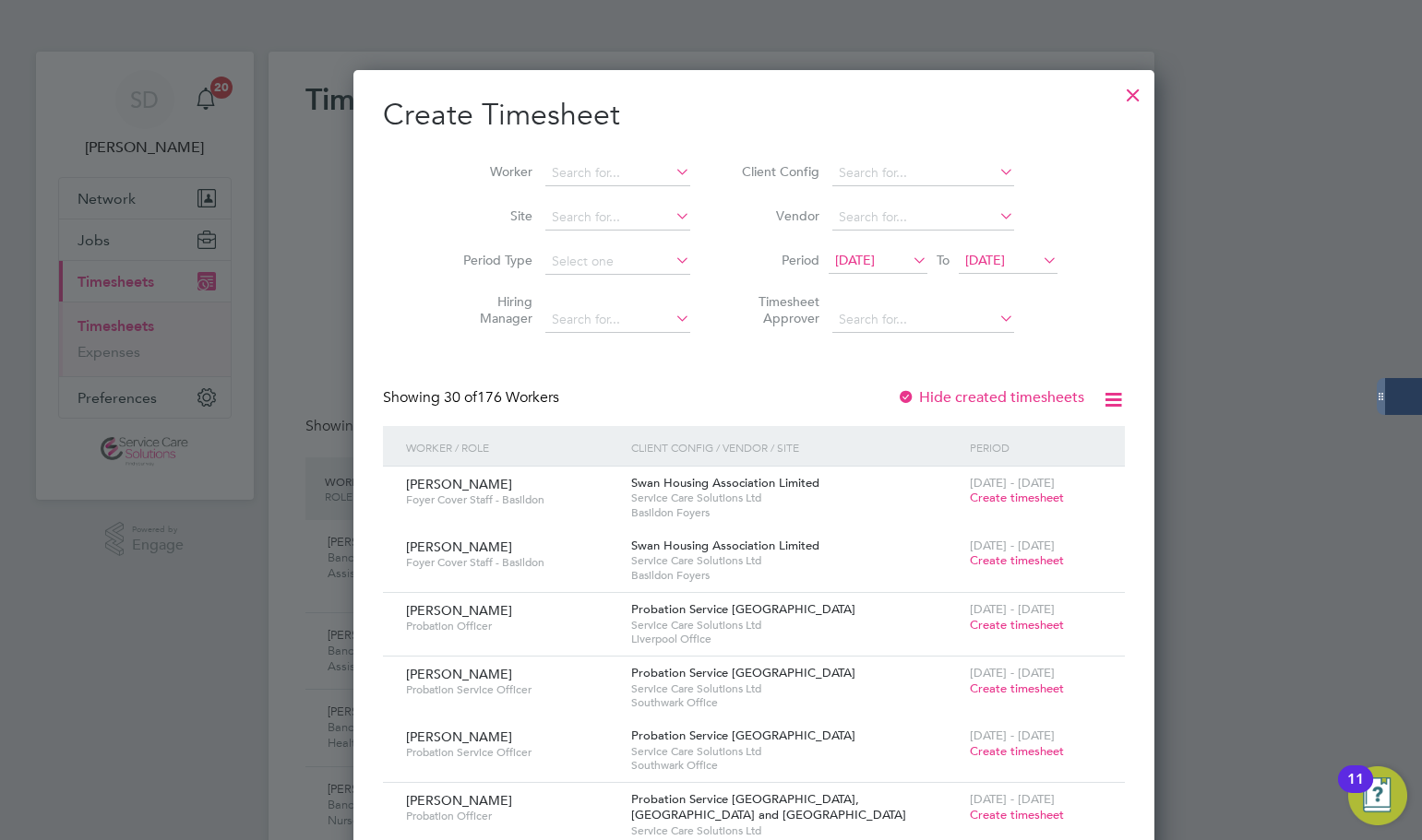
drag, startPoint x: 550, startPoint y: 178, endPoint x: 525, endPoint y: 148, distance: 39.1
click at [548, 174] on input at bounding box center [618, 173] width 144 height 26
click at [573, 192] on b "Ola" at bounding box center [620, 198] width 107 height 15
type input "Yewande Olatunde"
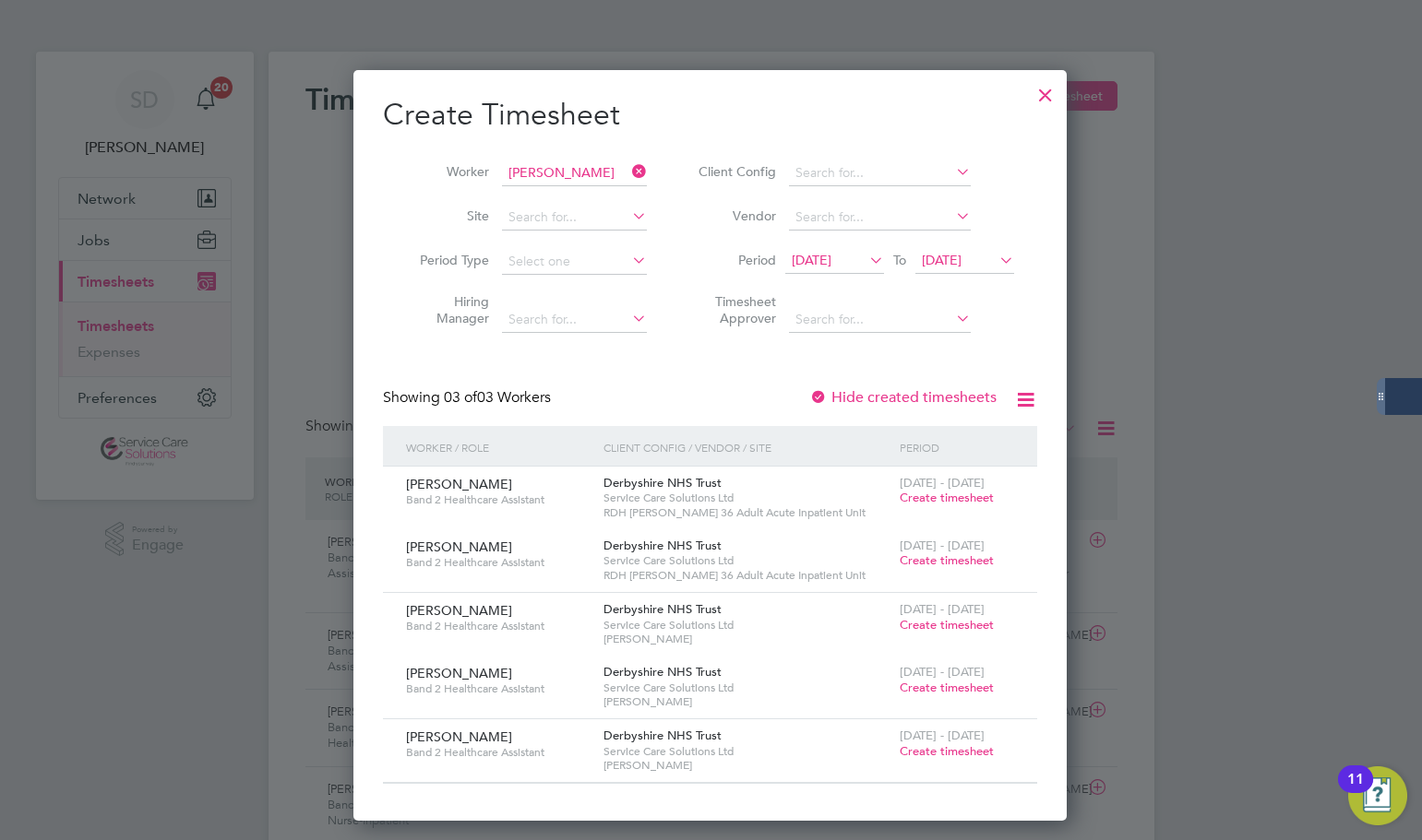
click at [934, 752] on span "Create timesheet" at bounding box center [946, 751] width 94 height 15
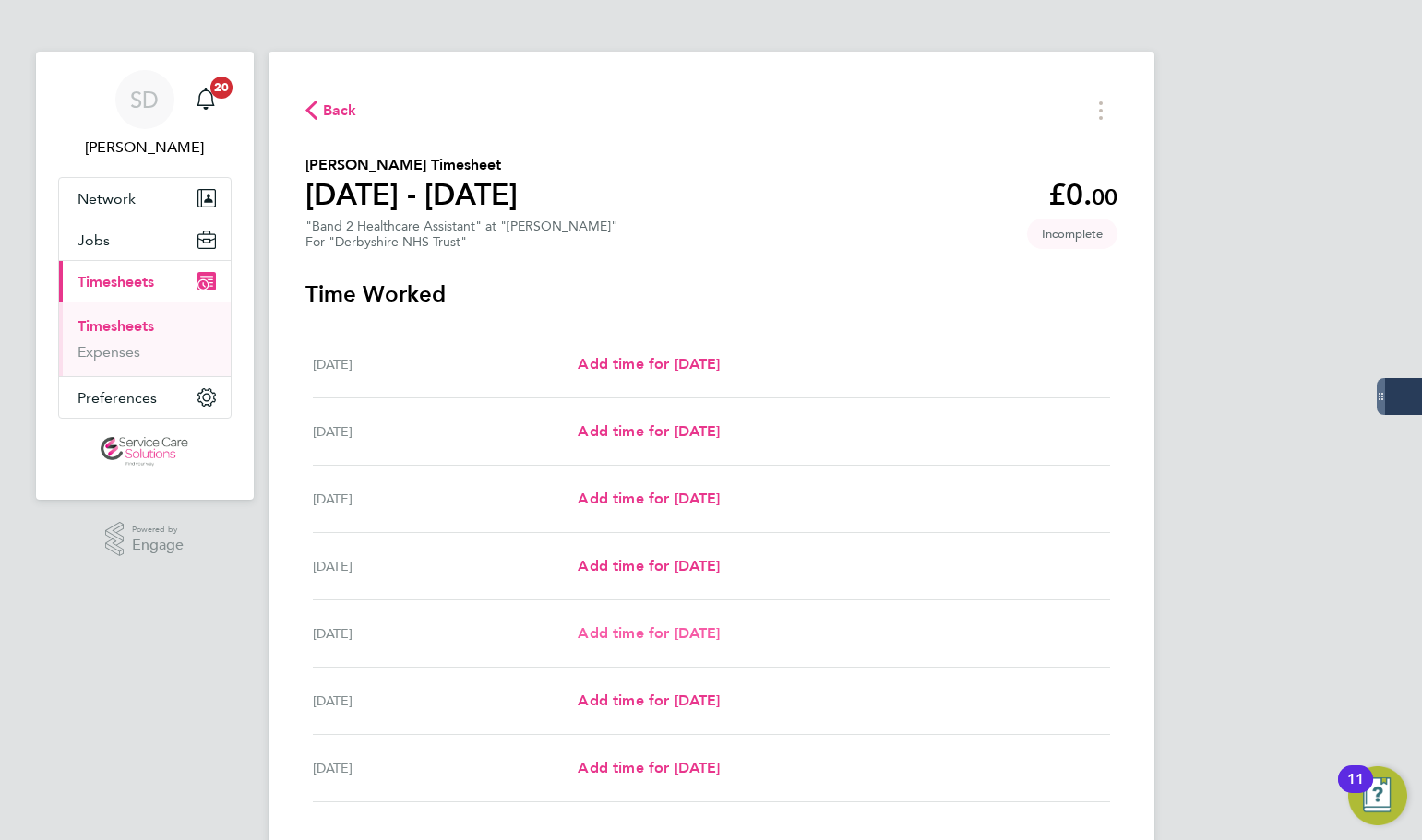
click at [611, 624] on span "Add time for Fri 26 Sep" at bounding box center [648, 633] width 142 height 17
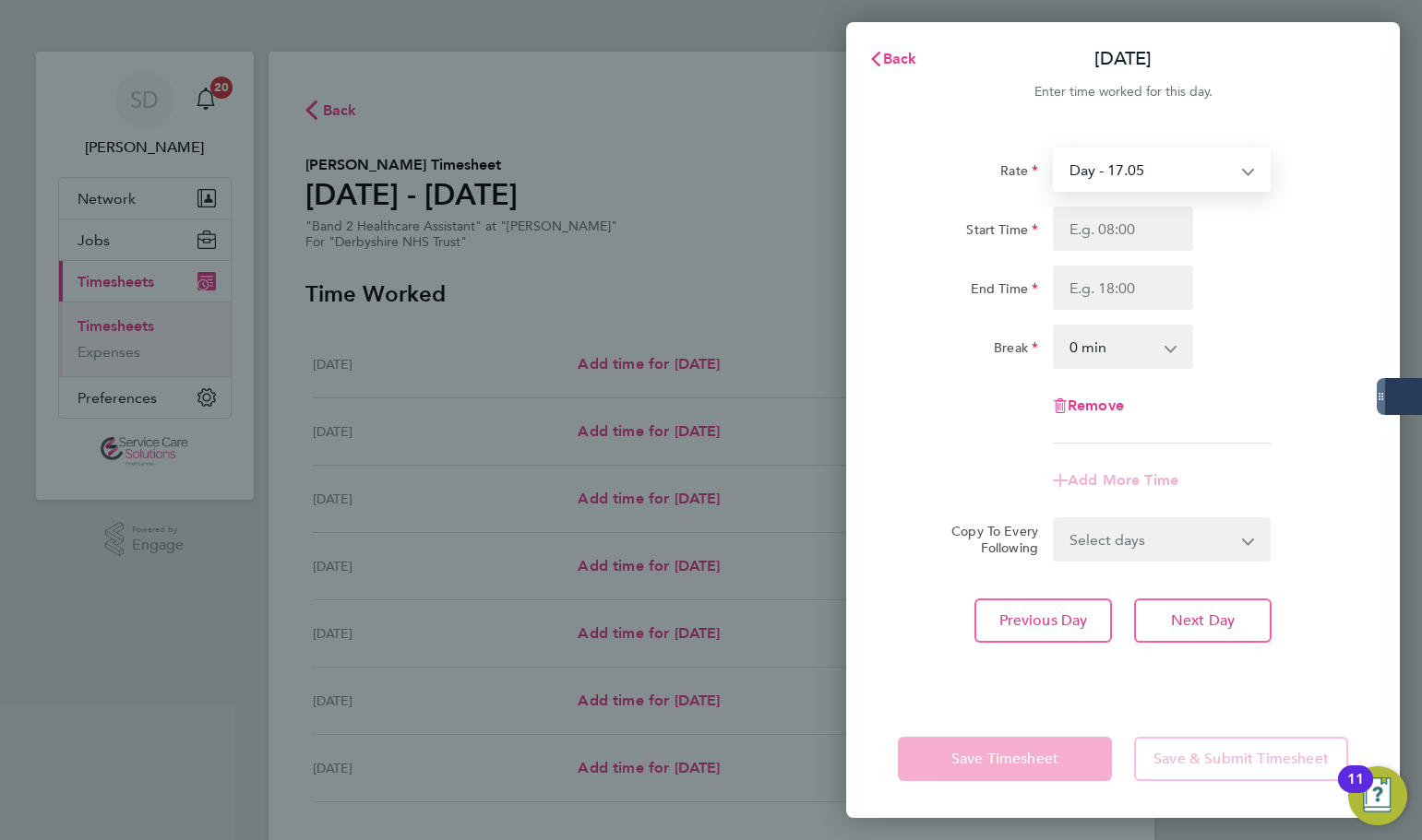
click at [1097, 173] on select "Day - 17.05 Saturday/Night - 23.87 Sun/BH (BG+10%) - 33.95 Sat/Night (BG+10%) -…" at bounding box center [1150, 169] width 192 height 41
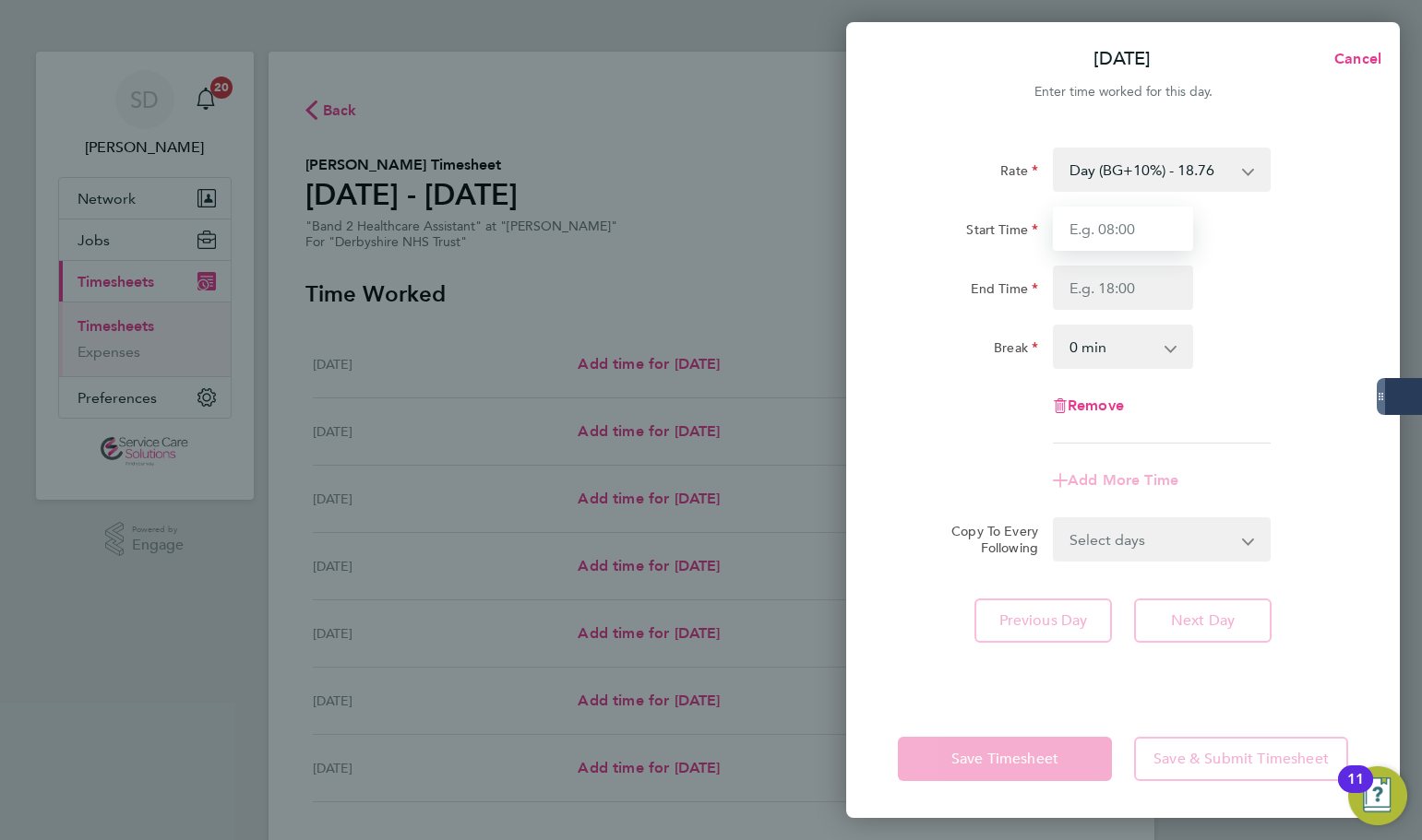
click at [1093, 239] on input "Start Time" at bounding box center [1123, 228] width 141 height 45
type input "07:00"
click at [1106, 287] on input "End Time" at bounding box center [1123, 288] width 141 height 45
type input "20:00"
drag, startPoint x: 974, startPoint y: 155, endPoint x: 984, endPoint y: 191, distance: 37.4
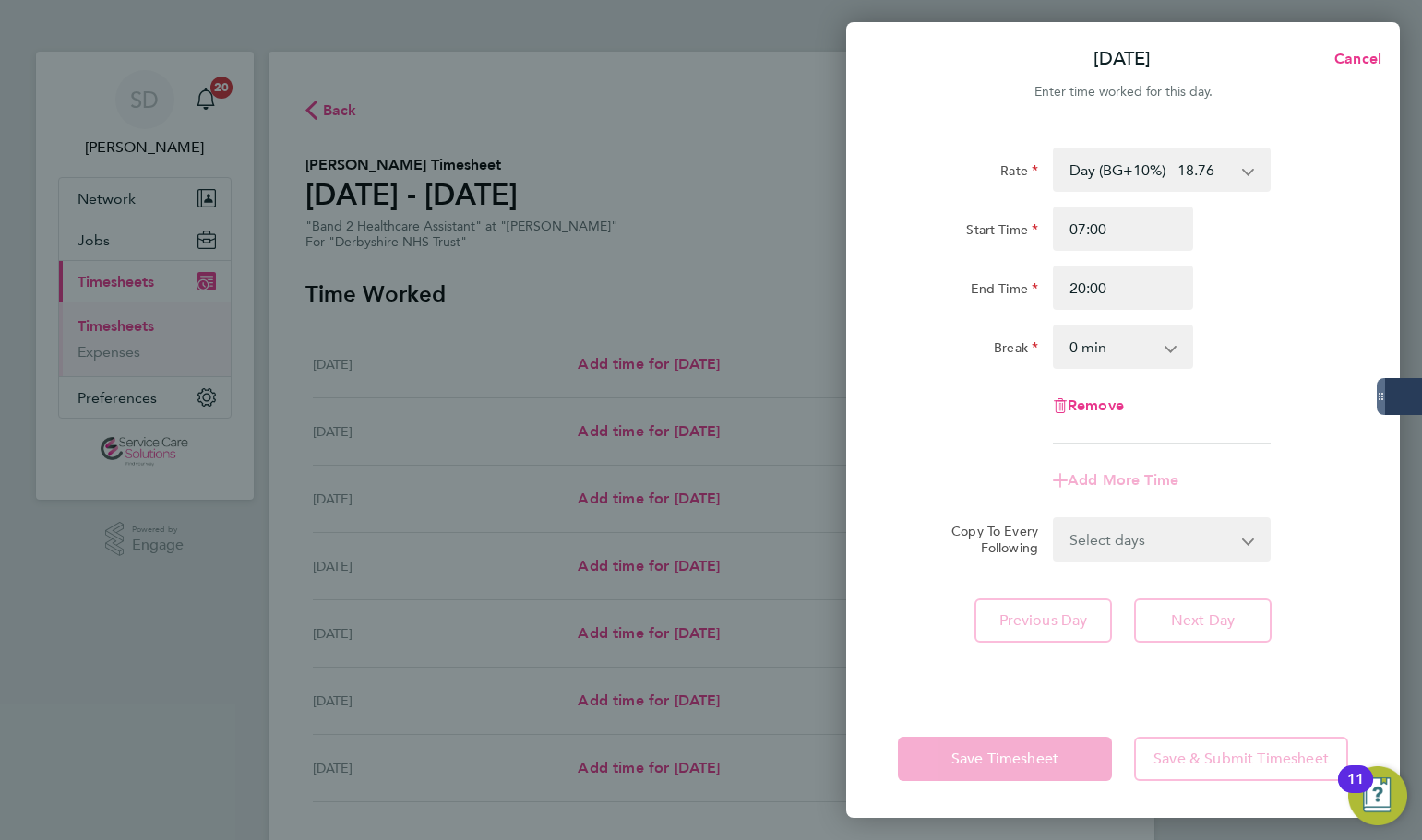
click at [975, 155] on div "Rate" at bounding box center [968, 165] width 141 height 37
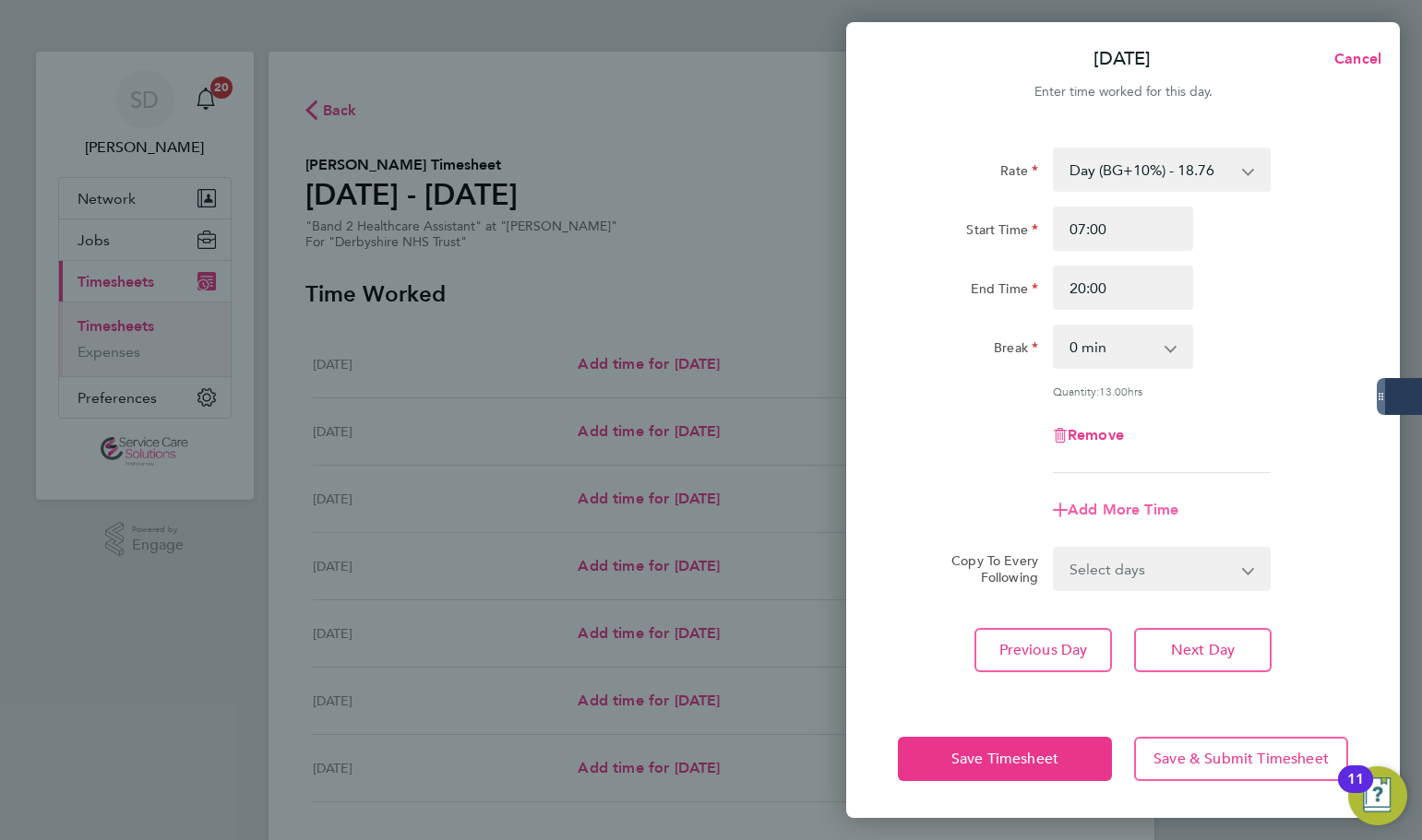
click at [1104, 504] on span "Add More Time" at bounding box center [1123, 509] width 110 height 17
select select "null"
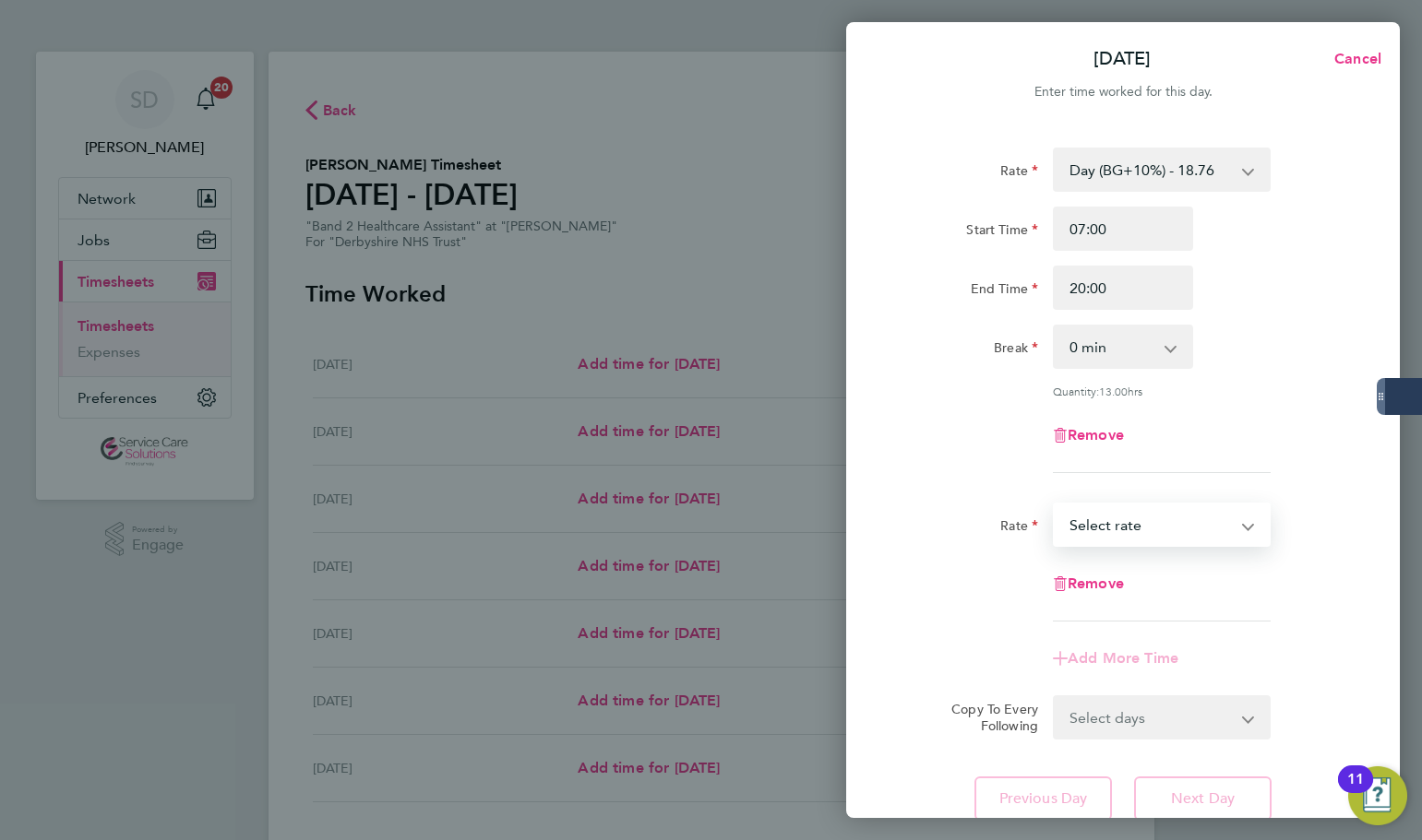
click at [1122, 531] on select "Day - 17.05 Saturday/Night - 23.87 Sun/BH (BG+10%) - 33.95 Sat/Night (BG+10%) -…" at bounding box center [1150, 525] width 192 height 41
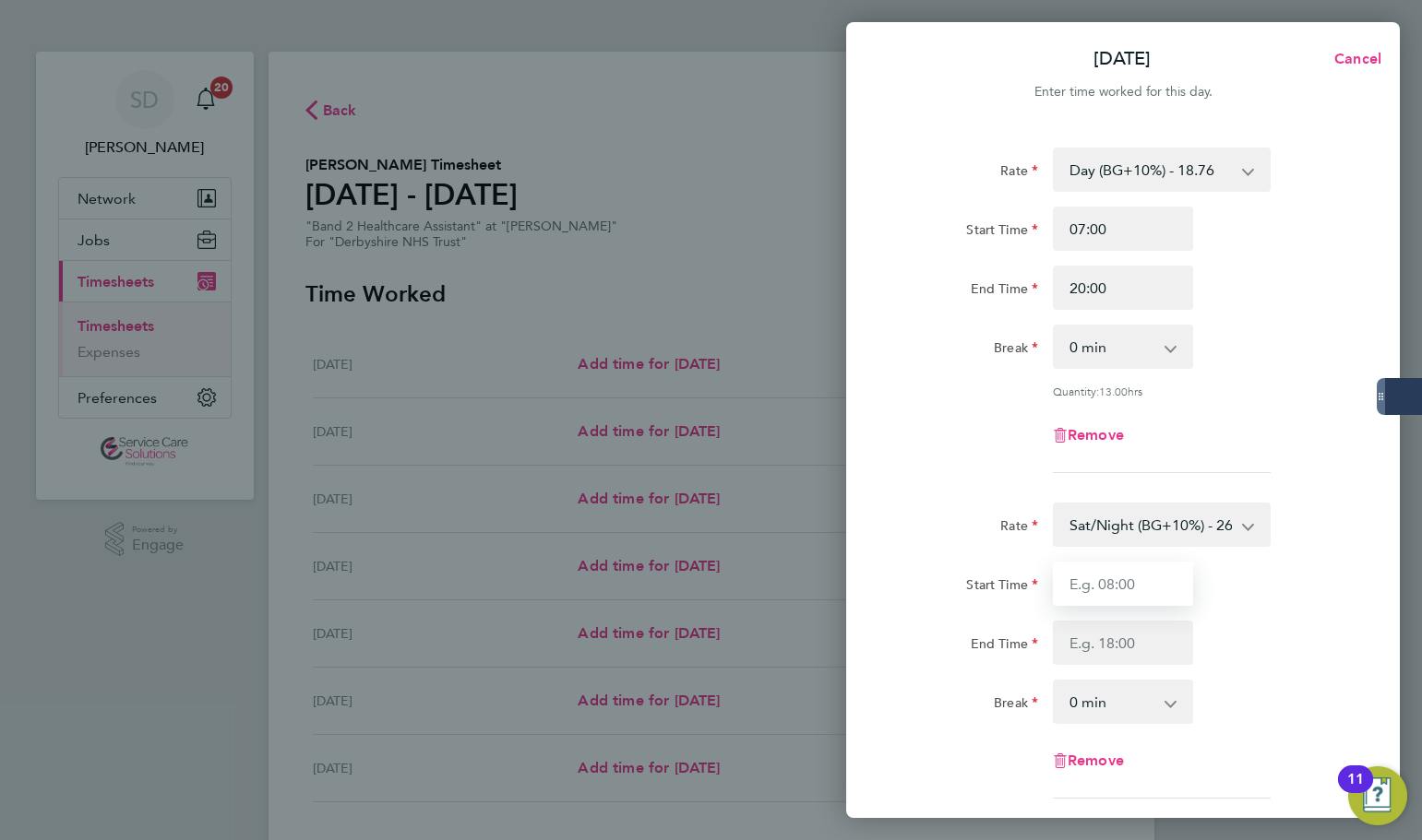
click at [1087, 581] on input "Start Time" at bounding box center [1123, 583] width 141 height 45
type input "20:00"
click at [1087, 644] on input "End Time" at bounding box center [1123, 642] width 141 height 45
type input "21:30"
click at [950, 445] on div "Remove" at bounding box center [1123, 435] width 465 height 45
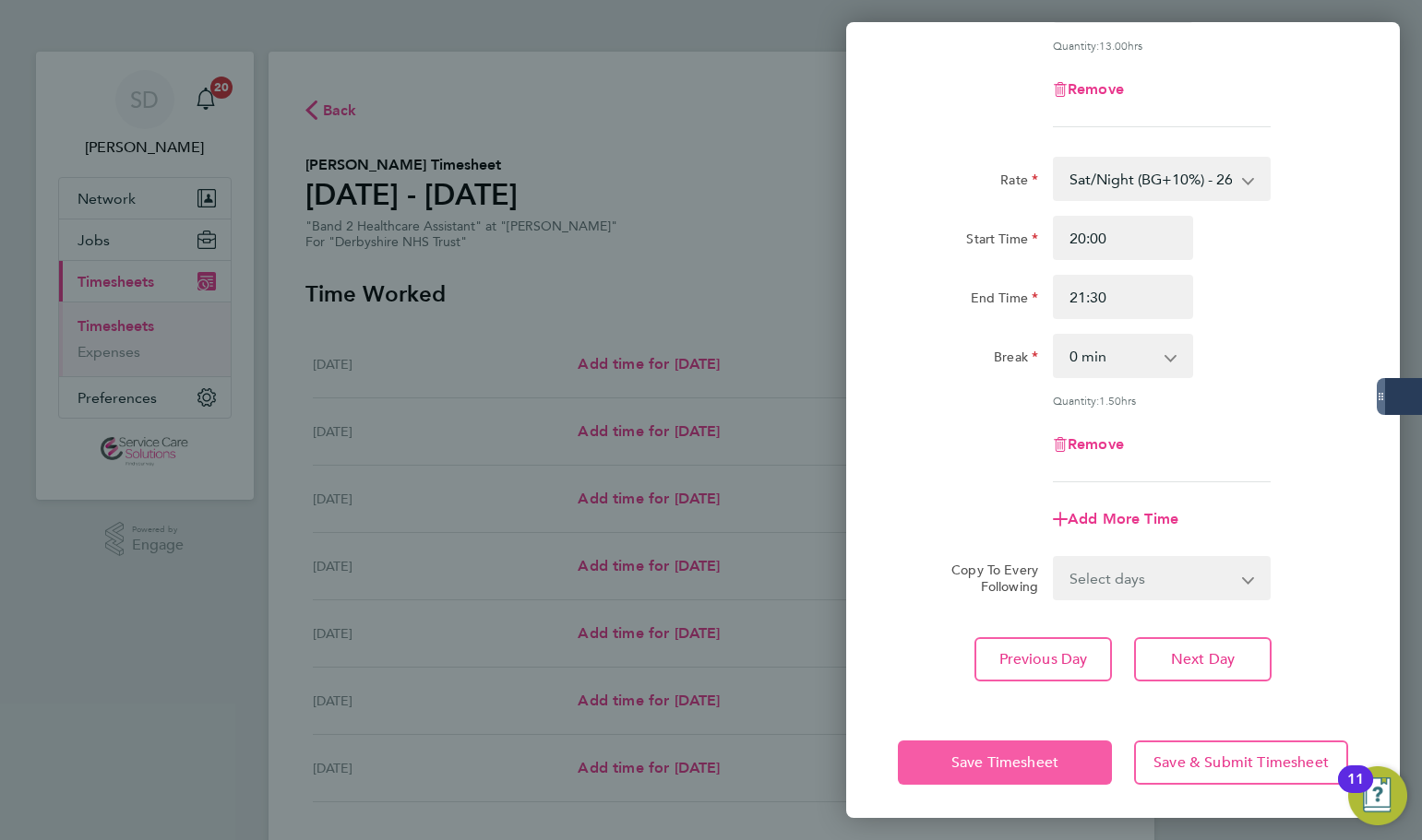
click at [995, 740] on button "Save Timesheet" at bounding box center [1004, 762] width 214 height 45
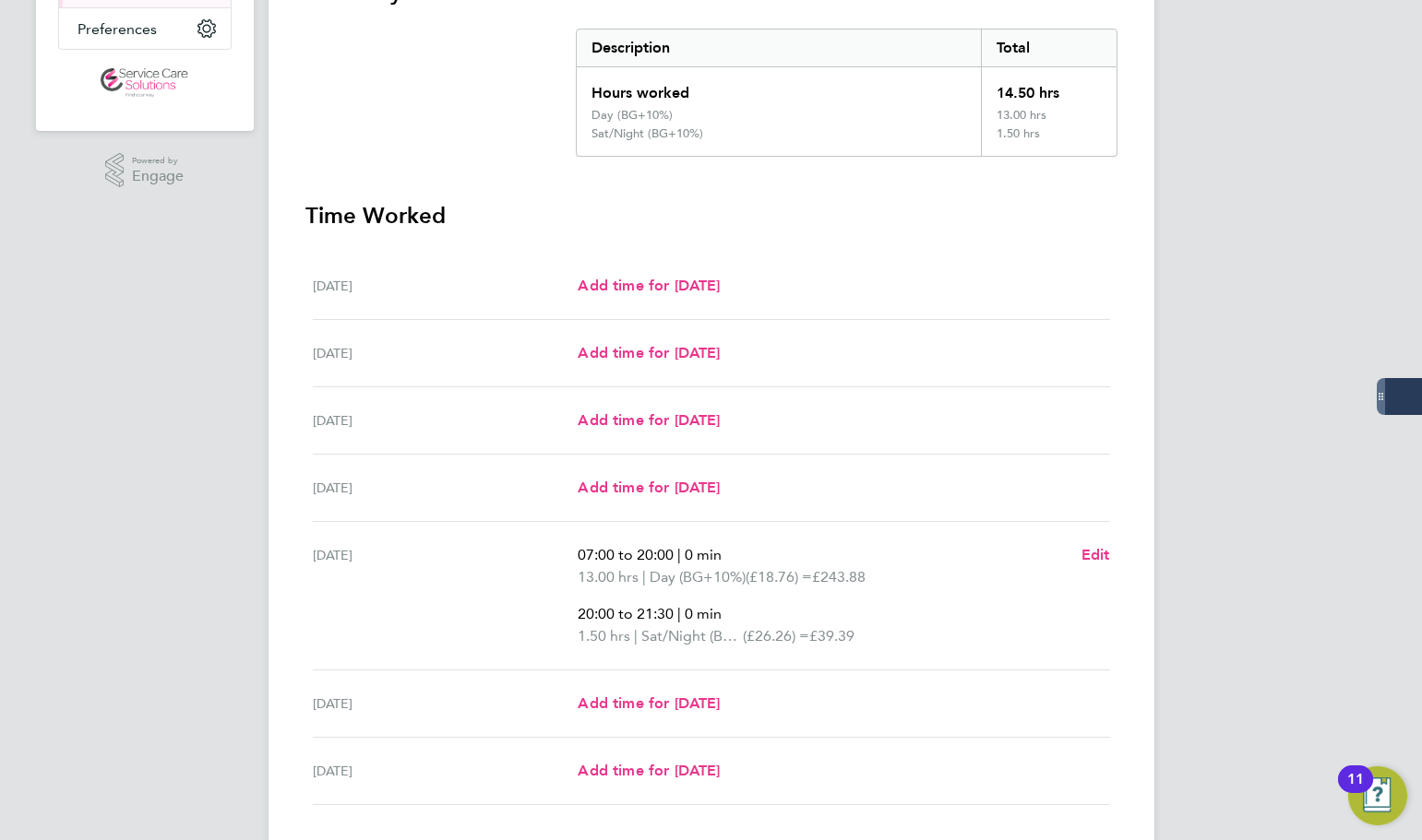
click at [294, 142] on div "Back Following Yewande Olatunde's Timesheet 22 - 28 Sept 2025 £283. 27 "Band 2 …" at bounding box center [711, 310] width 886 height 1255
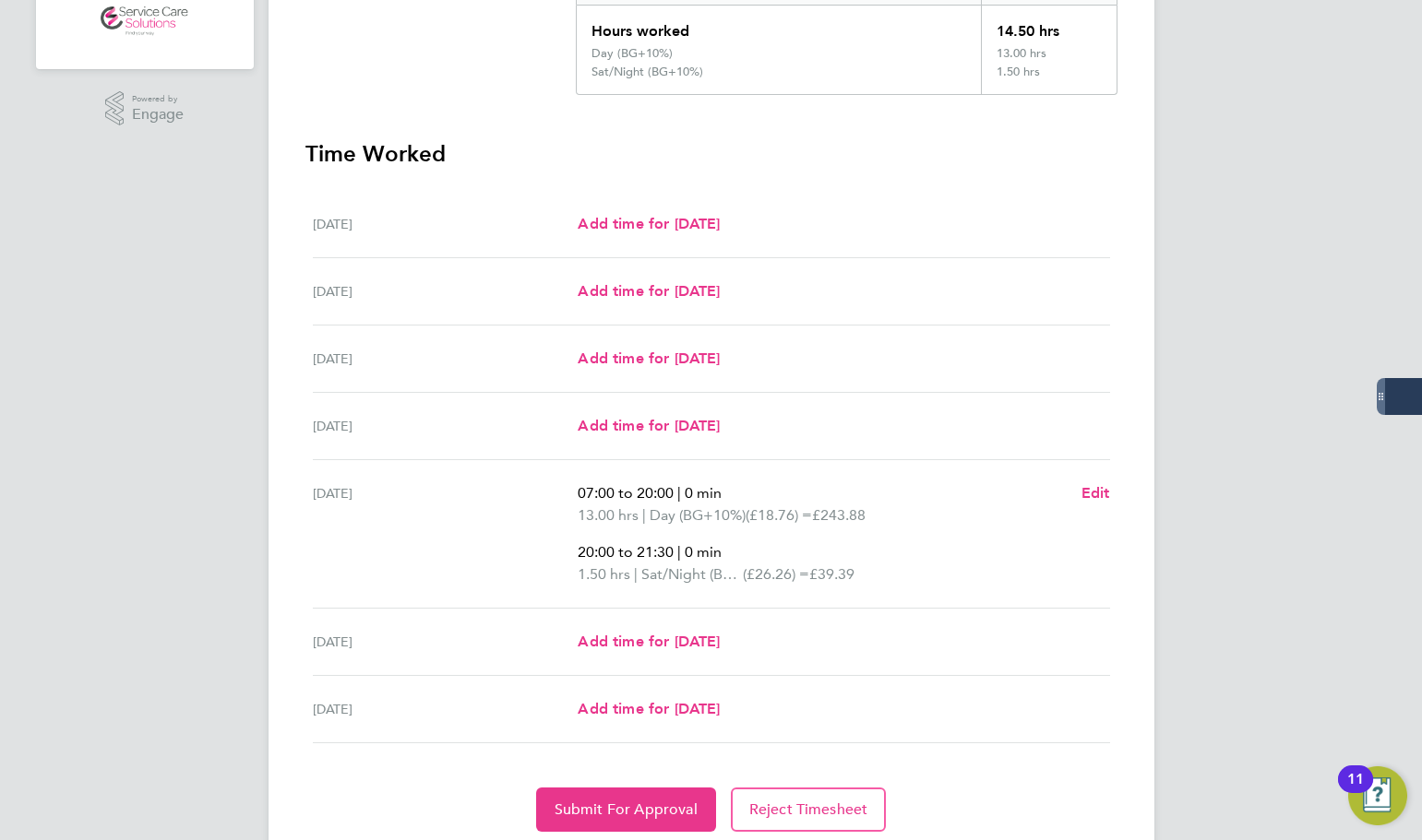
scroll to position [496, 0]
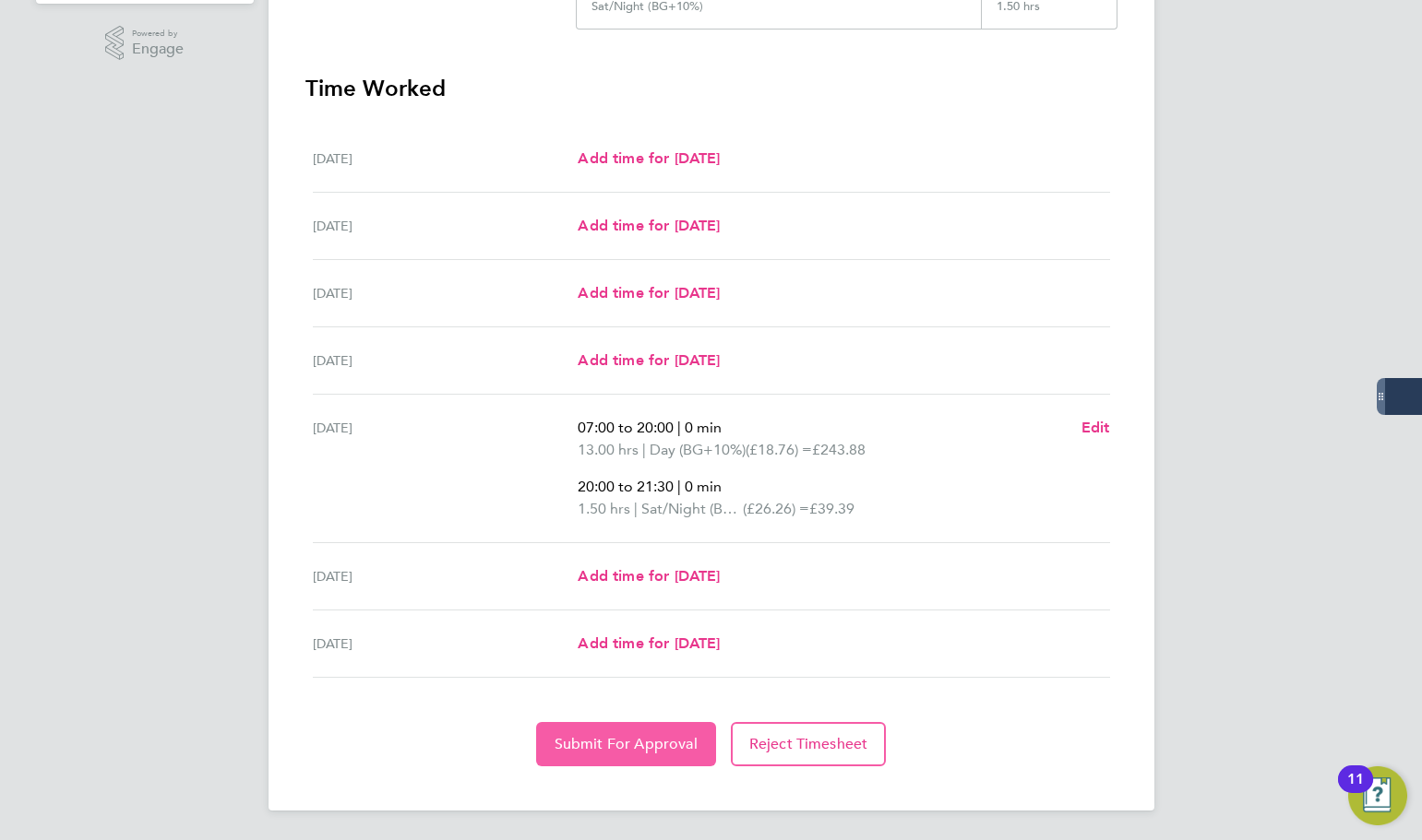
click at [581, 738] on span "Submit For Approval" at bounding box center [625, 744] width 143 height 18
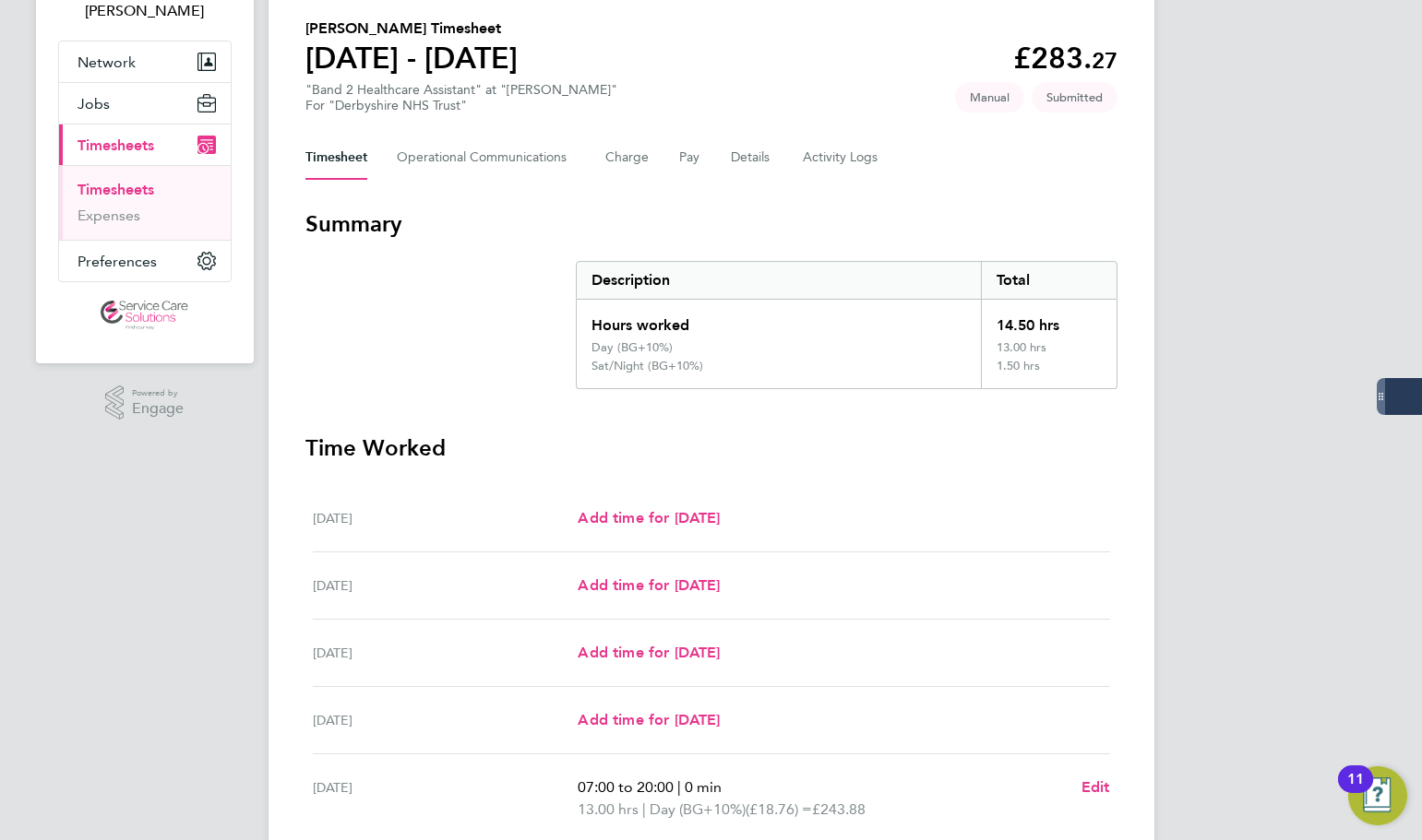
scroll to position [35, 0]
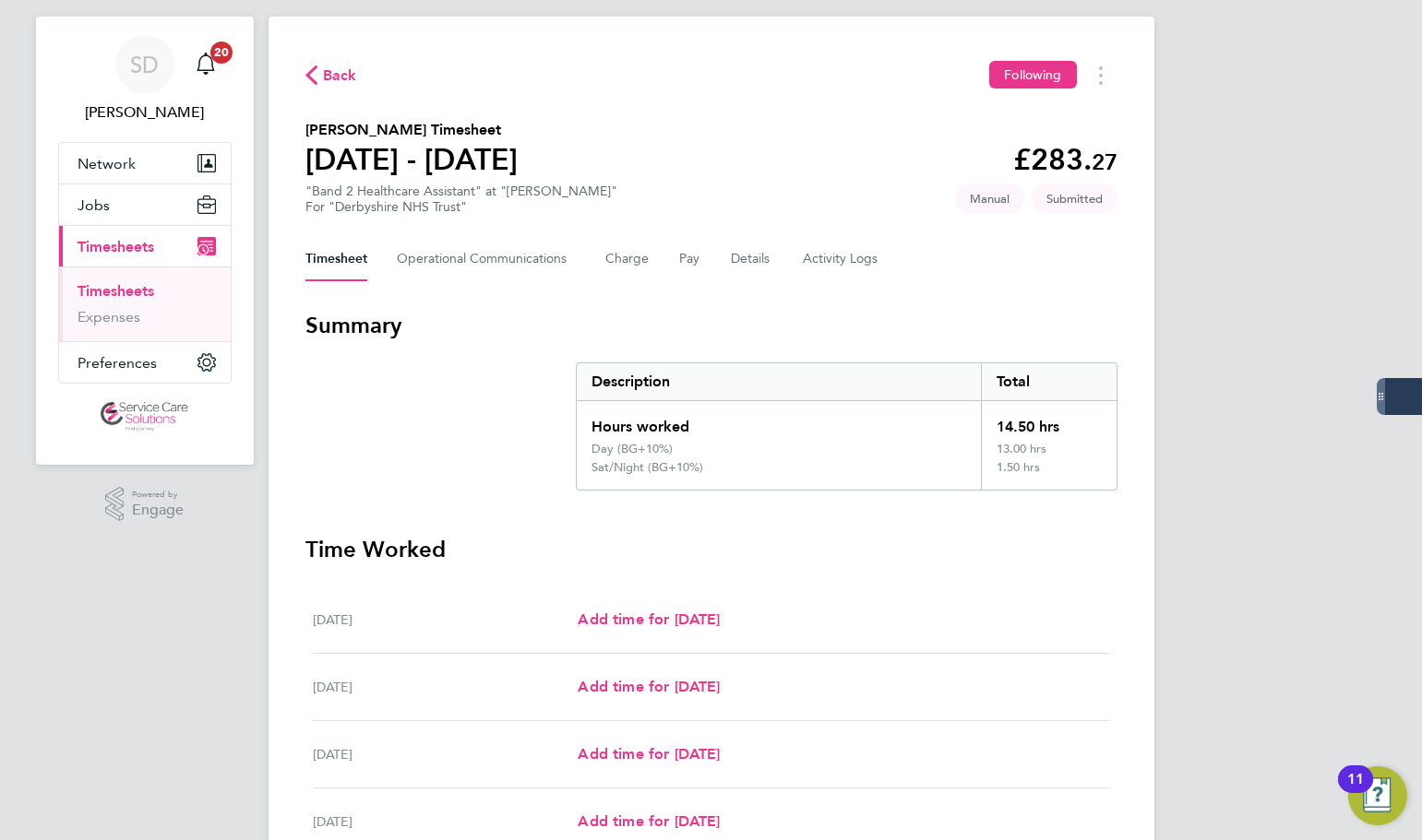
click at [110, 283] on link "Timesheets" at bounding box center [116, 291] width 77 height 17
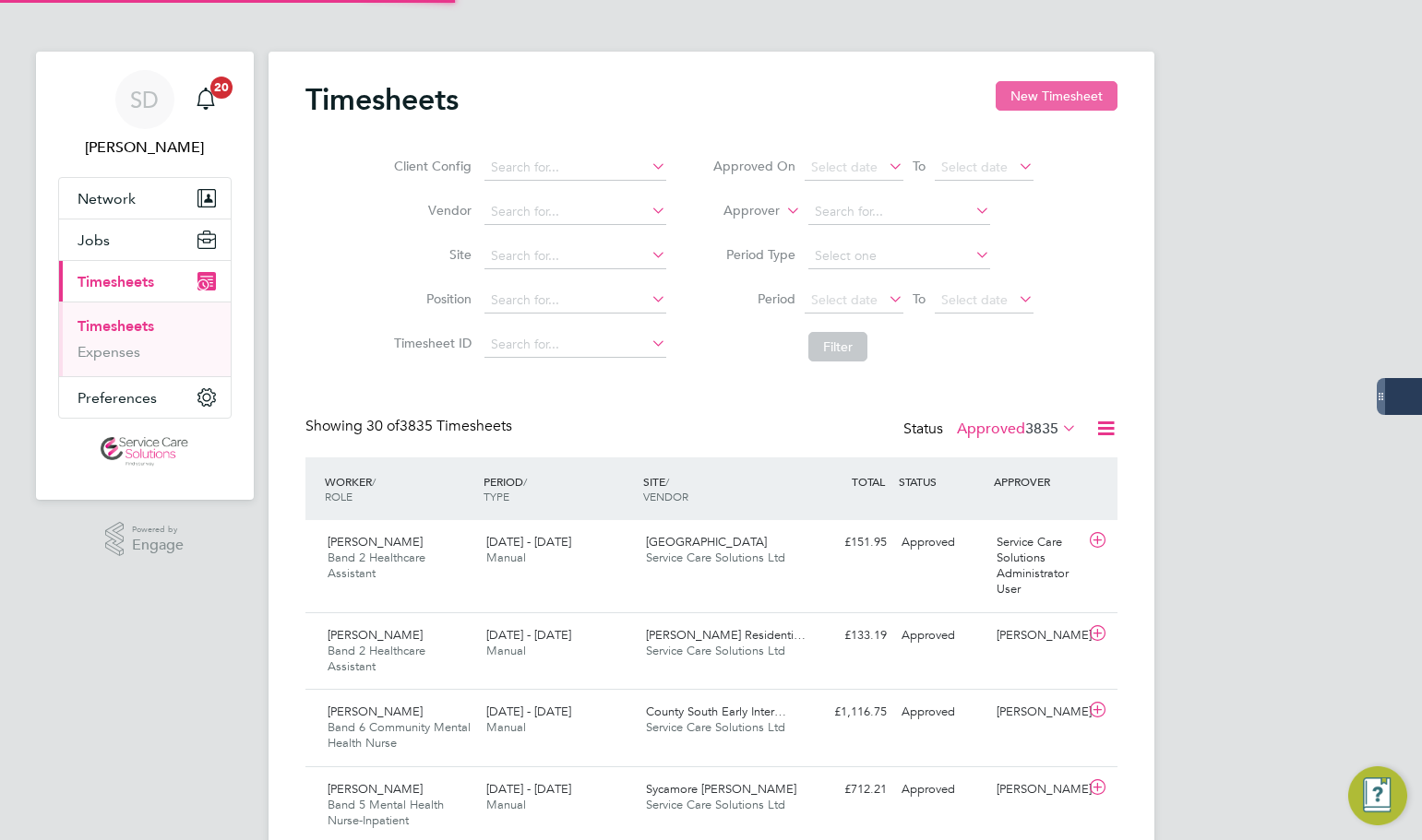
scroll to position [10, 10]
click at [1050, 98] on button "New Timesheet" at bounding box center [1056, 95] width 122 height 29
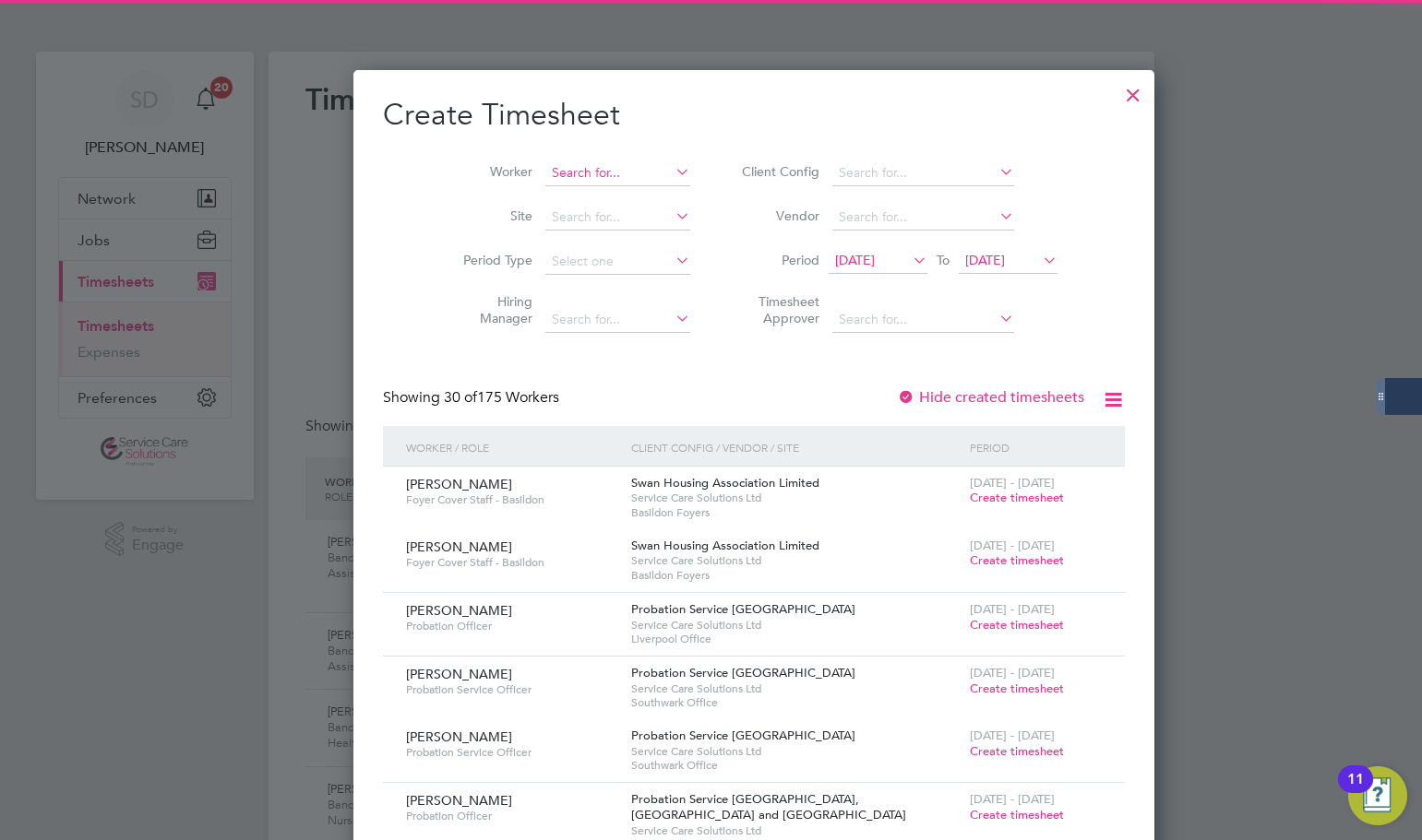
click at [567, 170] on input at bounding box center [618, 173] width 144 height 26
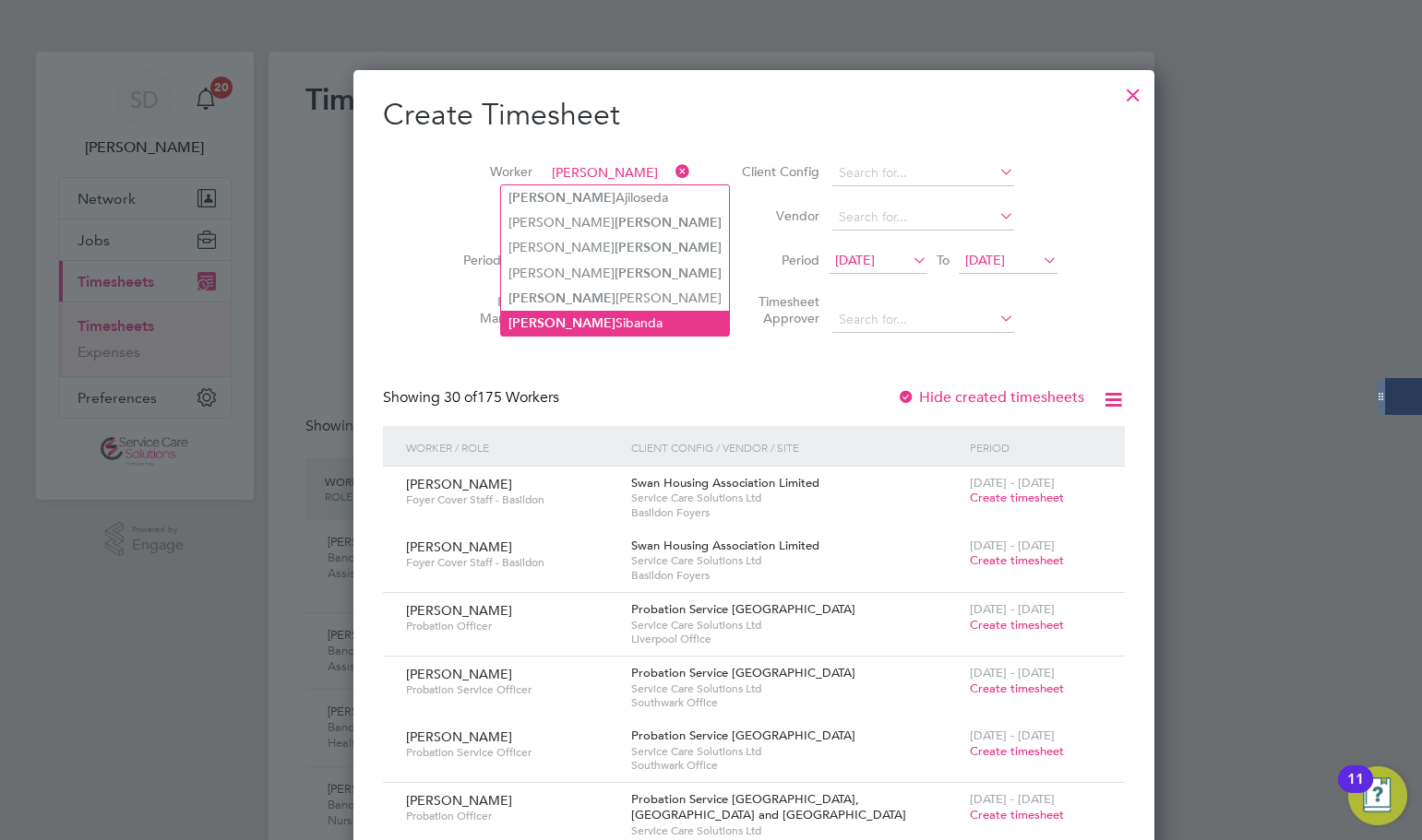
click at [586, 315] on li "Joyce Sibanda" at bounding box center [615, 323] width 228 height 25
type input "Joyce Sibanda"
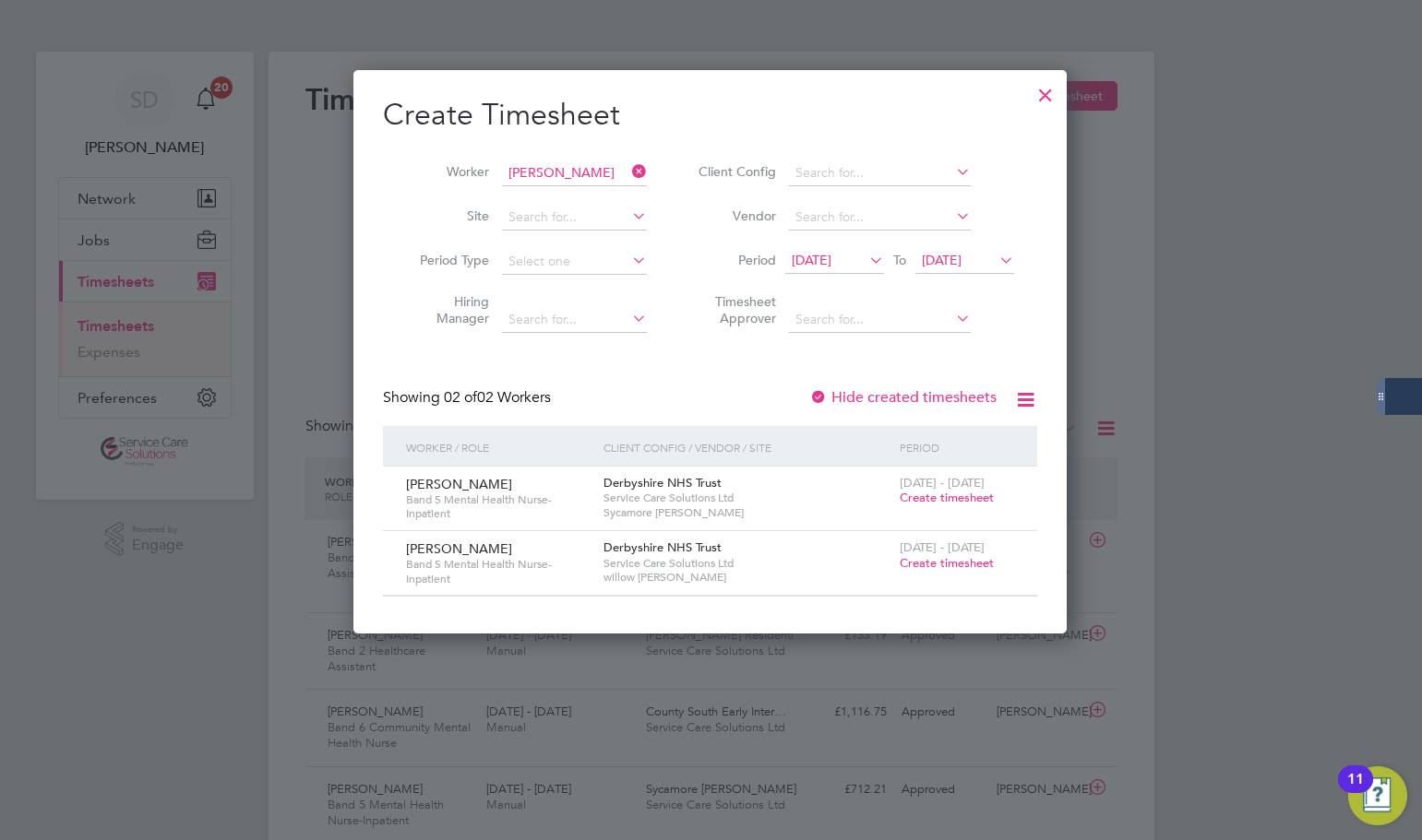
drag, startPoint x: 955, startPoint y: 561, endPoint x: 724, endPoint y: 454, distance: 254.6
click at [955, 560] on span "Create timesheet" at bounding box center [946, 563] width 94 height 15
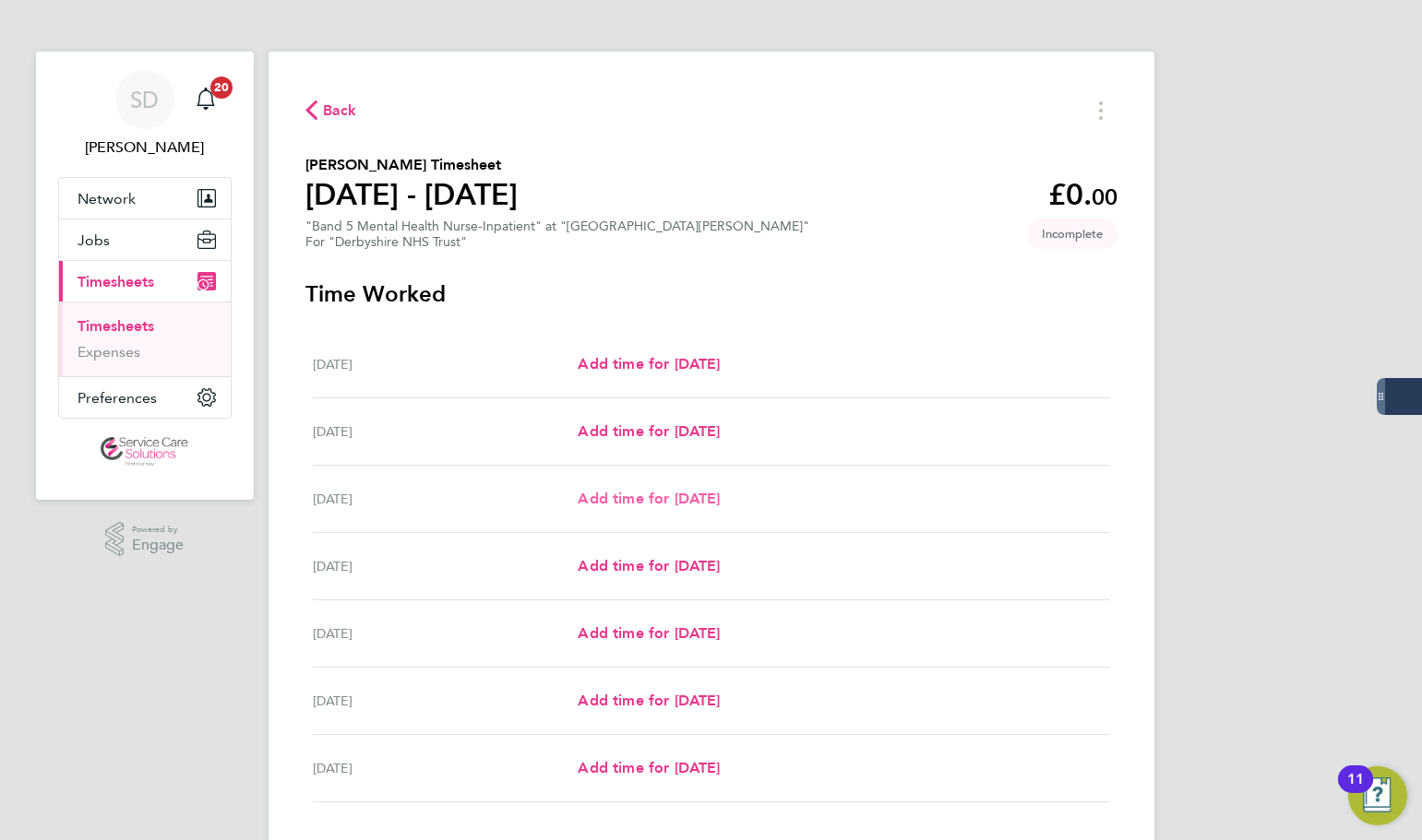
click at [668, 501] on span "Add time for Wed 24 Sep" at bounding box center [648, 498] width 142 height 17
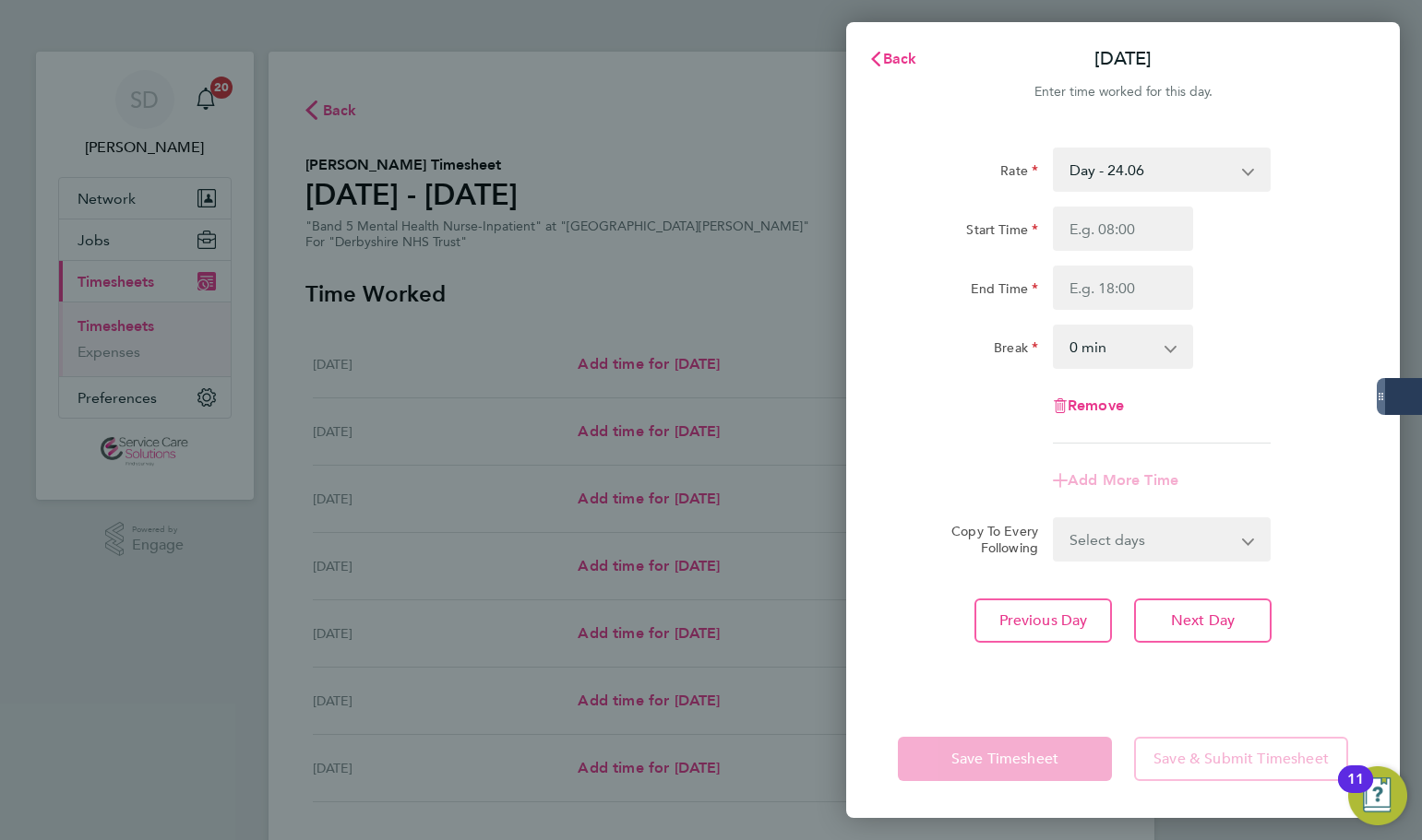
click at [1146, 172] on select "Day - 24.06 Sunday/Bank Holiday - 38.51 Saturday/Night - 31.29 Sun/BH (BG+10%) …" at bounding box center [1150, 169] width 192 height 41
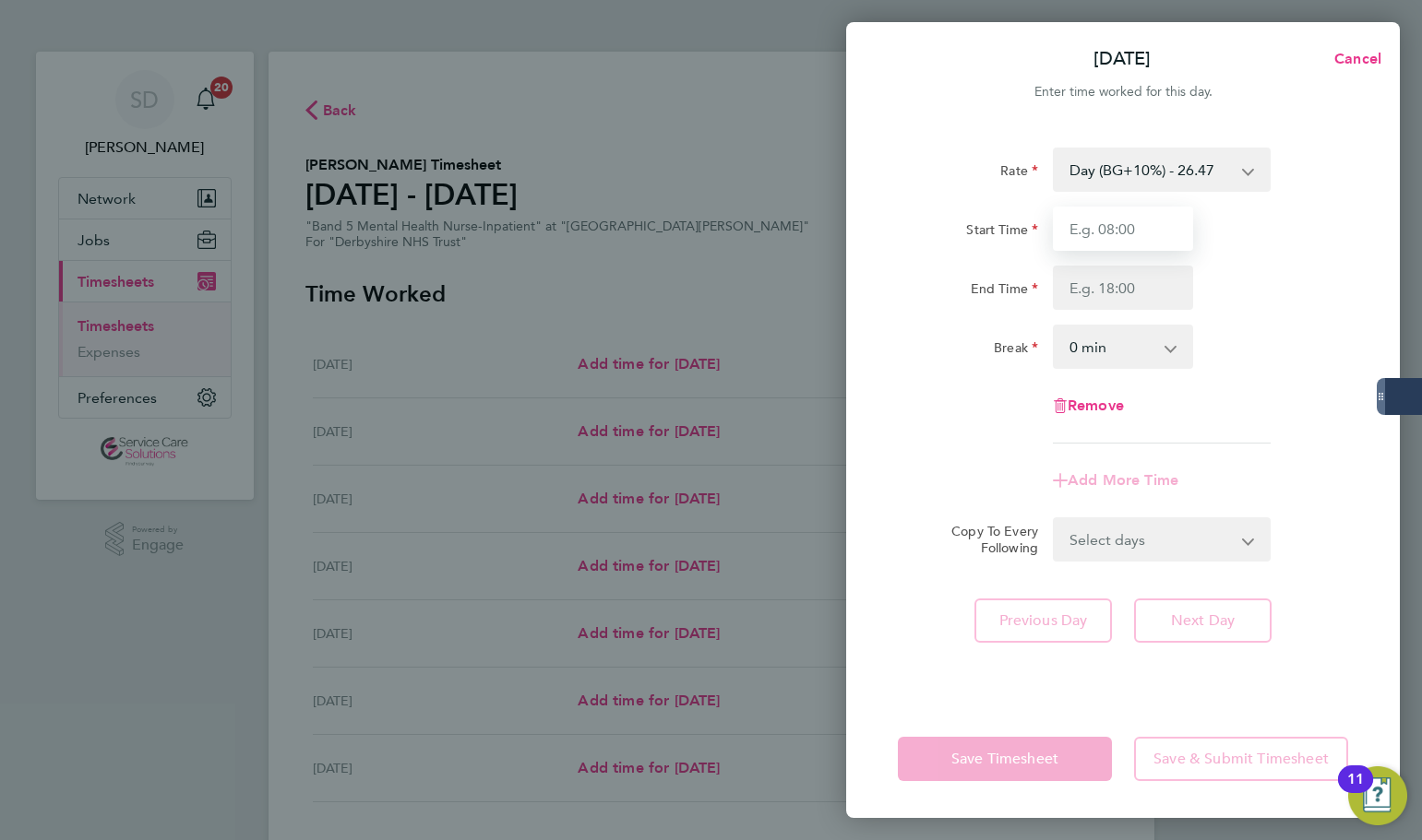
click at [1126, 226] on input "Start Time" at bounding box center [1123, 228] width 141 height 45
type input "07:00"
click at [1120, 299] on input "End Time" at bounding box center [1123, 288] width 141 height 45
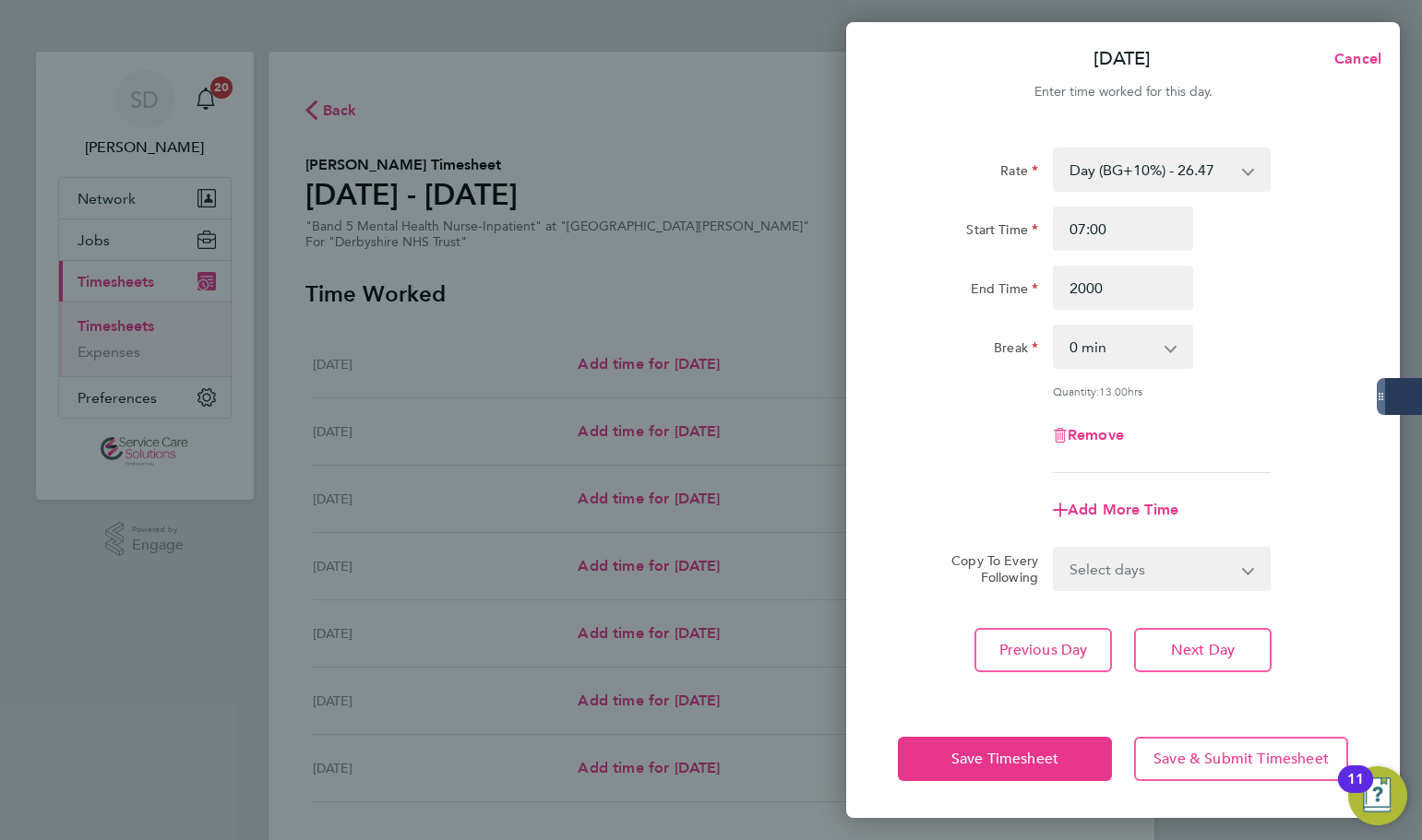
type input "20:00"
drag, startPoint x: 989, startPoint y: 229, endPoint x: 990, endPoint y: 250, distance: 21.0
click at [988, 229] on label "Start Time" at bounding box center [1002, 232] width 72 height 22
click at [1052, 229] on input "Start Time" at bounding box center [1123, 228] width 141 height 45
click at [1092, 506] on span "Add More Time" at bounding box center [1123, 509] width 110 height 17
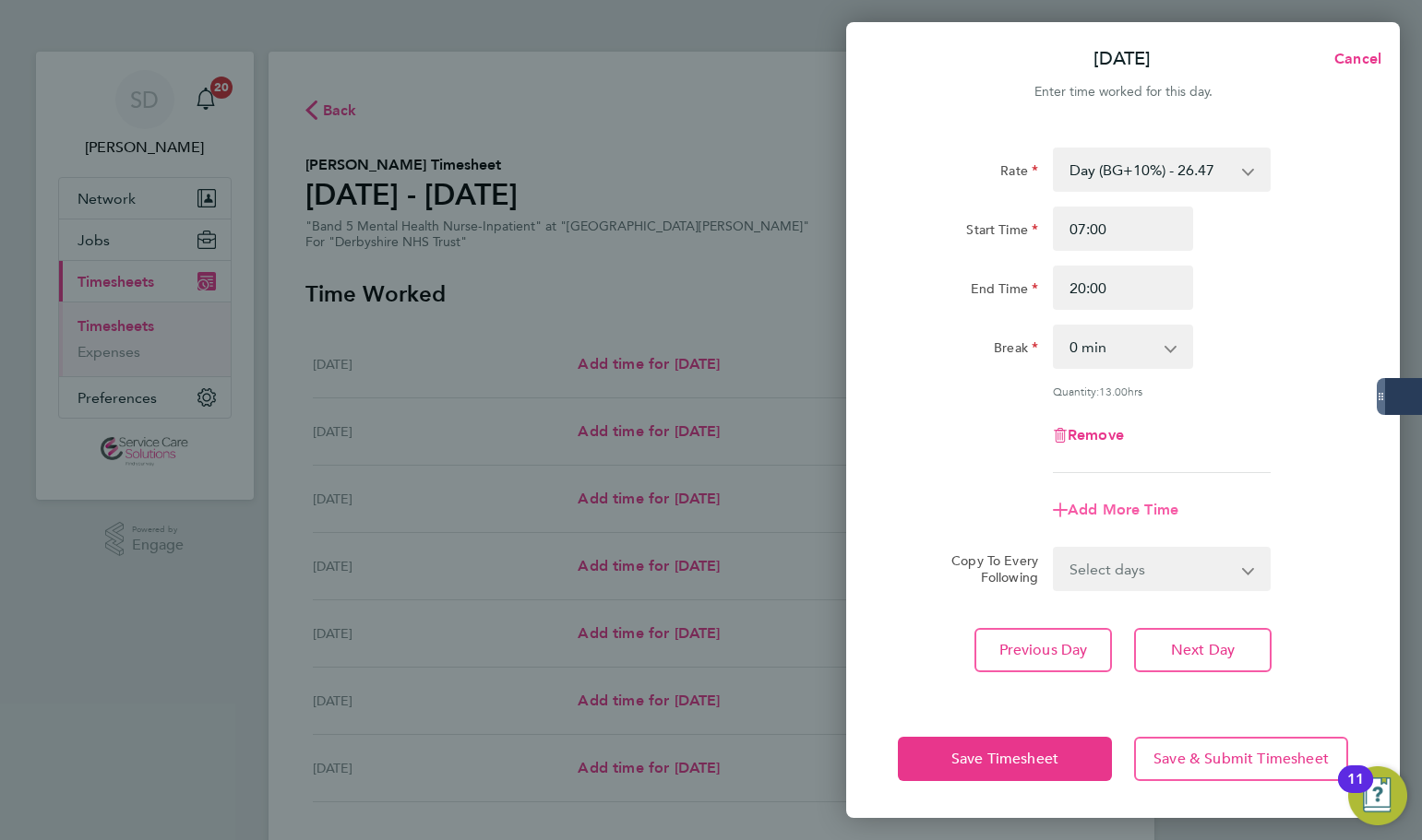
select select "null"
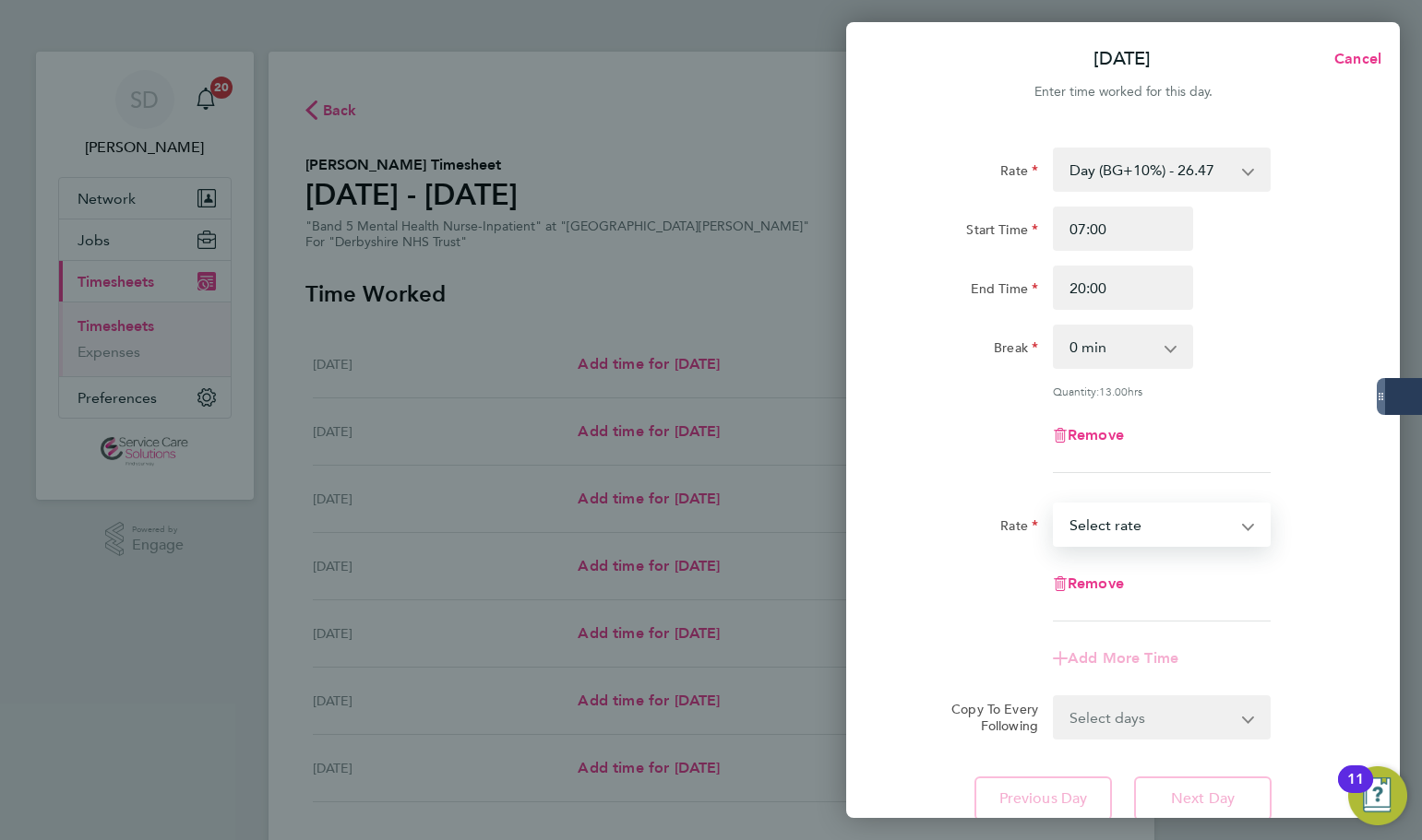
drag, startPoint x: 1130, startPoint y: 521, endPoint x: 1129, endPoint y: 511, distance: 10.0
click at [1128, 519] on select "Day - 24.06 Sunday/Bank Holiday - 38.51 Saturday/Night - 31.29 Sun/BH (BG+10%) …" at bounding box center [1150, 525] width 192 height 41
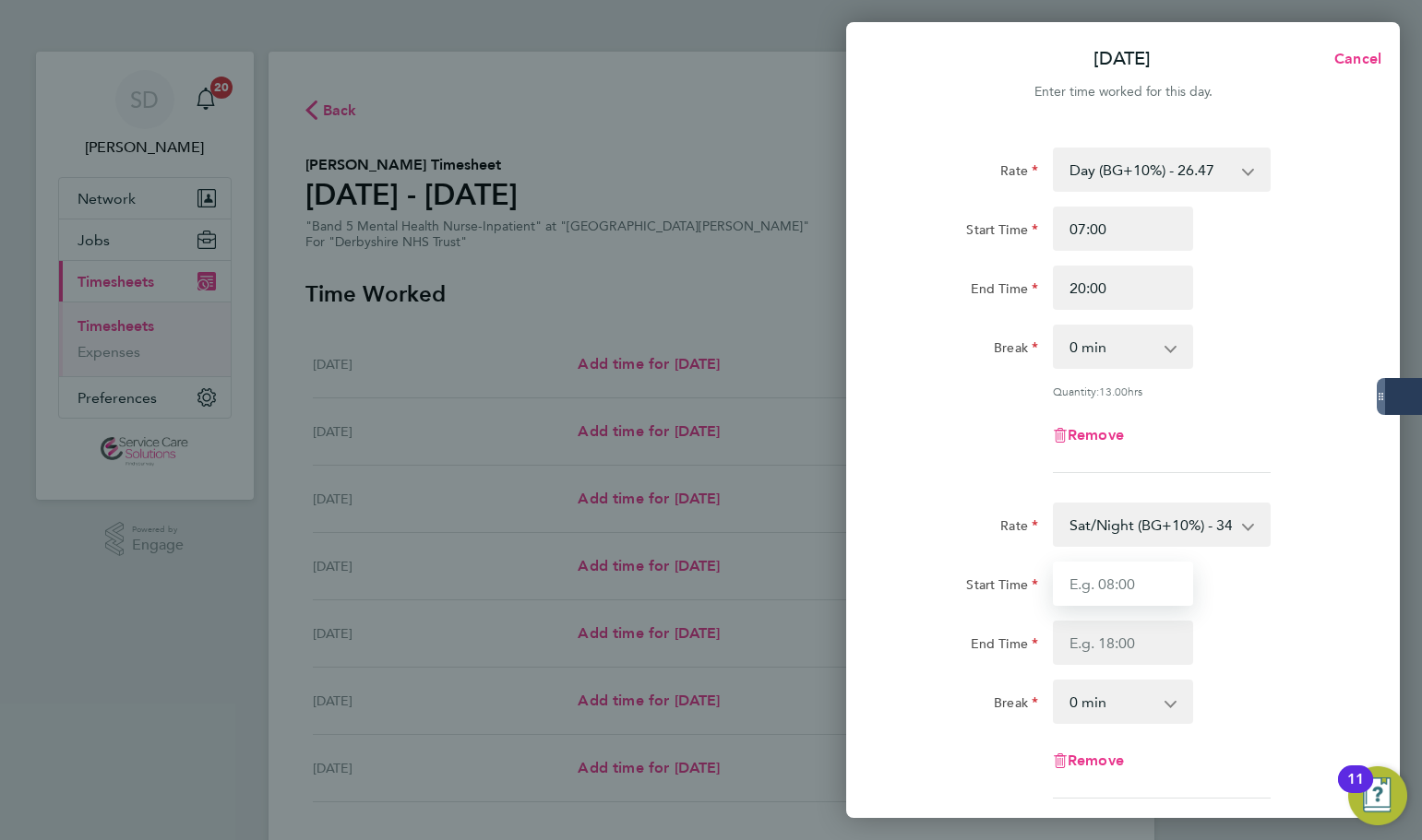
click at [1122, 586] on input "Start Time" at bounding box center [1123, 583] width 141 height 45
type input "20:00"
drag, startPoint x: 1116, startPoint y: 644, endPoint x: 1132, endPoint y: 642, distance: 16.1
click at [1116, 644] on input "End Time" at bounding box center [1123, 642] width 141 height 45
type input "21:45"
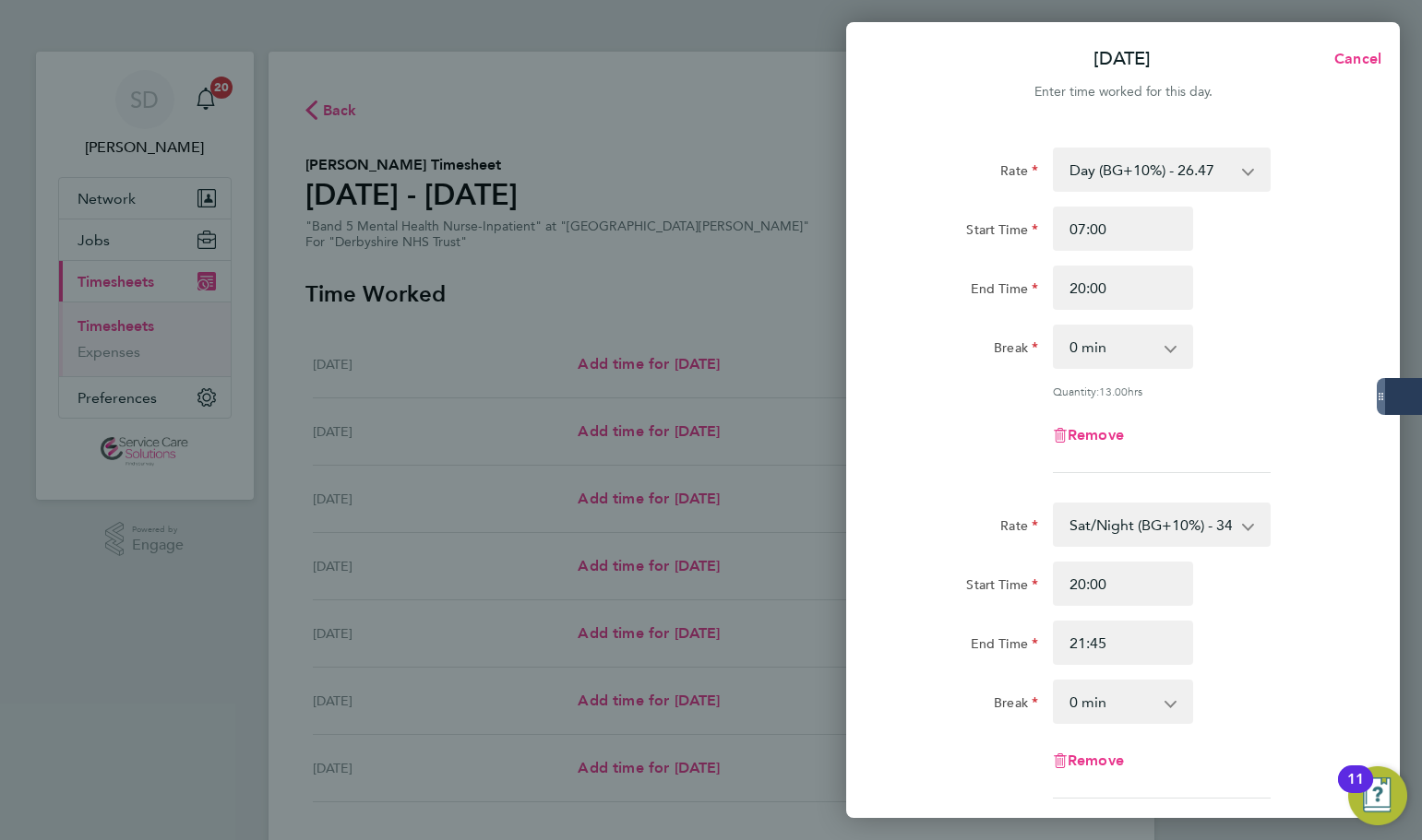
click at [979, 435] on div "Remove" at bounding box center [1123, 435] width 465 height 45
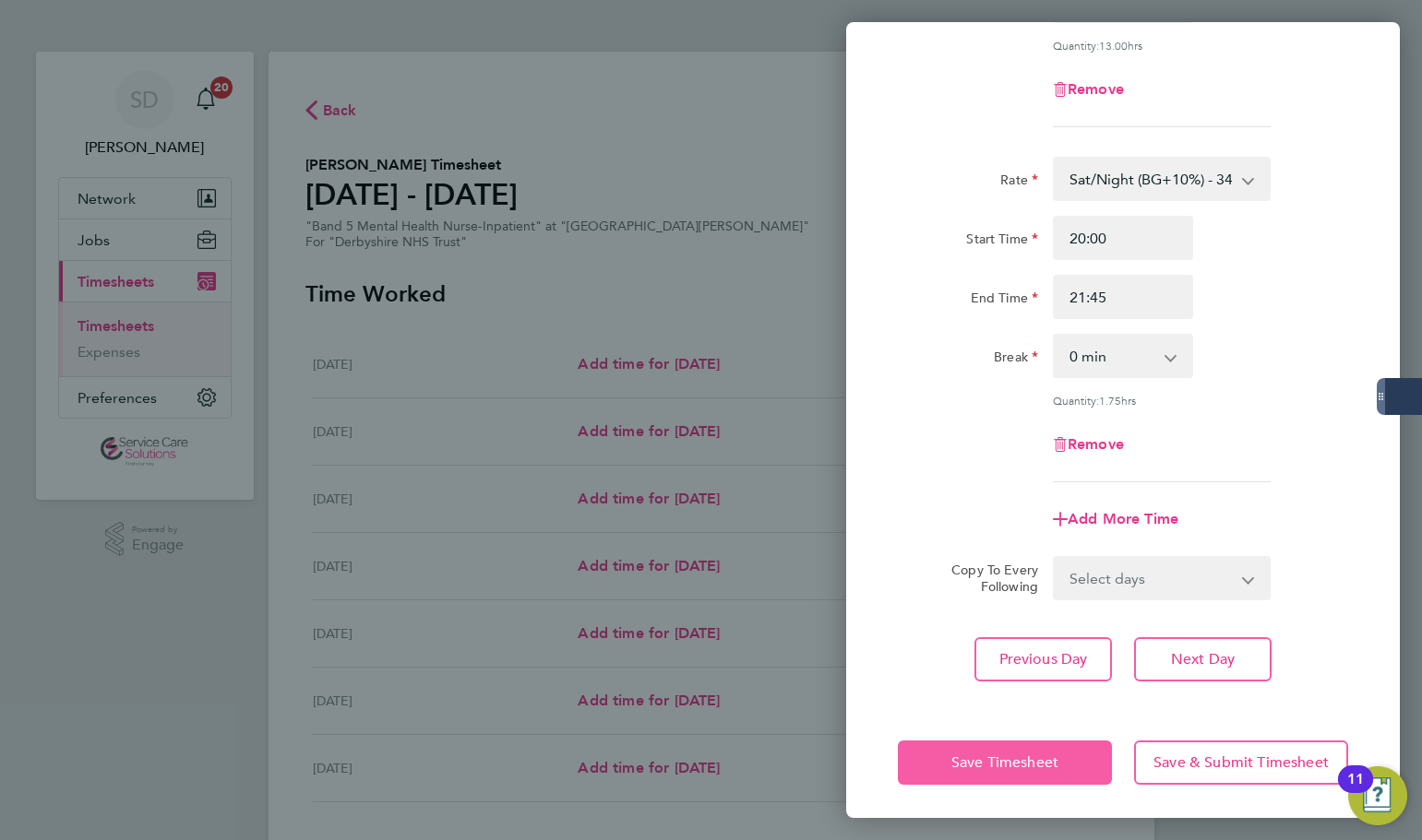
click at [1009, 754] on span "Save Timesheet" at bounding box center [1005, 762] width 107 height 18
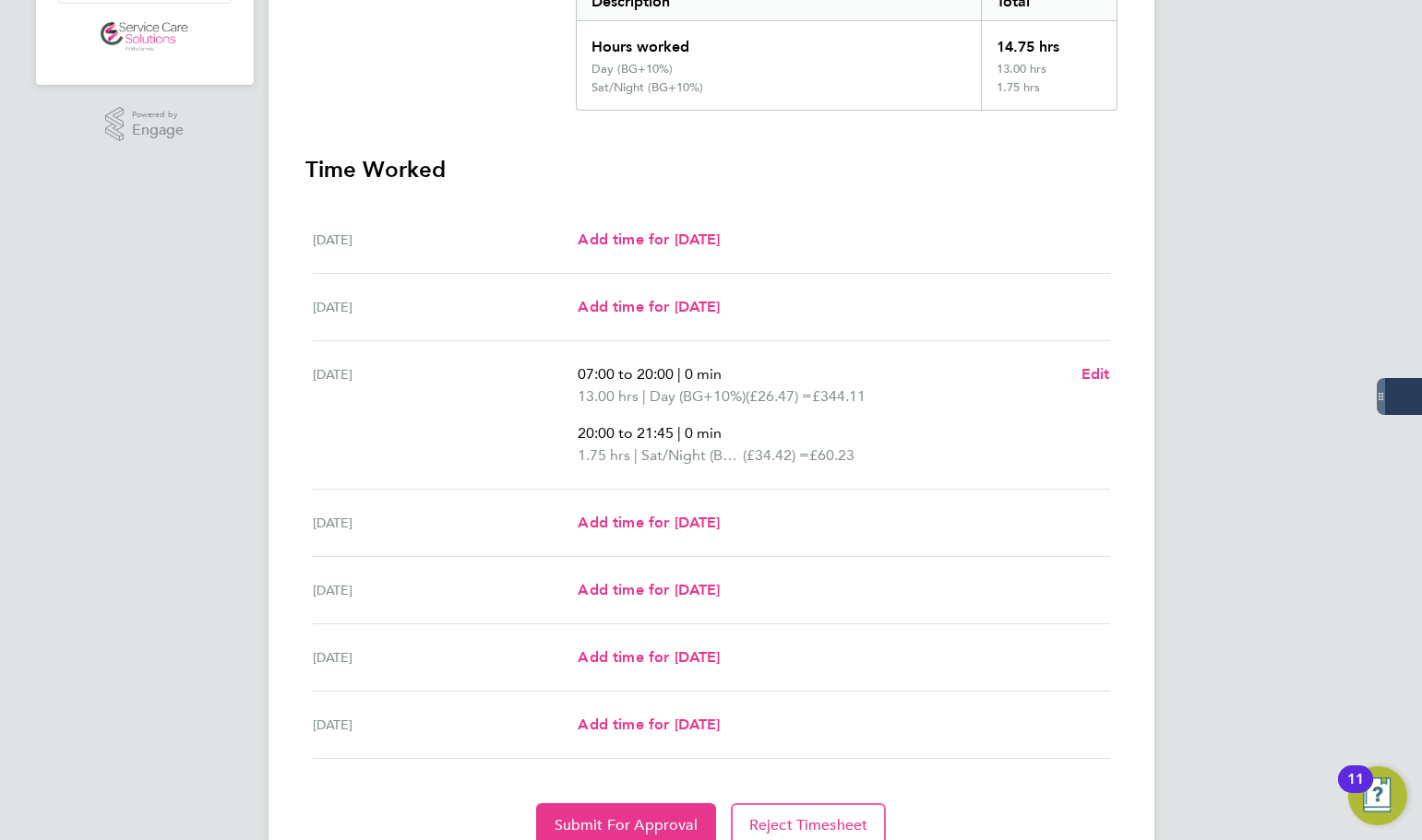
scroll to position [496, 0]
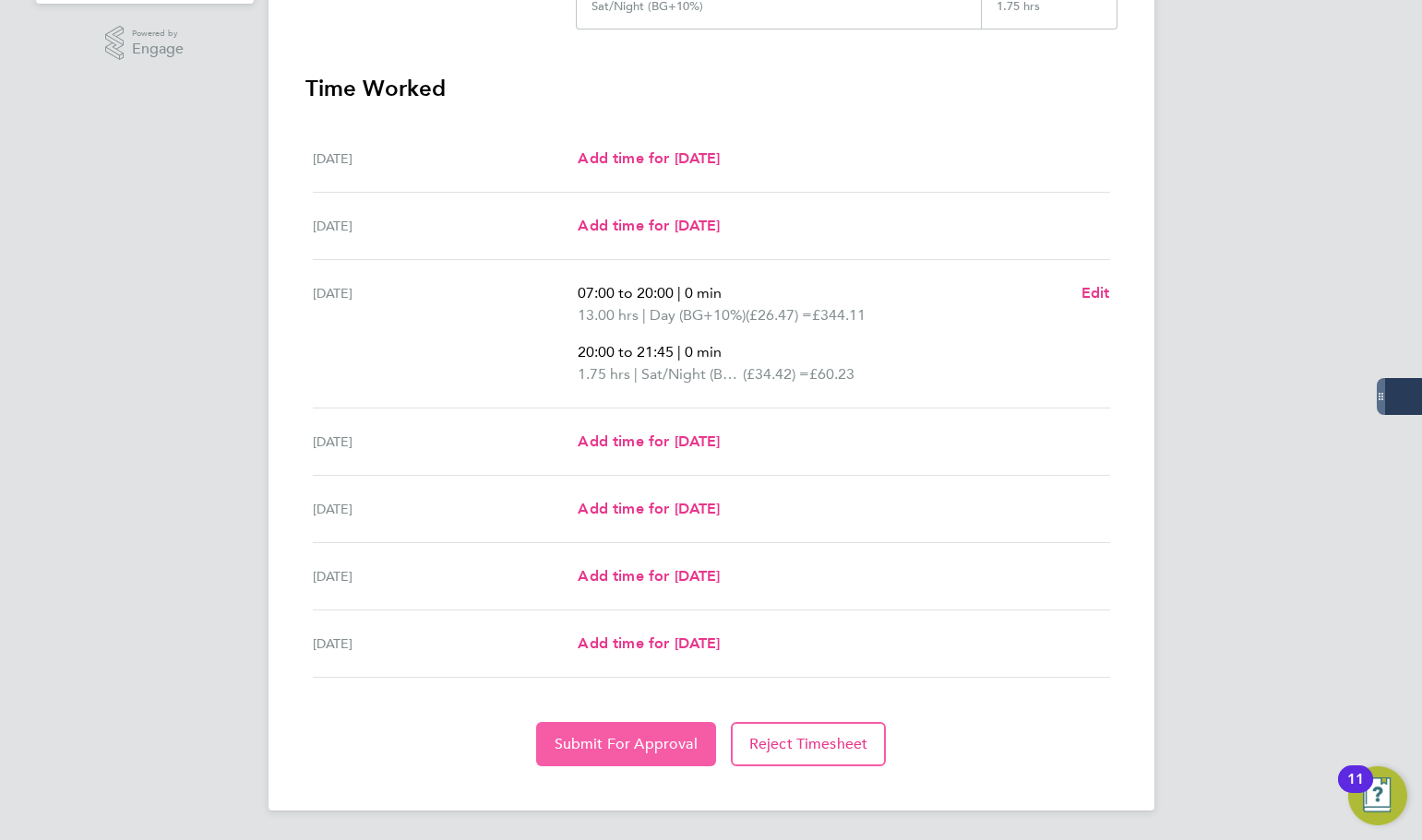
click at [592, 733] on button "Submit For Approval" at bounding box center [625, 744] width 180 height 45
